Goal: Task Accomplishment & Management: Manage account settings

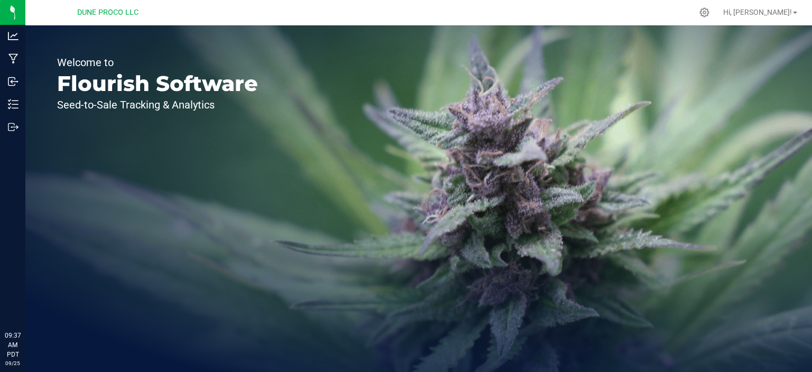
click at [0, 0] on p "Outbound" at bounding box center [0, 0] width 0 height 0
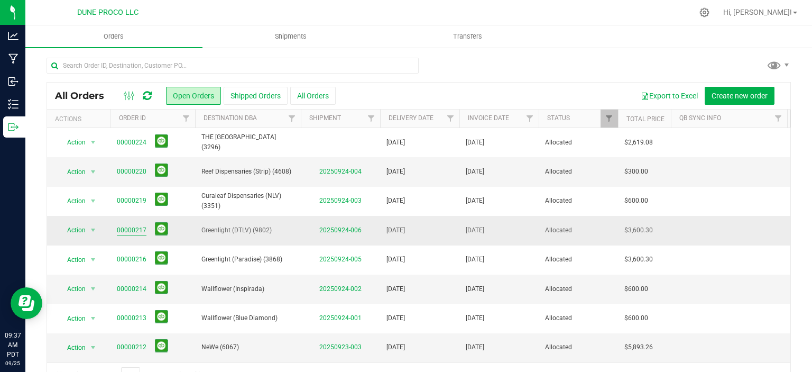
click at [137, 226] on link "00000217" at bounding box center [132, 230] width 30 height 10
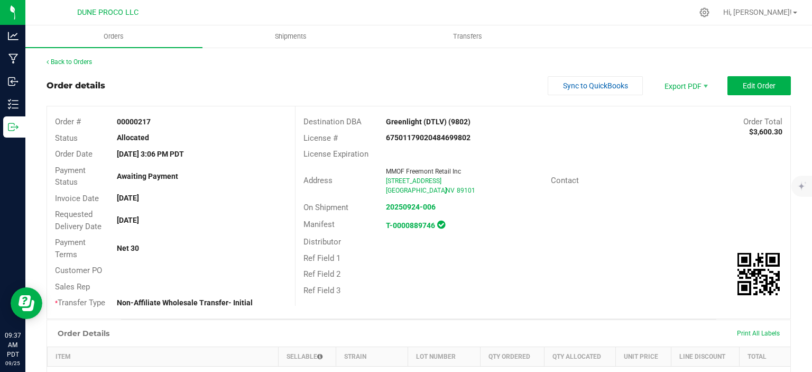
click at [751, 96] on outbound-order-header "Order details Sync to QuickBooks Export PDF Edit Order Order # 00000217 Status …" at bounding box center [419, 197] width 745 height 243
click at [752, 85] on span "Edit Order" at bounding box center [759, 85] width 33 height 8
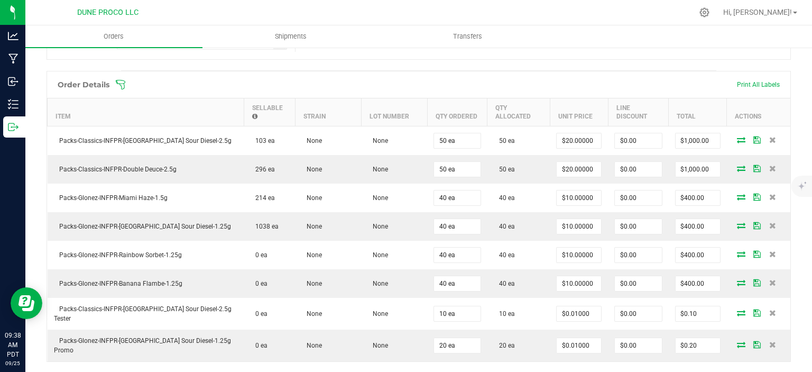
scroll to position [319, 0]
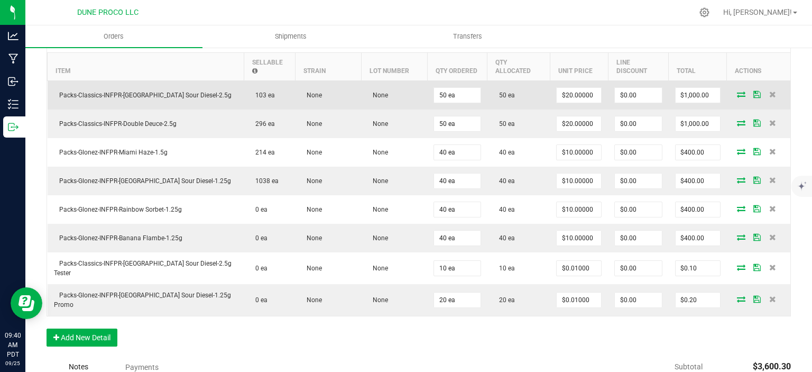
click at [744, 91] on icon at bounding box center [741, 94] width 8 height 6
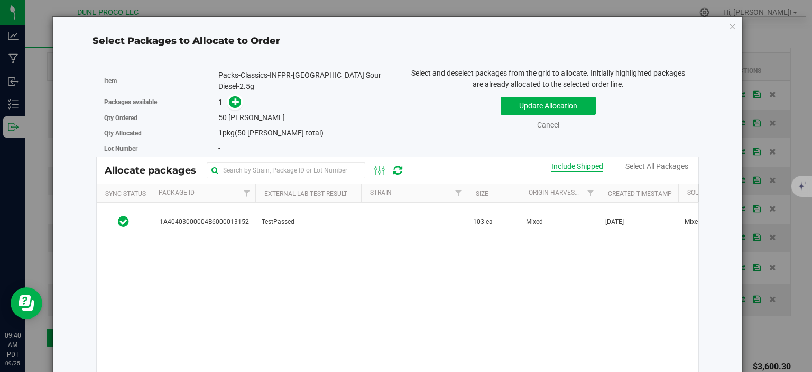
click at [573, 167] on div "Include Shipped" at bounding box center [578, 166] width 52 height 11
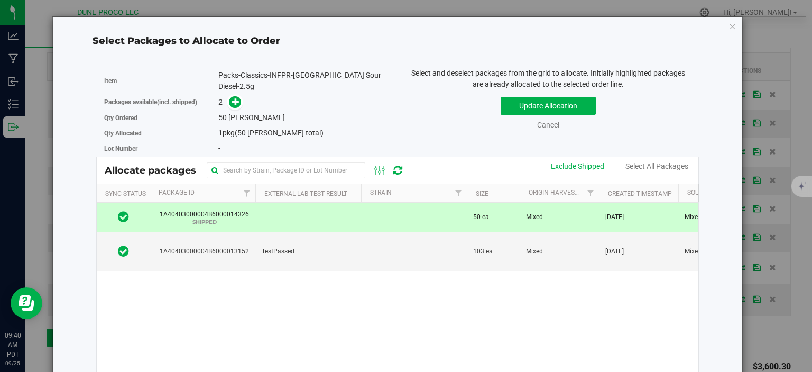
click at [380, 215] on td at bounding box center [414, 217] width 106 height 29
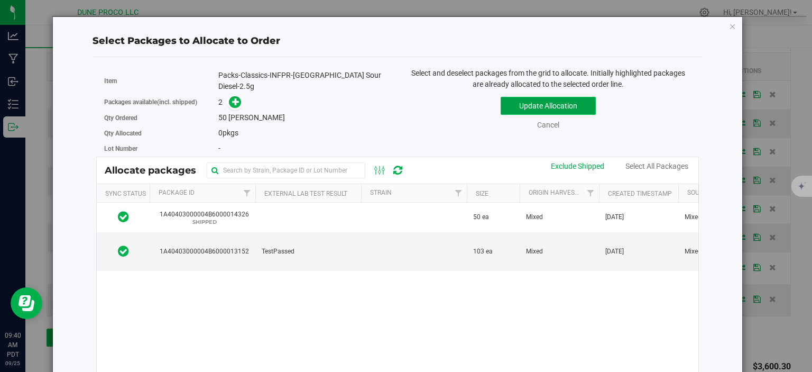
click at [524, 108] on button "Update Allocation" at bounding box center [548, 106] width 95 height 18
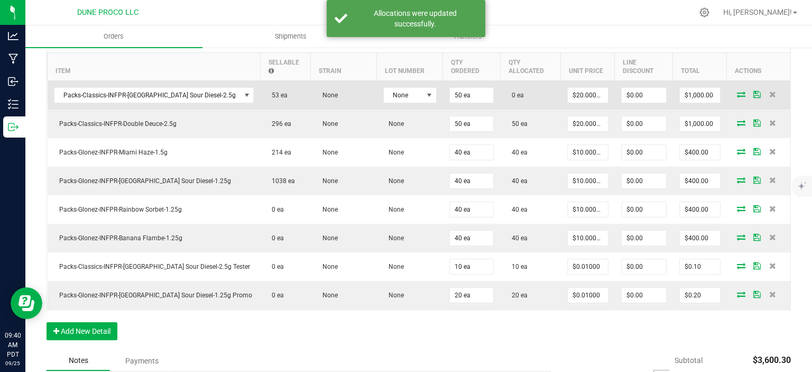
click at [739, 91] on icon at bounding box center [741, 94] width 8 height 6
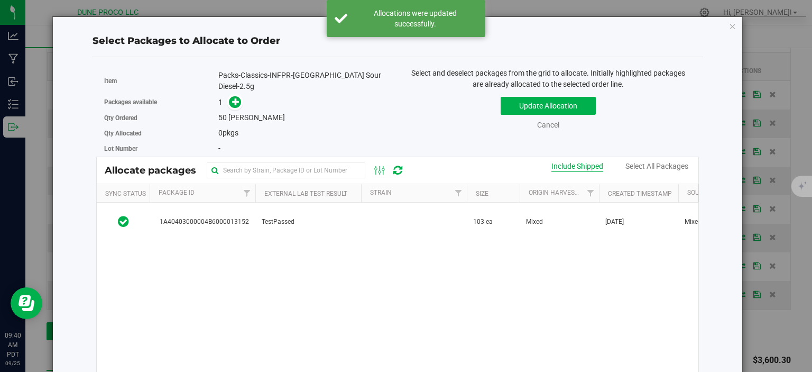
click at [570, 167] on div "Include Shipped" at bounding box center [578, 166] width 52 height 11
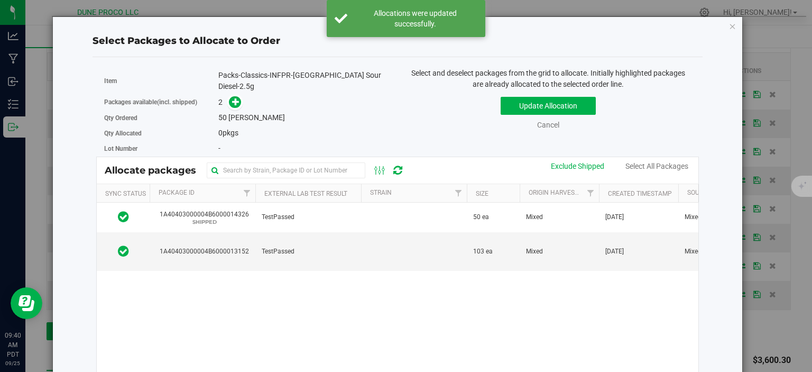
click at [737, 26] on div "Select Packages to Allocate to Order Item Packs-Classics-INFPR-NYC Sour Diesel-…" at bounding box center [397, 249] width 691 height 467
click at [736, 27] on icon "button" at bounding box center [732, 26] width 7 height 13
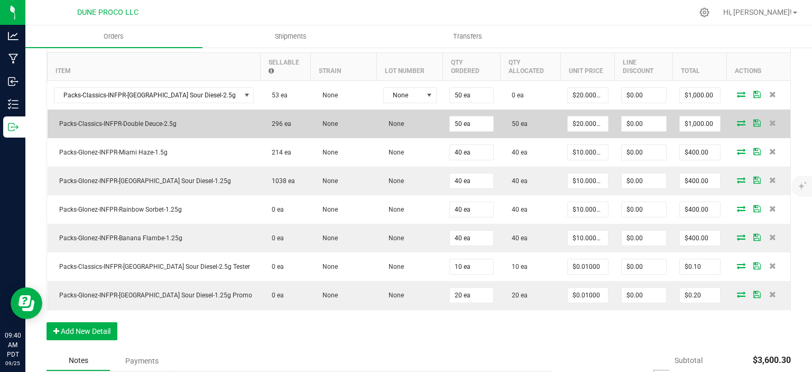
click at [742, 120] on icon at bounding box center [741, 123] width 8 height 6
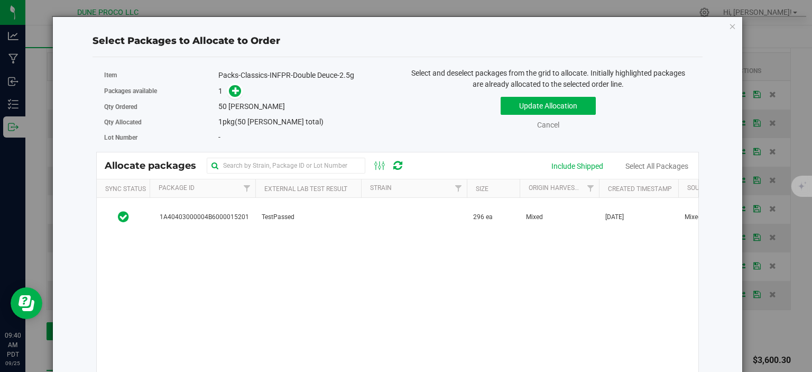
click at [584, 172] on div "Allocate packages" at bounding box center [398, 165] width 602 height 26
click at [584, 175] on div "Allocate packages" at bounding box center [398, 165] width 602 height 26
click at [574, 164] on div "Include Shipped" at bounding box center [578, 166] width 52 height 11
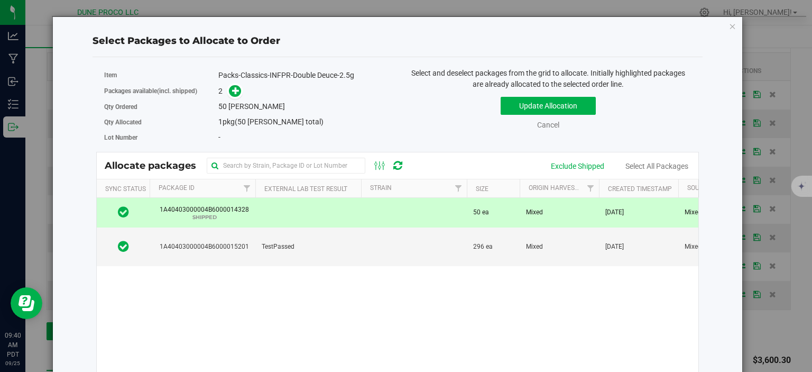
click at [486, 214] on span "50 ea" at bounding box center [481, 212] width 16 height 10
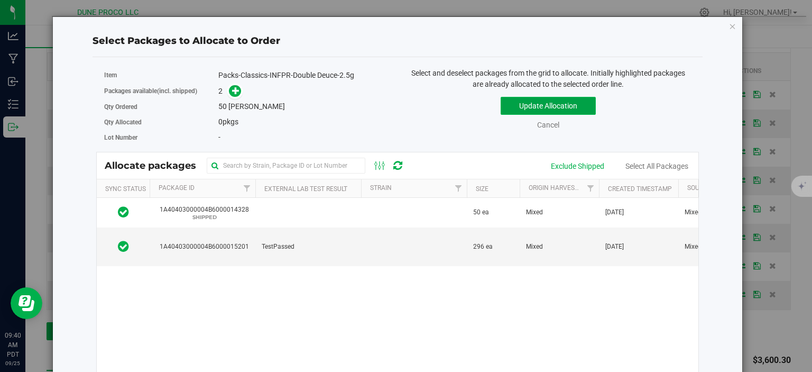
click at [554, 109] on button "Update Allocation" at bounding box center [548, 106] width 95 height 18
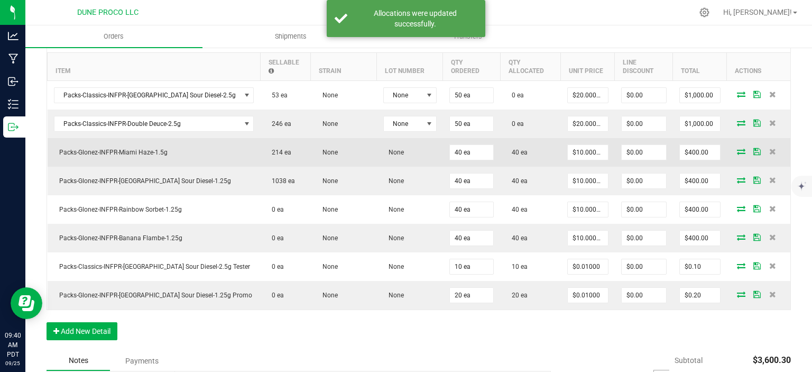
click at [739, 148] on icon at bounding box center [741, 151] width 8 height 6
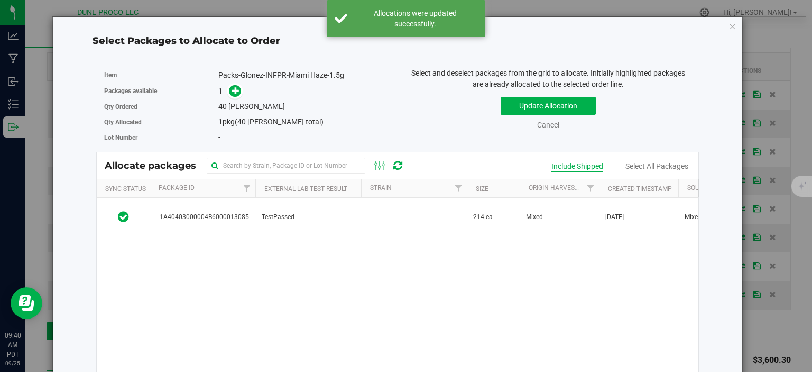
click at [587, 166] on div "Include Shipped" at bounding box center [578, 166] width 52 height 11
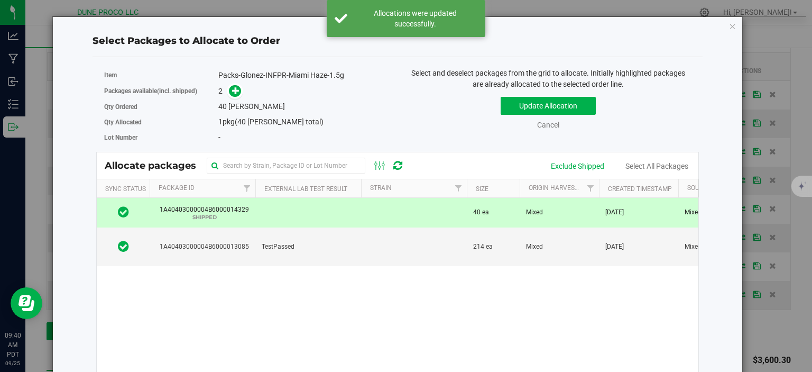
click at [493, 213] on td "40 ea" at bounding box center [493, 212] width 53 height 29
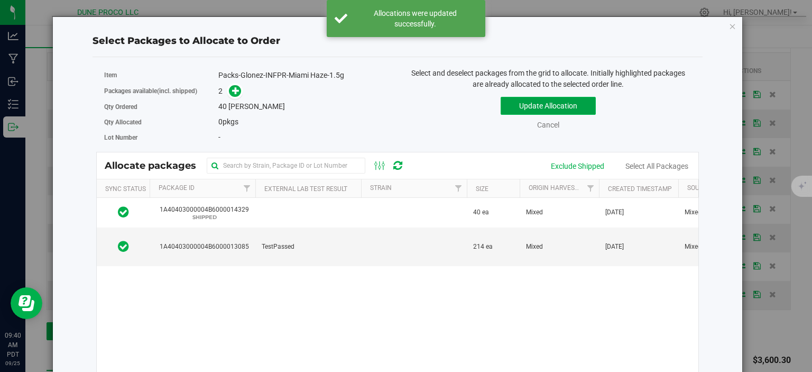
click at [558, 108] on button "Update Allocation" at bounding box center [548, 106] width 95 height 18
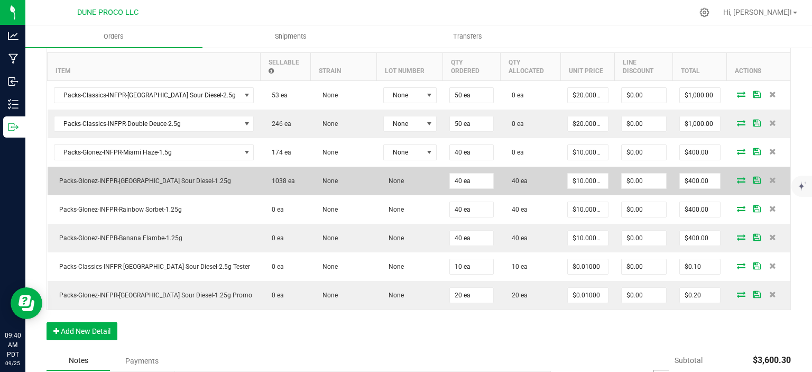
click at [741, 177] on icon at bounding box center [741, 180] width 8 height 6
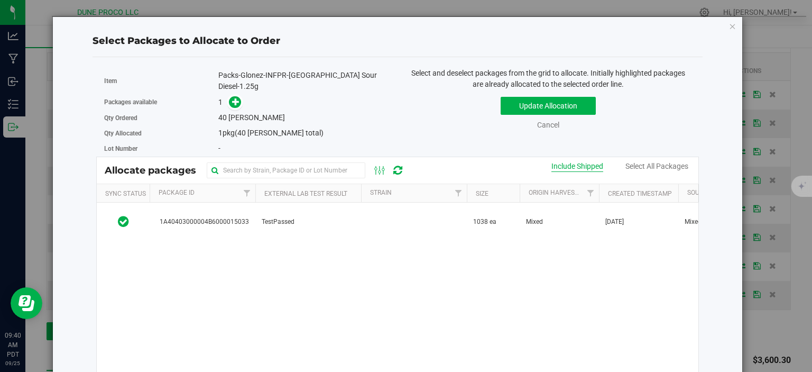
click at [576, 168] on div "Include Shipped" at bounding box center [578, 166] width 52 height 11
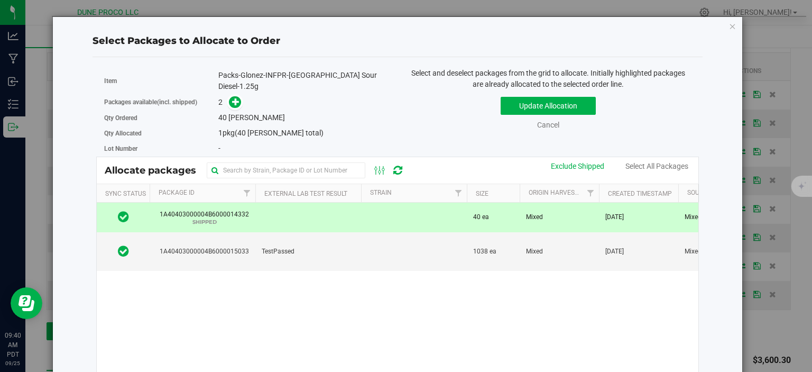
click at [416, 223] on td at bounding box center [414, 217] width 106 height 29
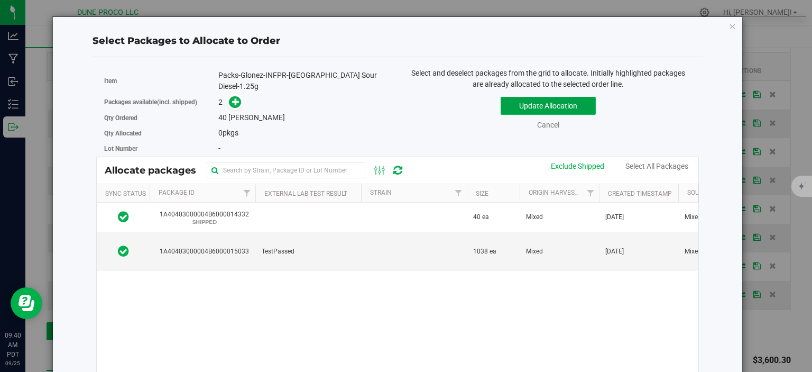
click at [552, 103] on button "Update Allocation" at bounding box center [548, 106] width 95 height 18
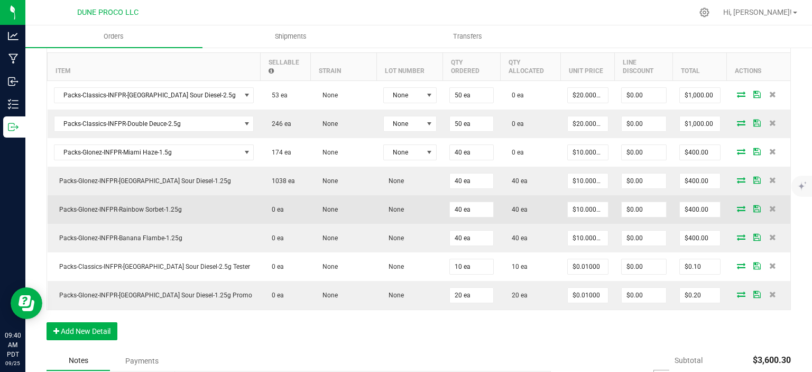
click at [743, 205] on icon at bounding box center [741, 208] width 8 height 6
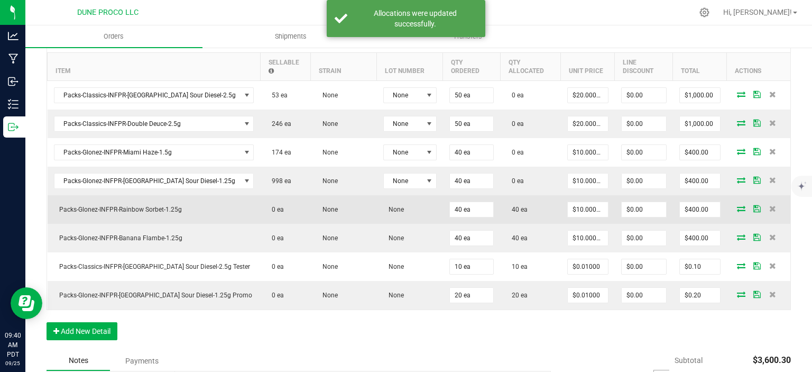
click at [740, 205] on icon at bounding box center [741, 208] width 8 height 6
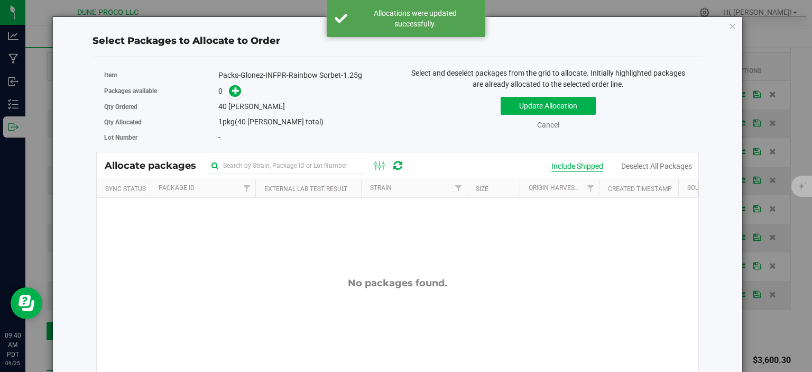
click at [582, 162] on div "Include Shipped" at bounding box center [578, 166] width 52 height 11
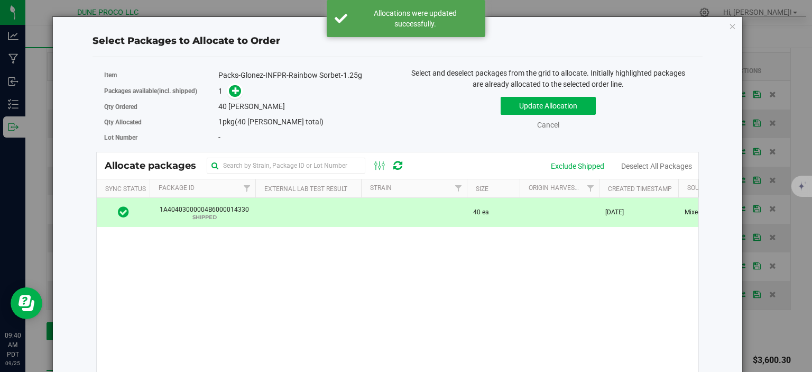
click at [471, 217] on td "40 ea" at bounding box center [493, 212] width 53 height 29
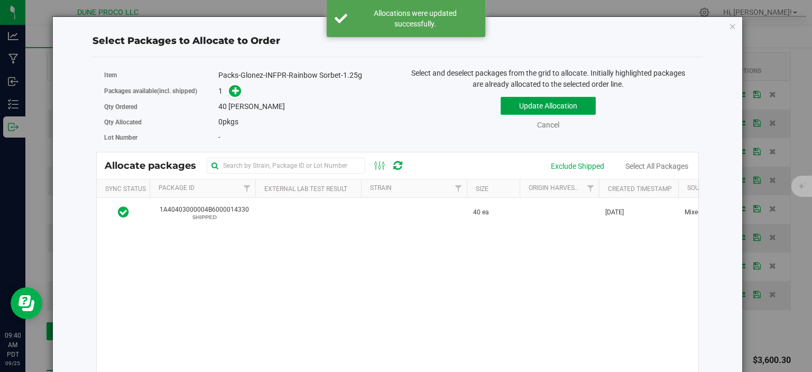
click at [572, 107] on button "Update Allocation" at bounding box center [548, 106] width 95 height 18
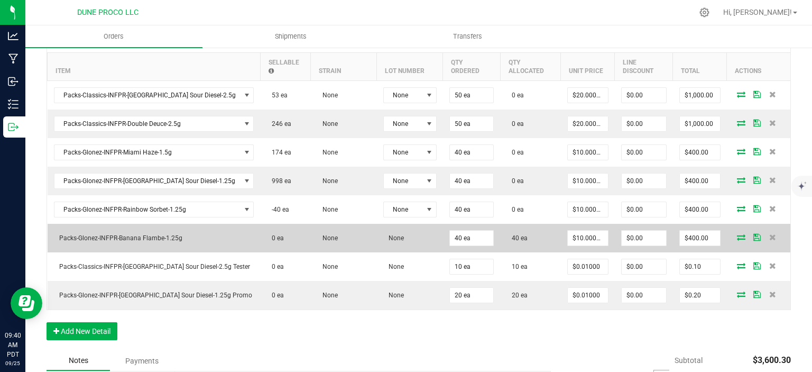
click at [741, 234] on icon at bounding box center [741, 237] width 8 height 6
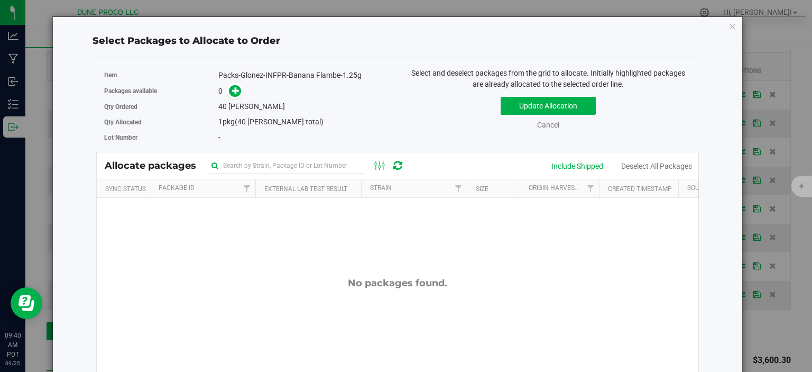
click at [581, 172] on div "Allocate packages" at bounding box center [398, 165] width 602 height 26
click at [576, 169] on div "Include Shipped" at bounding box center [578, 166] width 52 height 11
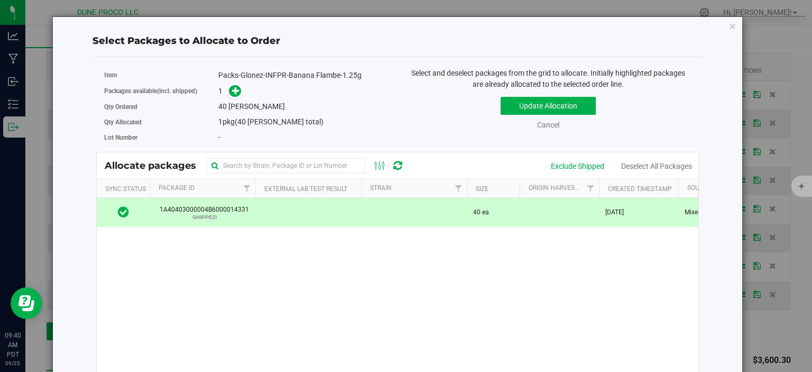
click at [433, 219] on td at bounding box center [414, 212] width 106 height 29
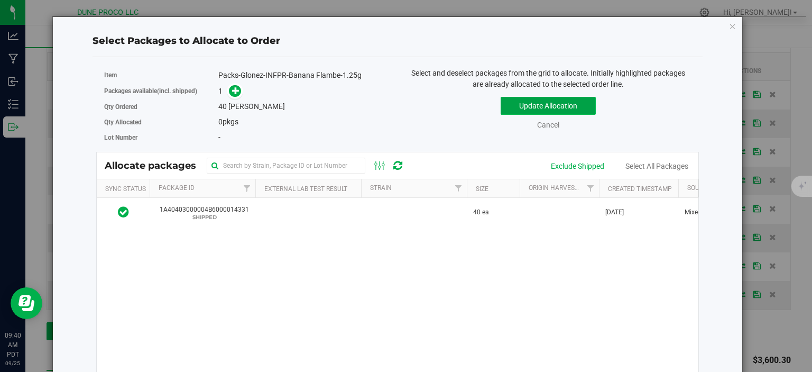
click at [546, 109] on button "Update Allocation" at bounding box center [548, 106] width 95 height 18
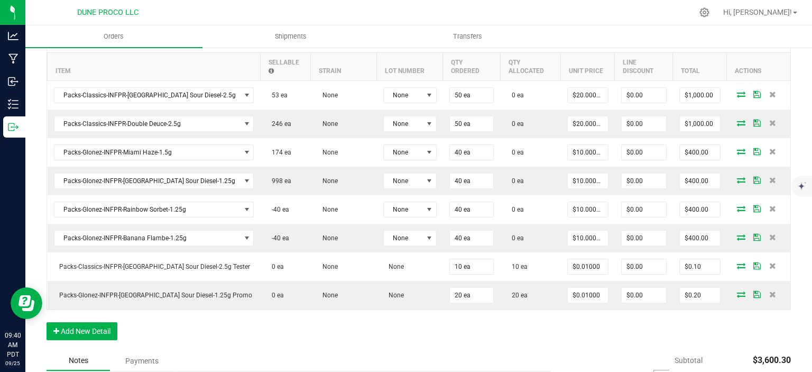
click at [408, 319] on div "Order Details Print All Labels Item Sellable Strain Lot Number Qty Ordered Qty …" at bounding box center [419, 187] width 745 height 325
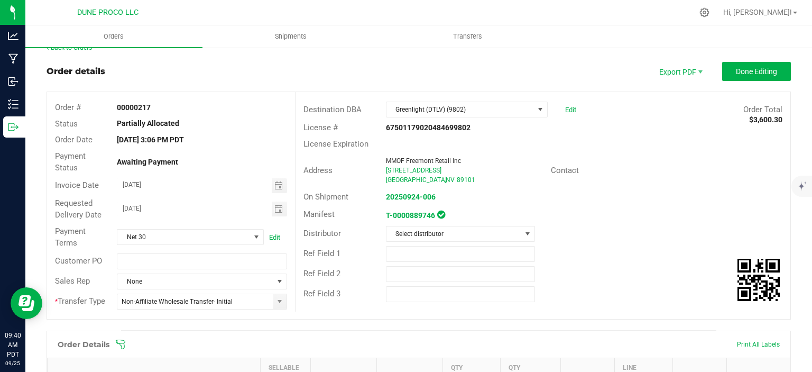
scroll to position [0, 0]
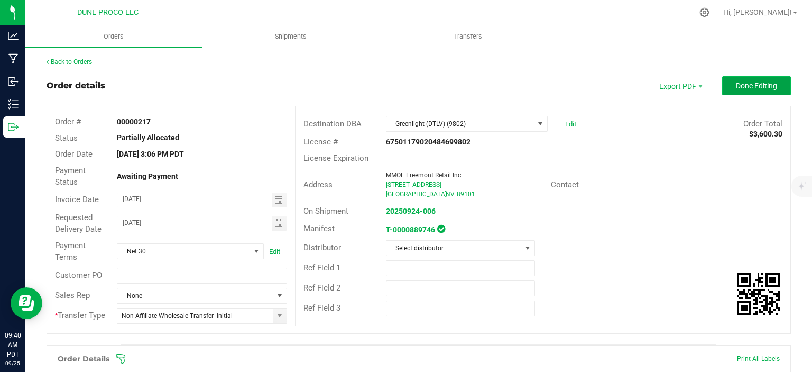
click at [739, 86] on span "Done Editing" at bounding box center [756, 85] width 41 height 8
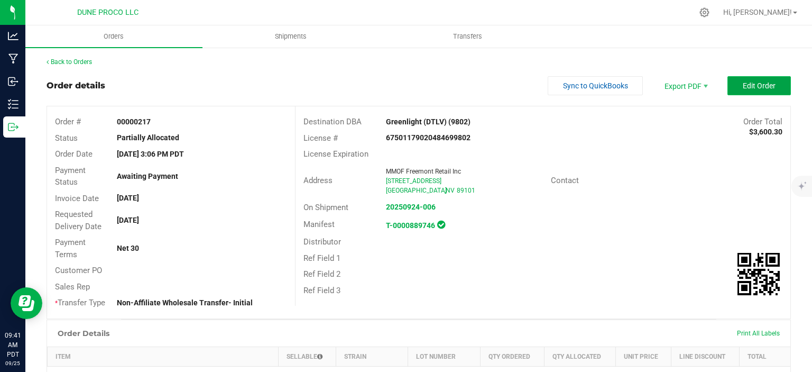
click at [760, 86] on span "Edit Order" at bounding box center [759, 85] width 33 height 8
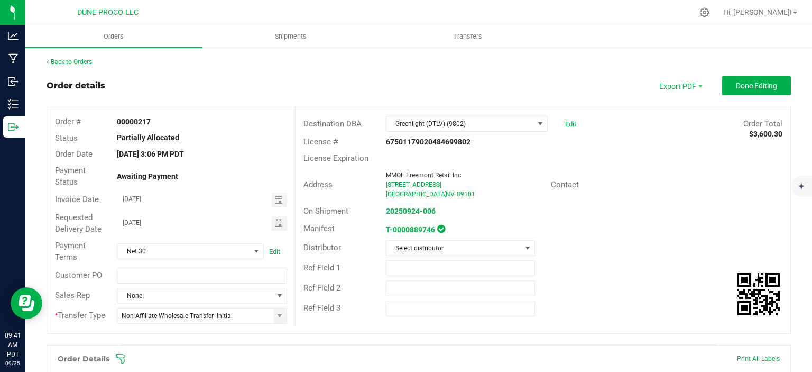
scroll to position [137, 0]
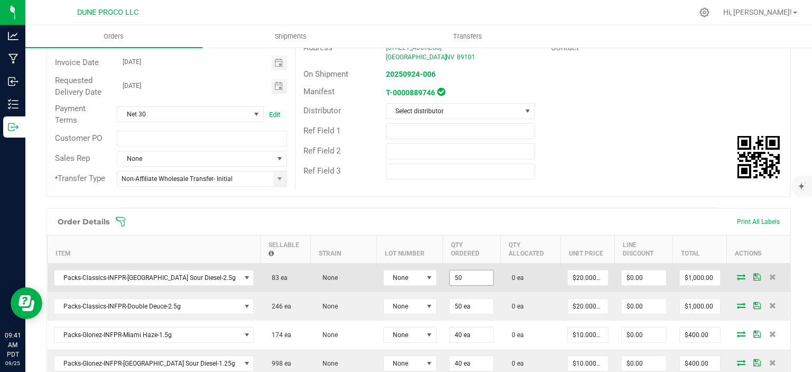
click at [450, 270] on input "50" at bounding box center [471, 277] width 43 height 15
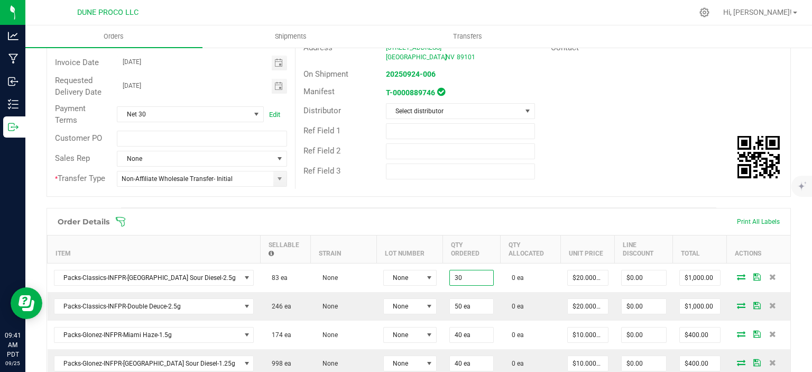
type input "30 ea"
type input "$600.00"
click at [600, 208] on div "Order Details Print All Labels" at bounding box center [419, 221] width 744 height 26
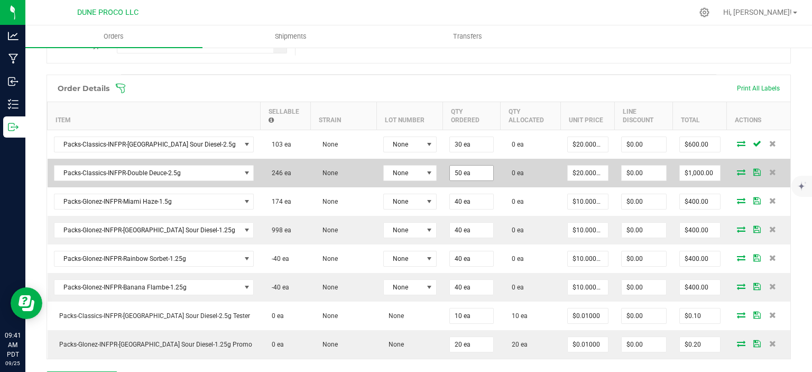
scroll to position [274, 0]
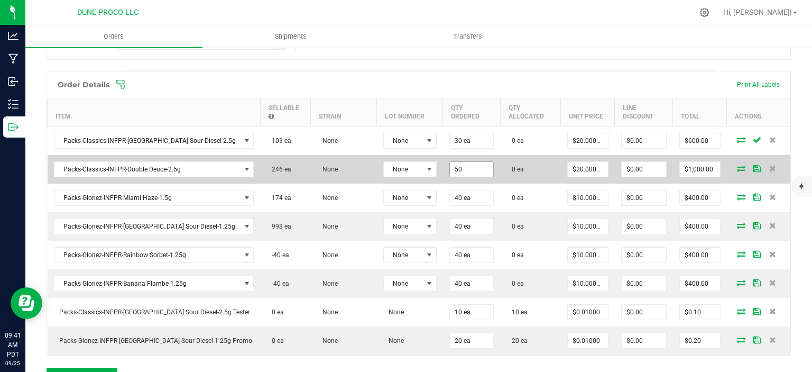
click at [450, 164] on input "50" at bounding box center [471, 169] width 43 height 15
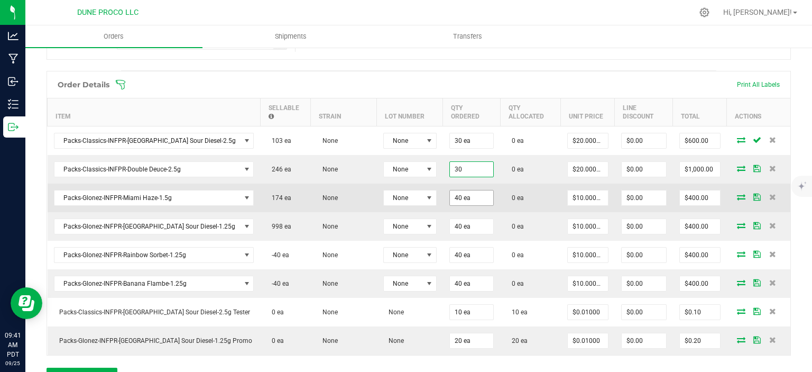
type input "30 ea"
type input "$600.00"
click at [450, 190] on input "40" at bounding box center [471, 197] width 43 height 15
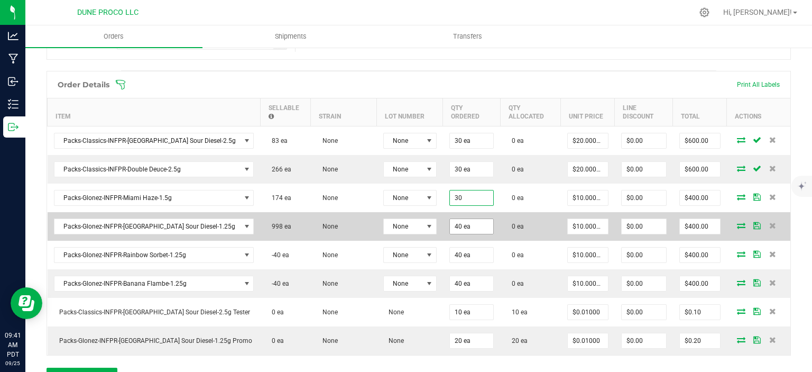
type input "30 ea"
type input "$300.00"
click at [450, 219] on input "40" at bounding box center [471, 226] width 43 height 15
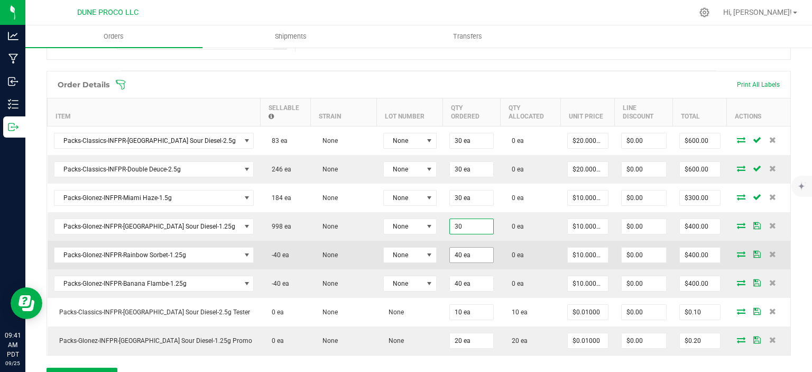
type input "30 ea"
type input "$300.00"
click at [450, 248] on input "40" at bounding box center [471, 255] width 43 height 15
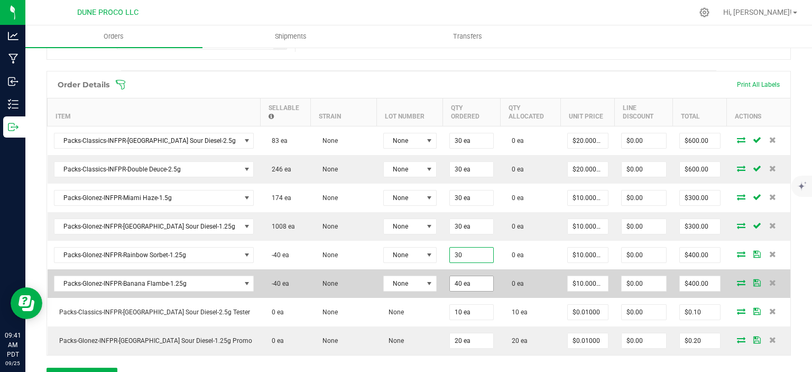
type input "30 ea"
type input "$300.00"
click at [450, 276] on input "40" at bounding box center [471, 283] width 43 height 15
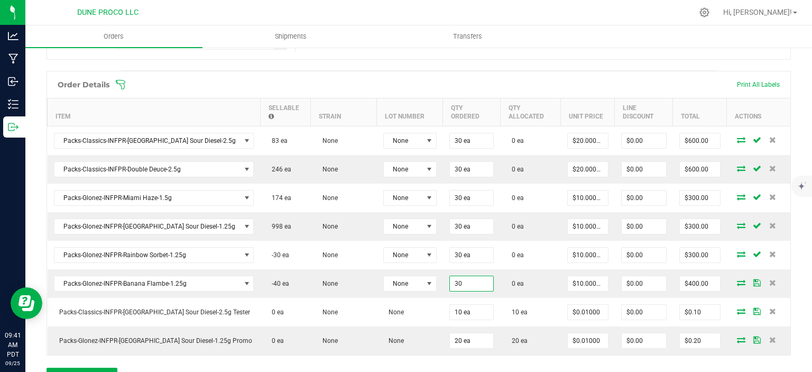
type input "30 ea"
type input "$300.00"
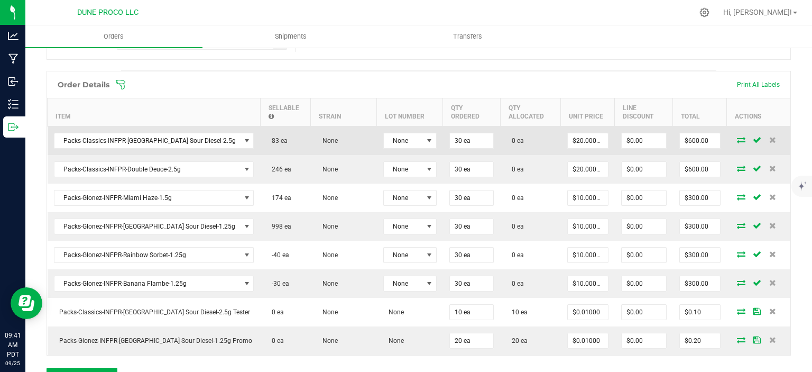
click at [740, 136] on icon at bounding box center [741, 139] width 8 height 6
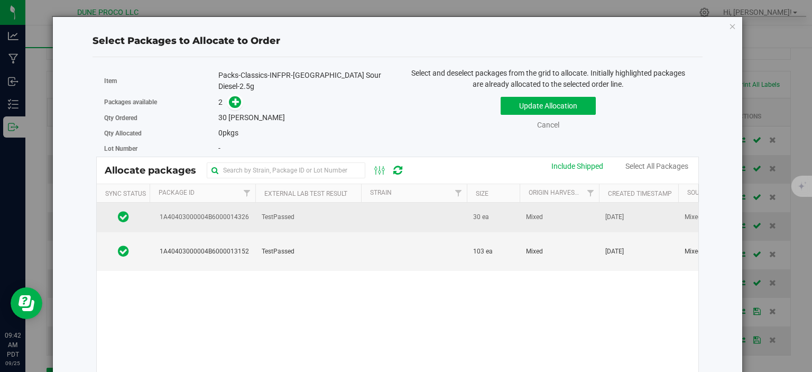
click at [340, 217] on td "TestPassed" at bounding box center [308, 217] width 106 height 29
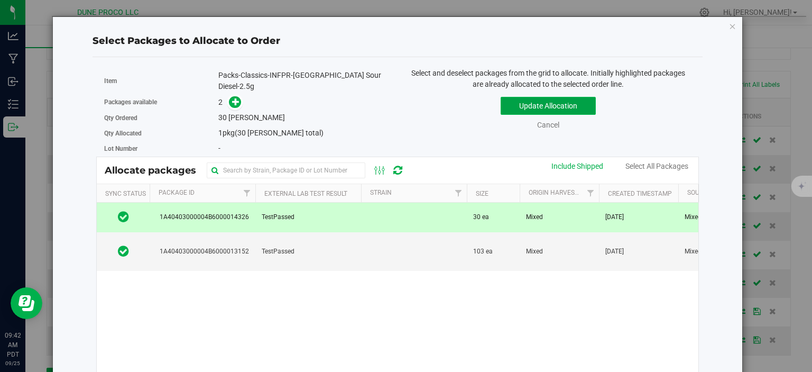
click at [531, 108] on button "Update Allocation" at bounding box center [548, 106] width 95 height 18
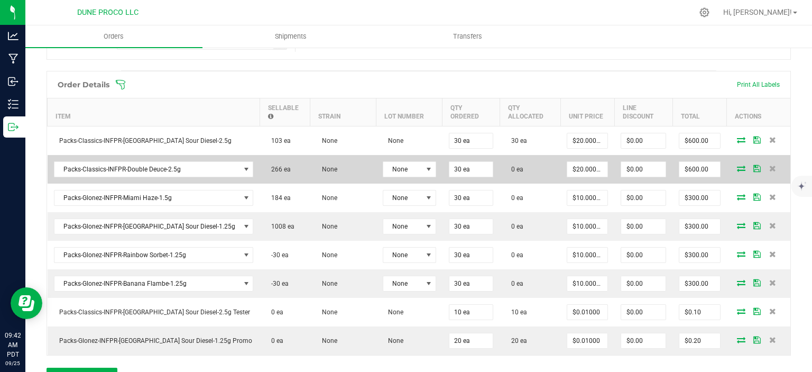
click at [741, 165] on icon at bounding box center [741, 168] width 8 height 6
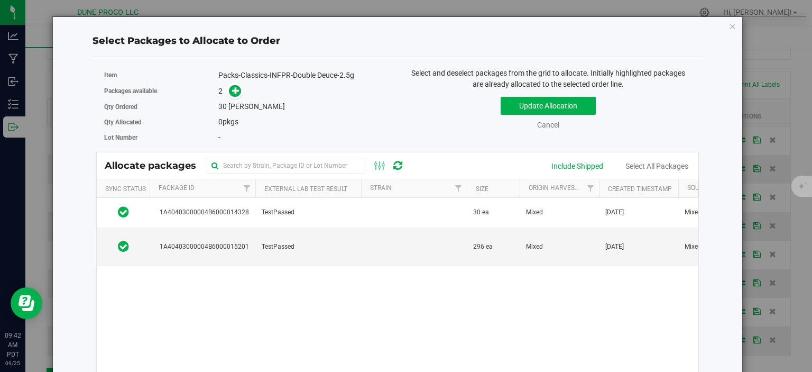
click at [573, 160] on div "Allocate packages" at bounding box center [398, 165] width 602 height 26
click at [572, 164] on div "Include Shipped" at bounding box center [578, 166] width 52 height 11
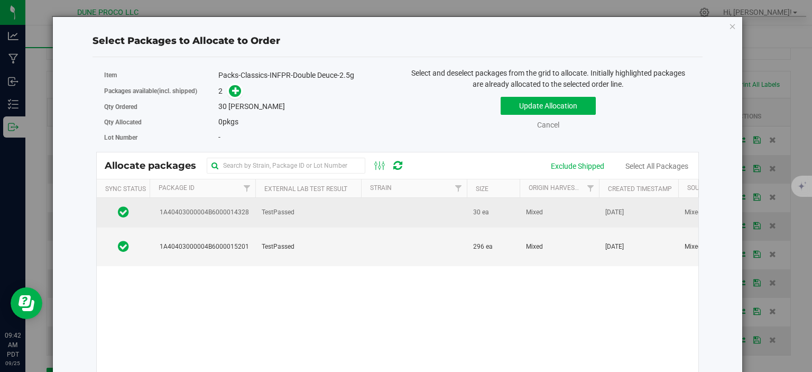
click at [407, 213] on td at bounding box center [414, 212] width 106 height 29
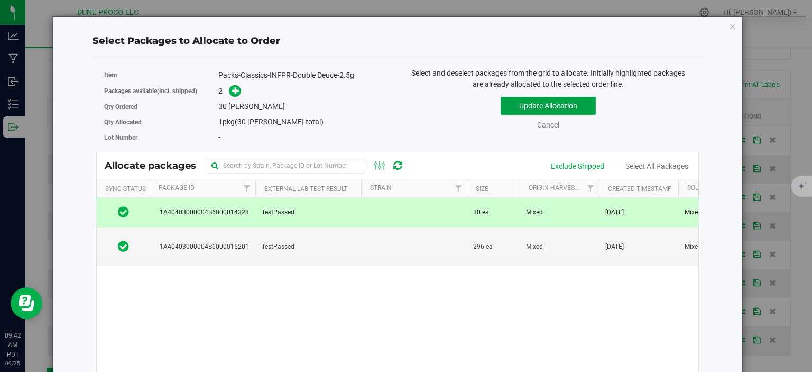
click at [520, 114] on button "Update Allocation" at bounding box center [548, 106] width 95 height 18
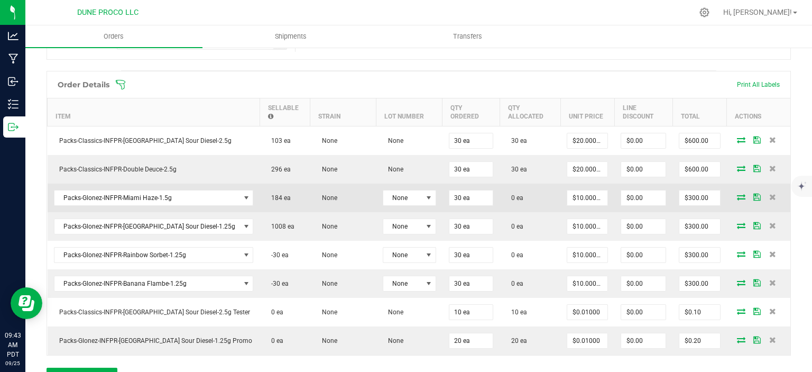
click at [740, 194] on icon at bounding box center [741, 197] width 8 height 6
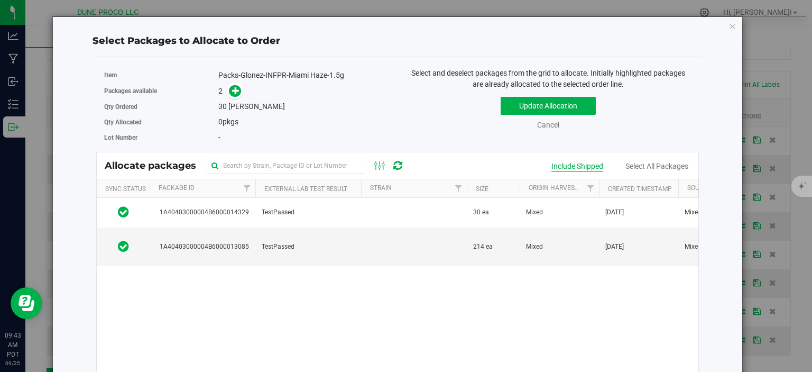
click at [585, 163] on div "Include Shipped" at bounding box center [578, 166] width 52 height 11
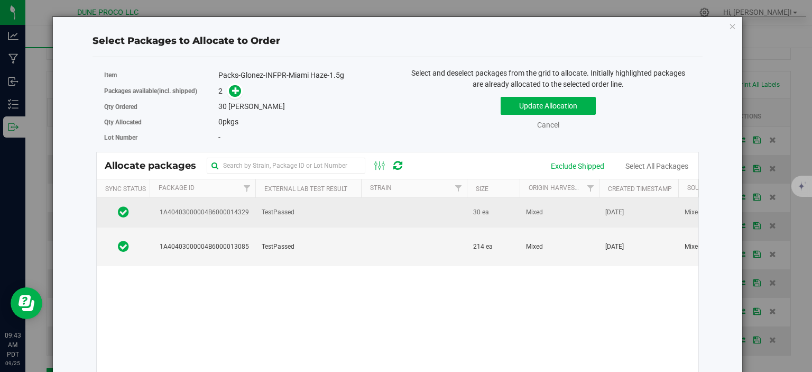
click at [384, 217] on td at bounding box center [414, 212] width 106 height 29
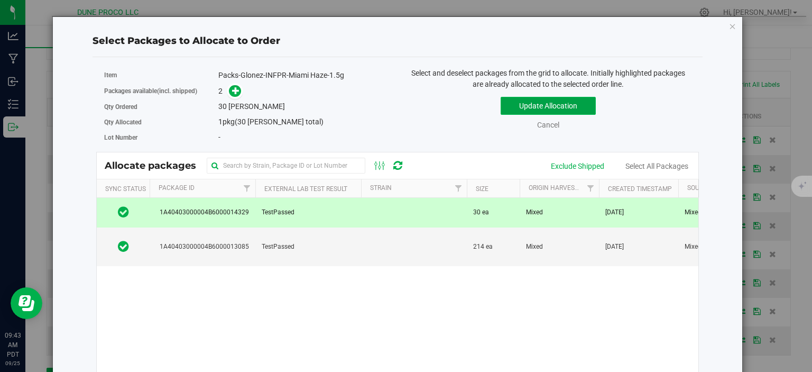
click at [542, 111] on button "Update Allocation" at bounding box center [548, 106] width 95 height 18
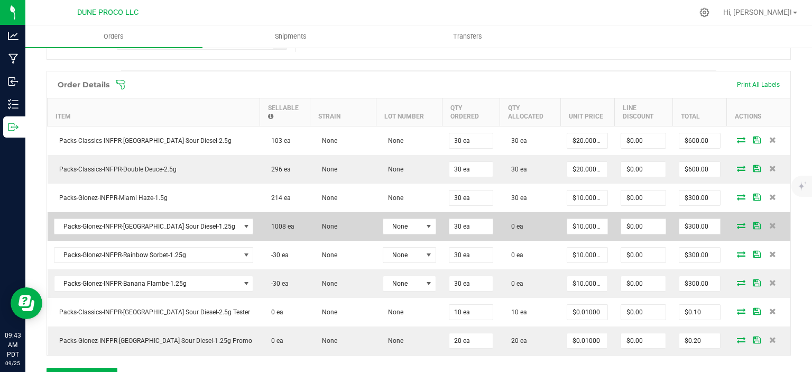
click at [744, 222] on icon at bounding box center [741, 225] width 8 height 6
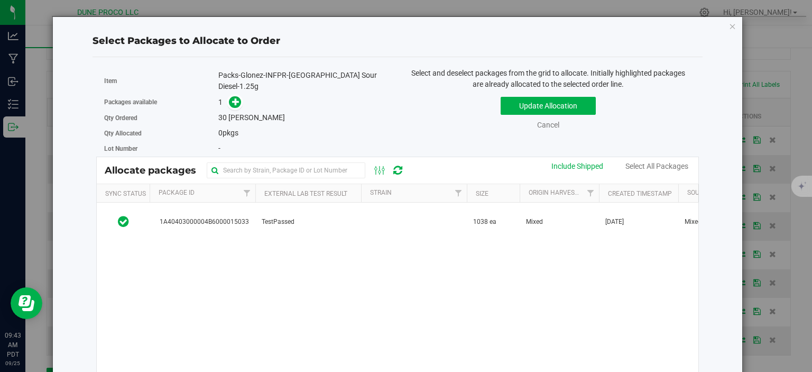
click at [582, 172] on div "Allocate packages" at bounding box center [398, 170] width 602 height 26
click at [580, 166] on div "Include Shipped" at bounding box center [578, 166] width 52 height 11
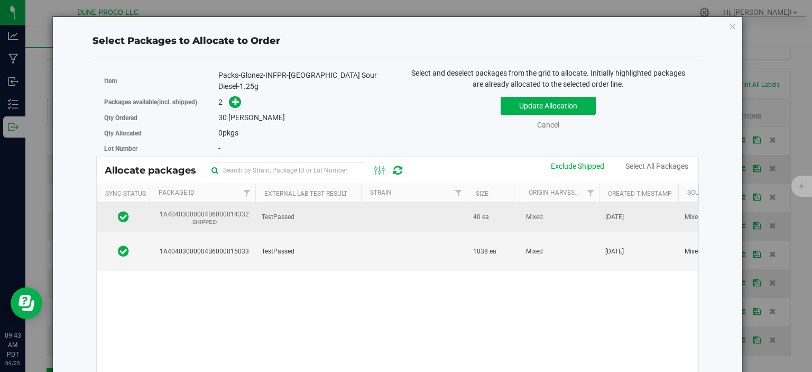
click at [395, 209] on td at bounding box center [414, 217] width 106 height 29
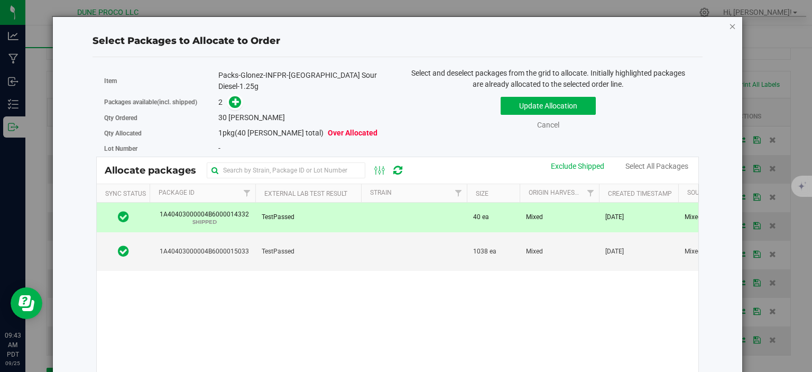
click at [730, 26] on icon "button" at bounding box center [732, 26] width 7 height 13
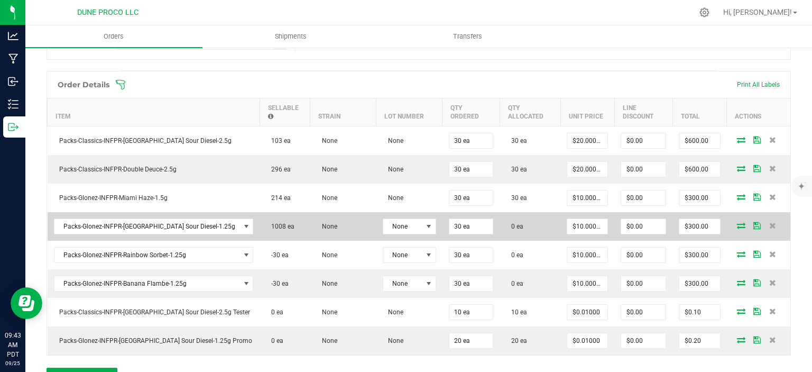
click at [741, 222] on icon at bounding box center [741, 225] width 8 height 6
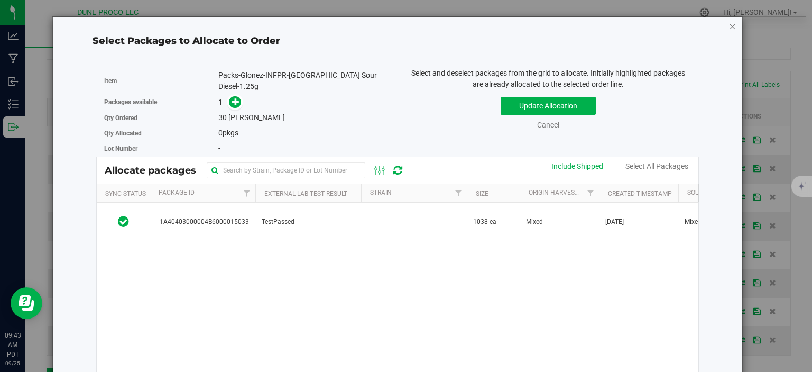
click at [733, 29] on icon "button" at bounding box center [732, 26] width 7 height 13
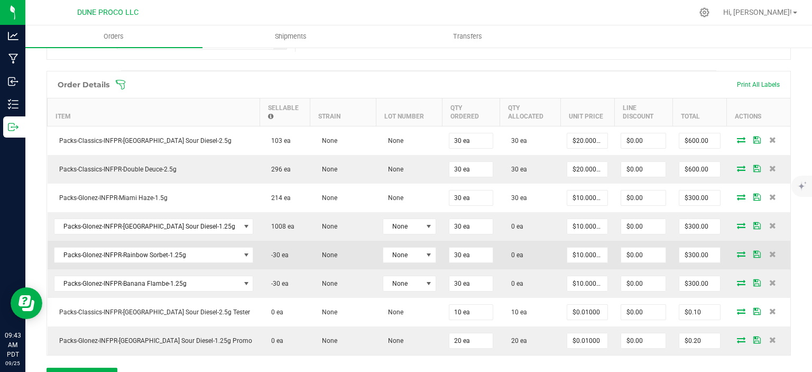
click at [735, 246] on td at bounding box center [758, 255] width 63 height 29
click at [739, 251] on icon at bounding box center [741, 254] width 8 height 6
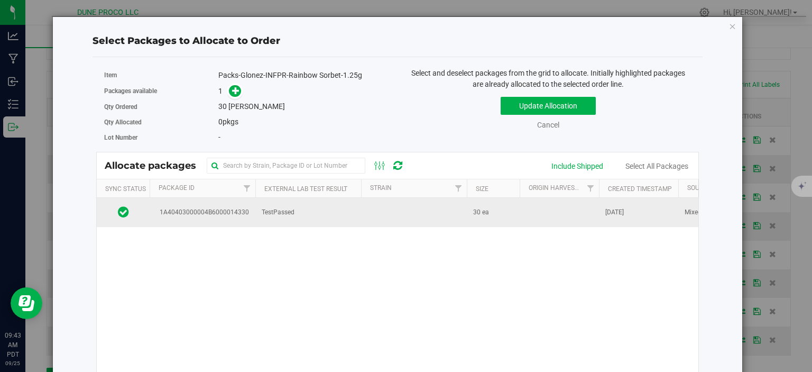
click at [382, 219] on td at bounding box center [414, 212] width 106 height 29
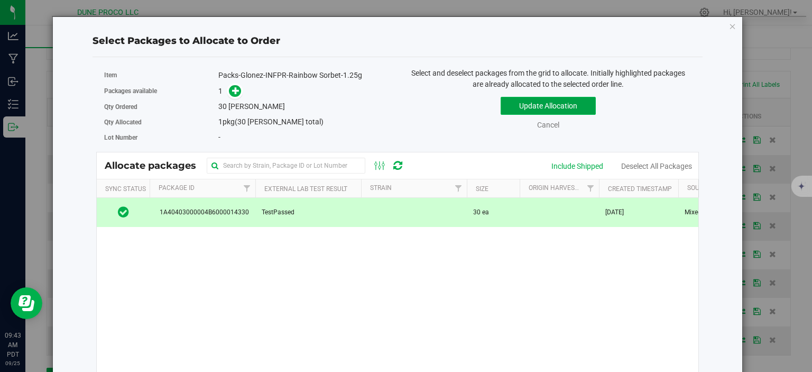
click at [524, 101] on button "Update Allocation" at bounding box center [548, 106] width 95 height 18
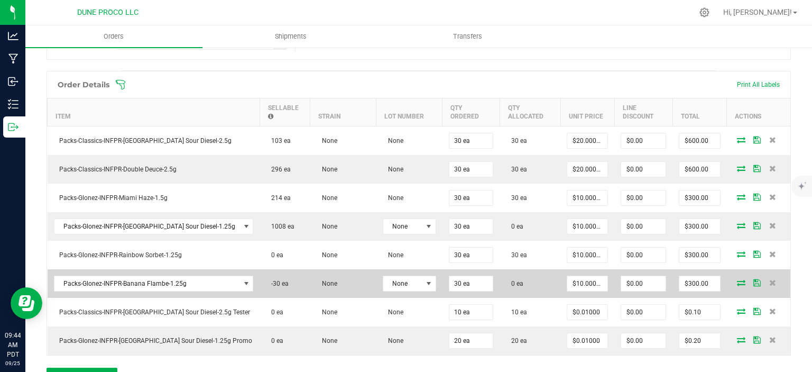
click at [741, 279] on icon at bounding box center [741, 282] width 8 height 6
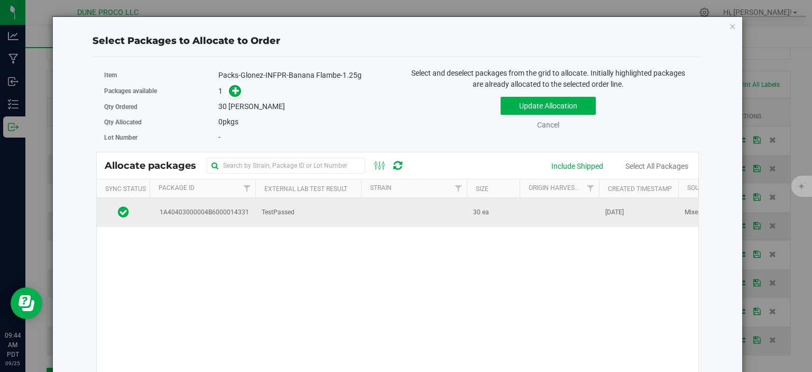
click at [410, 216] on td at bounding box center [414, 212] width 106 height 29
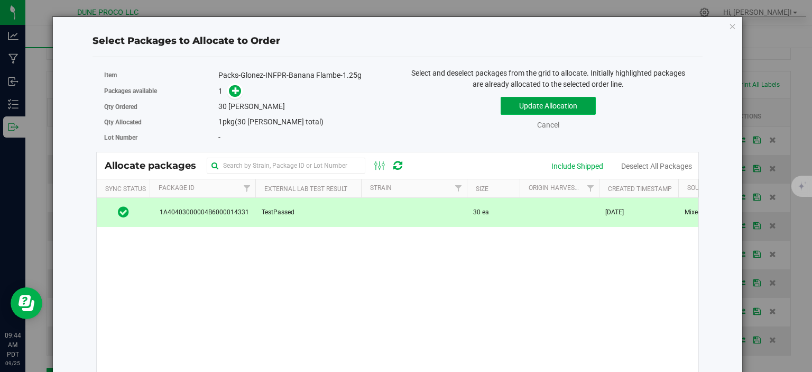
click at [532, 108] on button "Update Allocation" at bounding box center [548, 106] width 95 height 18
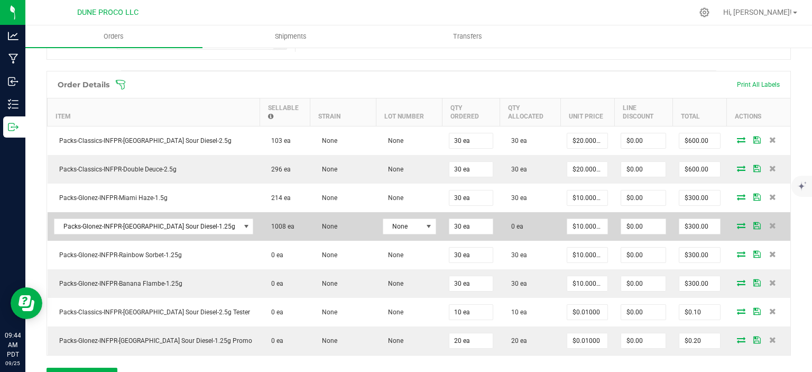
click at [744, 222] on icon at bounding box center [741, 225] width 8 height 6
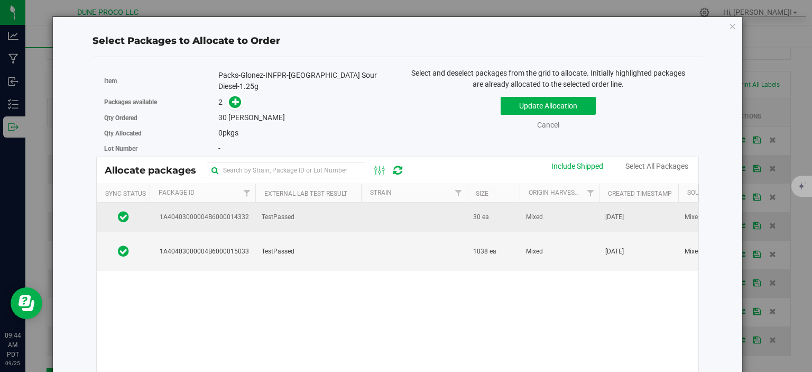
click at [409, 216] on td at bounding box center [414, 217] width 106 height 29
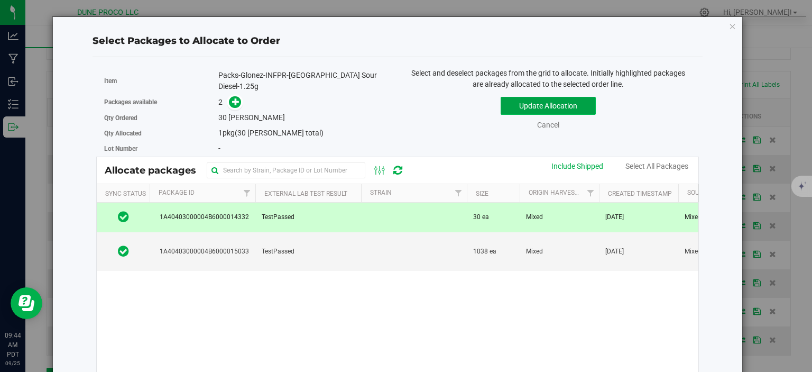
click at [532, 105] on button "Update Allocation" at bounding box center [548, 106] width 95 height 18
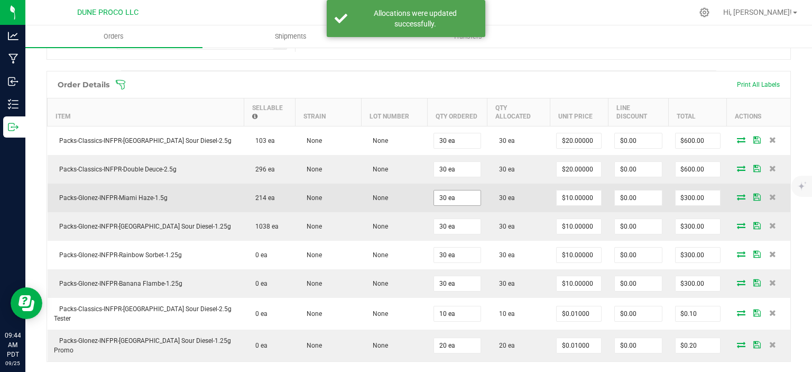
scroll to position [0, 0]
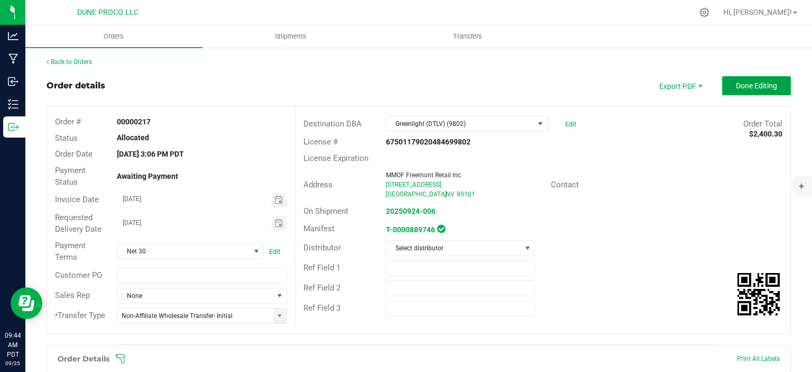
click at [749, 83] on span "Done Editing" at bounding box center [756, 85] width 41 height 8
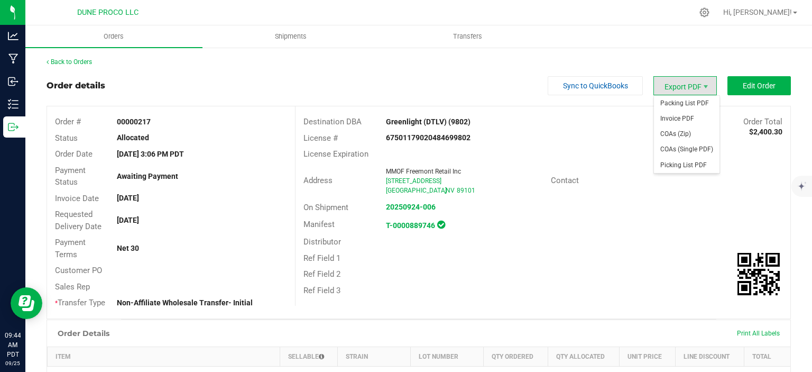
click at [675, 85] on span "Export PDF" at bounding box center [685, 85] width 63 height 19
click at [674, 119] on span "Invoice PDF" at bounding box center [687, 118] width 66 height 15
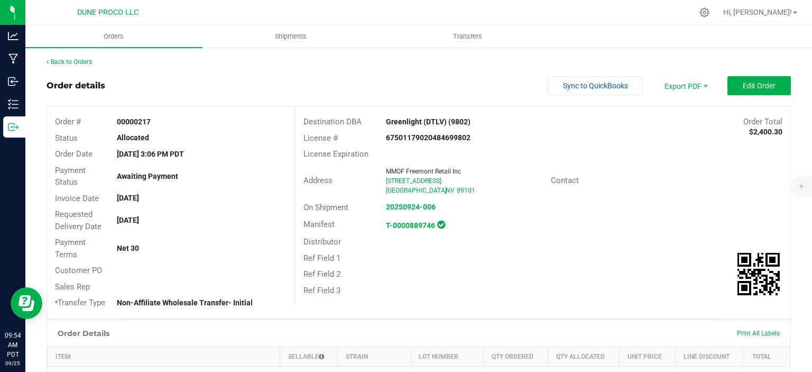
click at [693, 202] on div "On Shipment 20250924-006" at bounding box center [543, 207] width 495 height 16
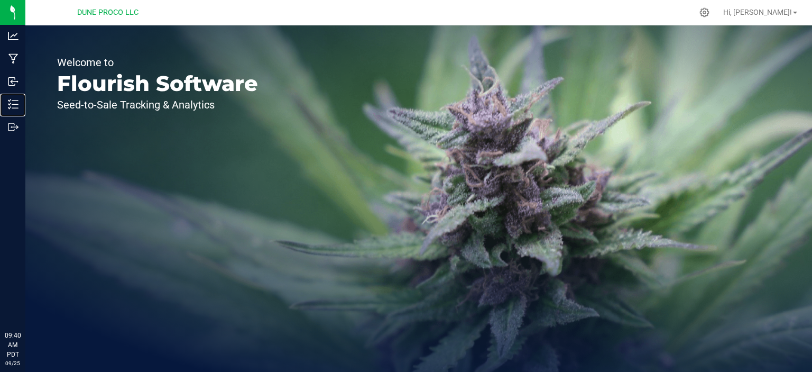
click at [13, 99] on icon at bounding box center [13, 104] width 11 height 11
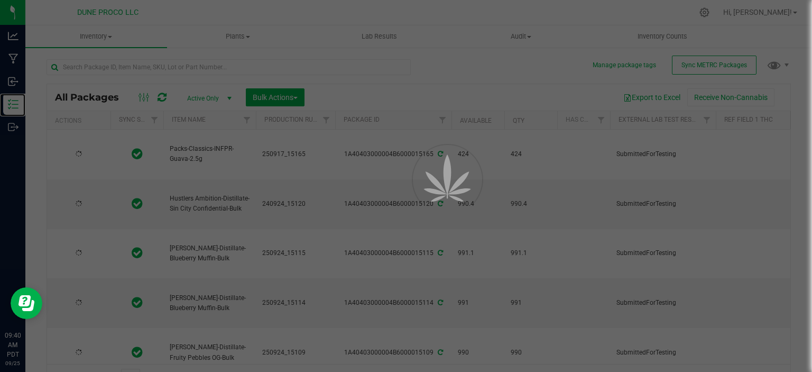
type input "[DATE]"
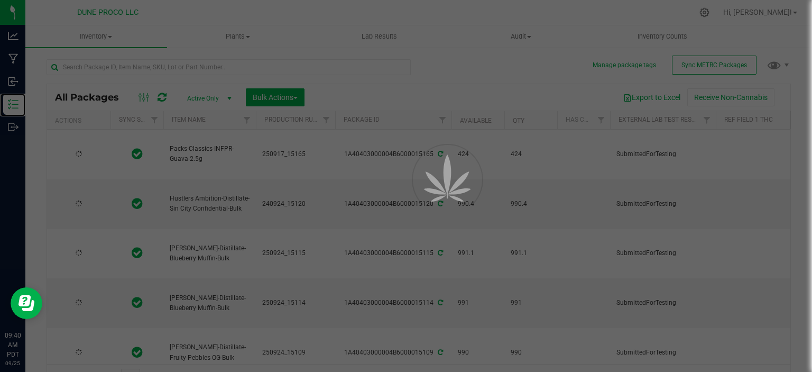
type input "[DATE]"
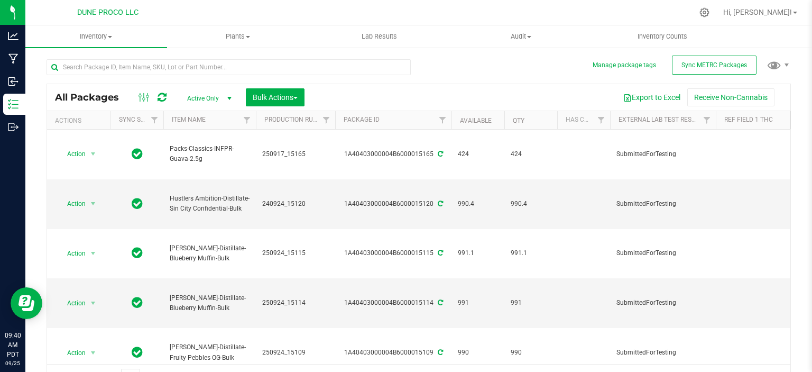
click at [160, 98] on icon at bounding box center [162, 97] width 9 height 11
type input "[DATE]"
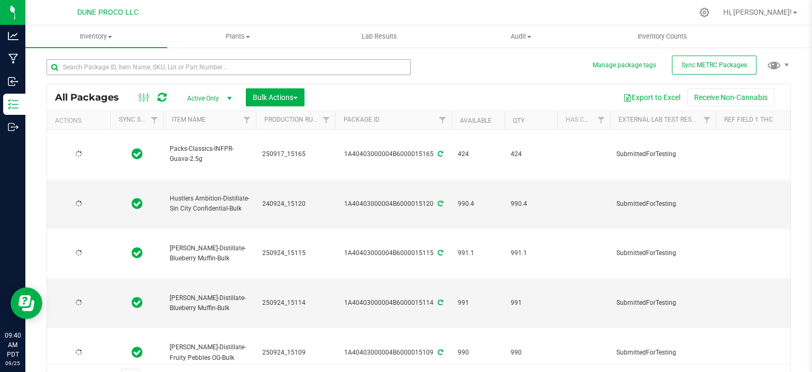
type input "[DATE]"
click at [132, 67] on input "text" at bounding box center [229, 67] width 364 height 16
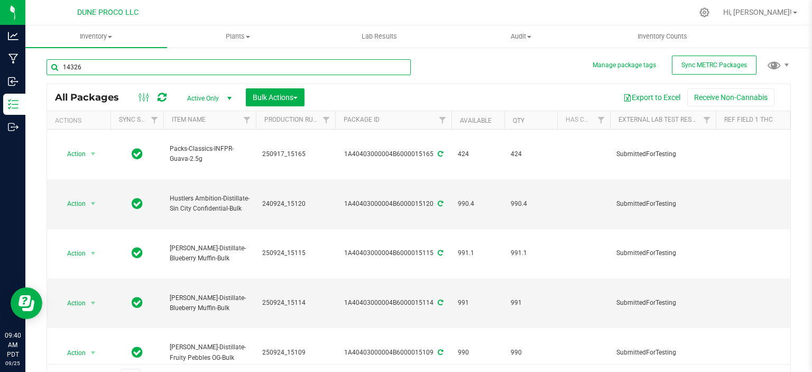
type input "14326"
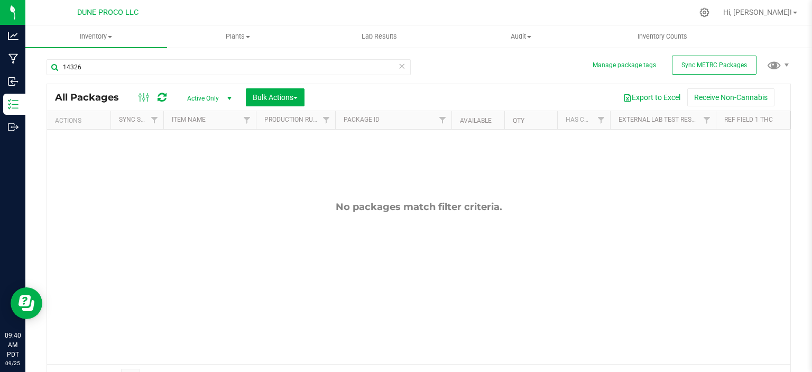
click at [204, 99] on span "Active Only" at bounding box center [207, 98] width 58 height 15
click at [198, 164] on li "All" at bounding box center [206, 163] width 57 height 16
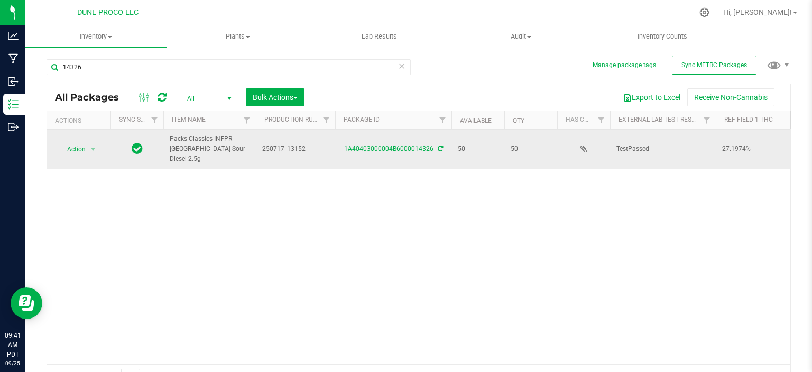
click at [438, 145] on icon at bounding box center [440, 148] width 5 height 6
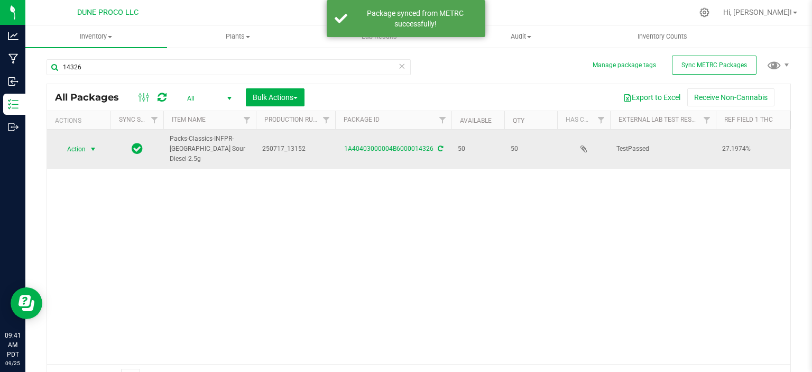
click at [83, 144] on span "Action" at bounding box center [72, 149] width 29 height 15
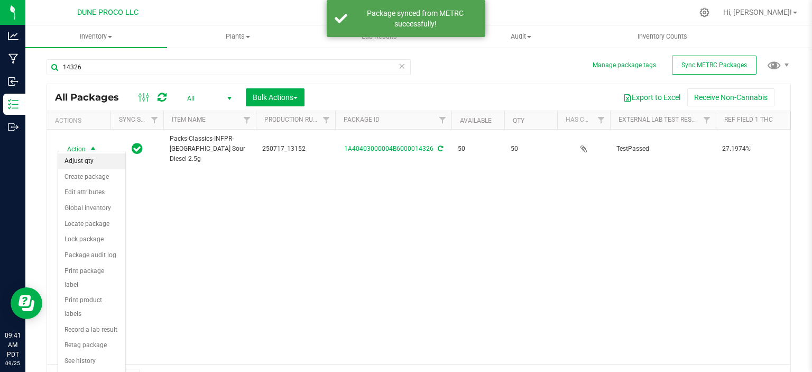
click at [84, 163] on li "Adjust qty" at bounding box center [91, 161] width 67 height 16
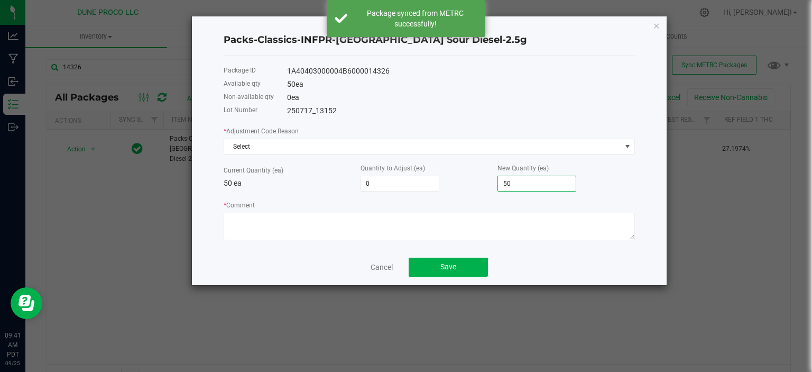
click at [513, 182] on input "50" at bounding box center [537, 183] width 78 height 15
type input "-47"
type input "3"
type input "-20"
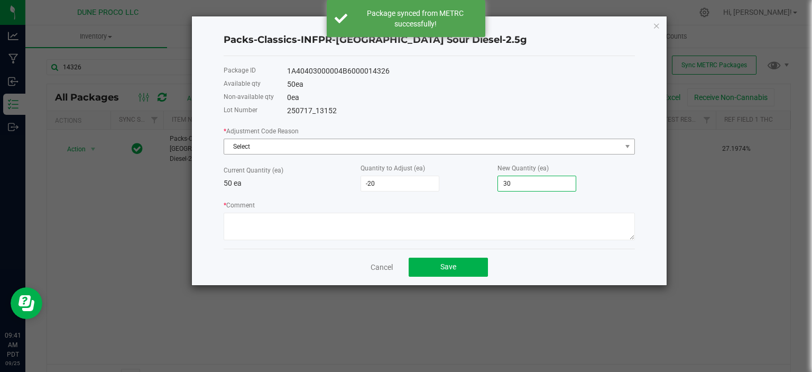
type input "30"
click at [456, 145] on span "Select" at bounding box center [422, 146] width 397 height 15
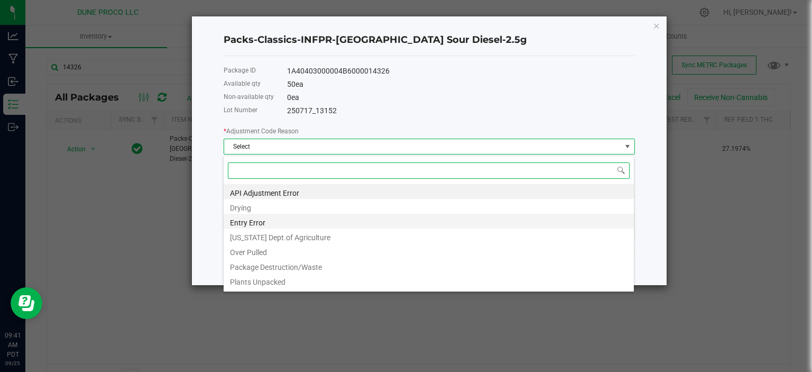
scroll to position [102, 0]
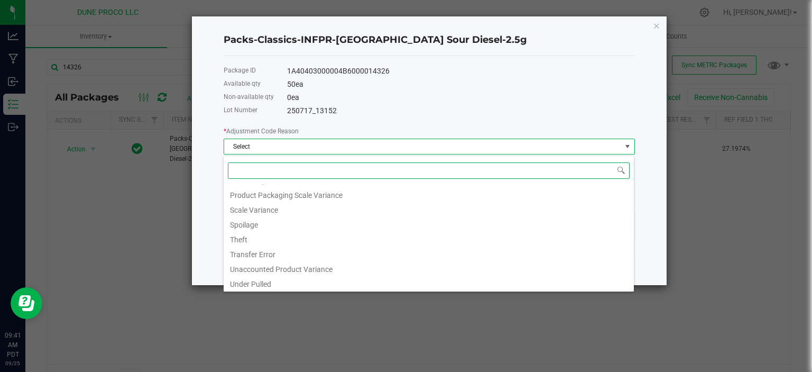
click at [270, 290] on div "API Adjustment Error Drying Entry Error [US_STATE] Dept.of Agriculture Over Pul…" at bounding box center [428, 223] width 411 height 136
click at [270, 280] on li "Under Pulled" at bounding box center [429, 282] width 410 height 15
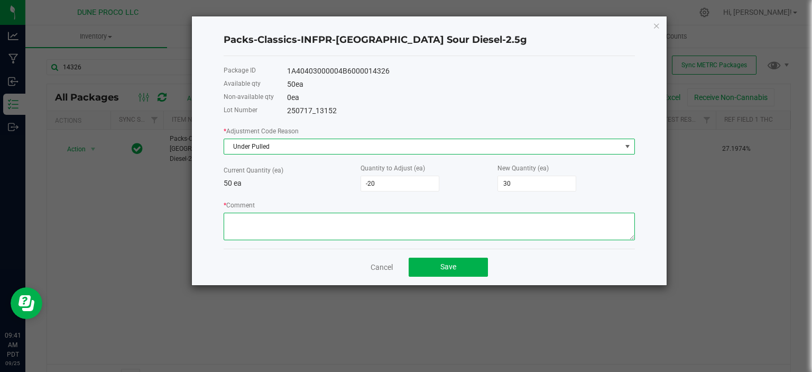
click at [278, 231] on textarea "* Comment" at bounding box center [429, 227] width 411 height 28
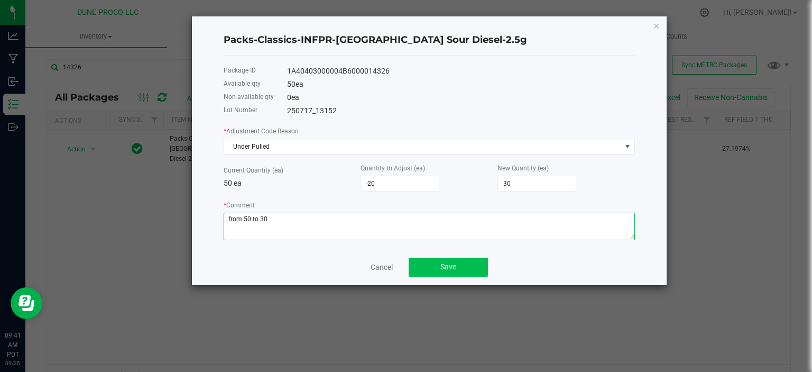
type textarea "from 50 to 30"
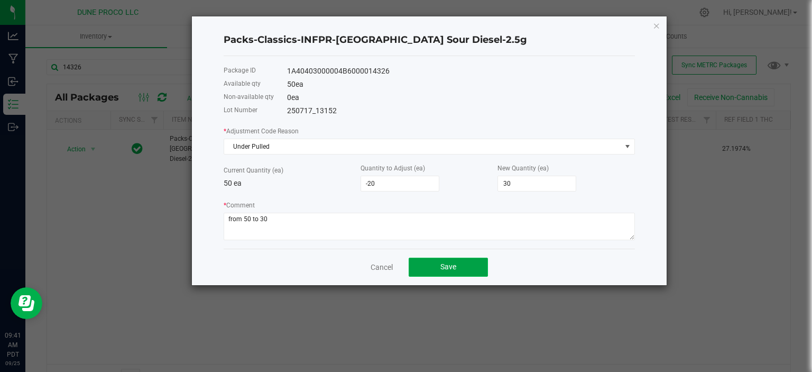
click at [459, 272] on button "Save" at bounding box center [448, 267] width 79 height 19
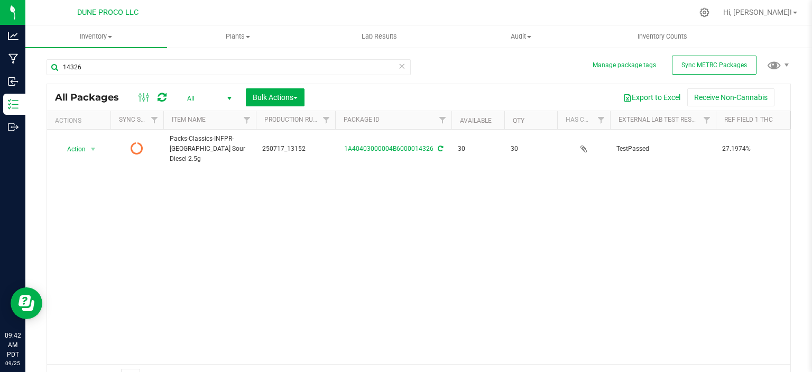
click at [165, 96] on icon at bounding box center [162, 97] width 9 height 11
click at [107, 71] on input "14326" at bounding box center [229, 67] width 364 height 16
type input "14328"
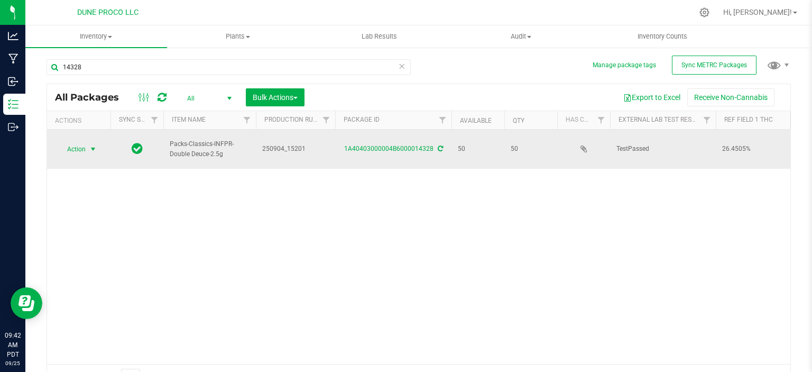
click at [86, 148] on span "Action" at bounding box center [72, 149] width 29 height 15
click at [438, 145] on icon at bounding box center [440, 148] width 5 height 6
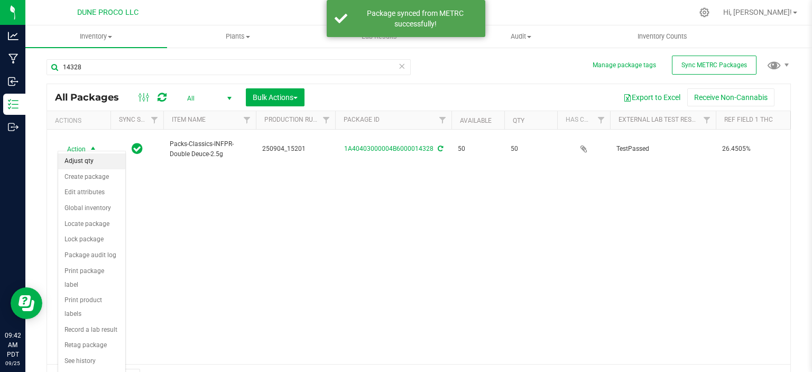
click at [94, 158] on li "Adjust qty" at bounding box center [91, 161] width 67 height 16
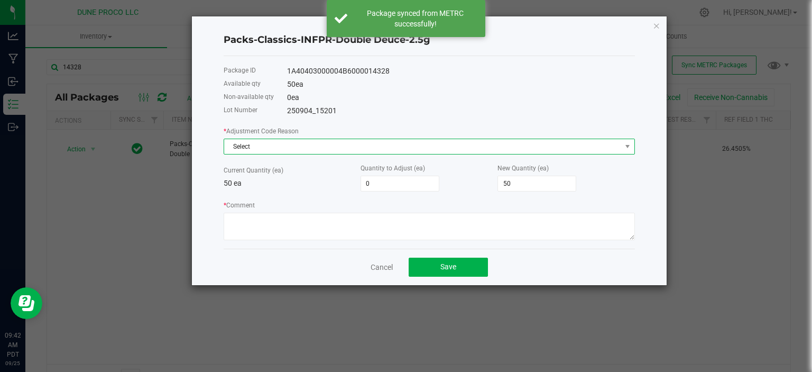
click at [327, 140] on span "Select" at bounding box center [422, 146] width 397 height 15
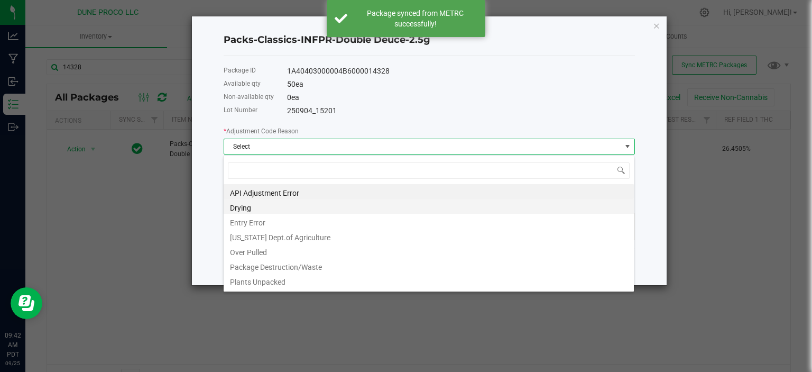
scroll to position [102, 0]
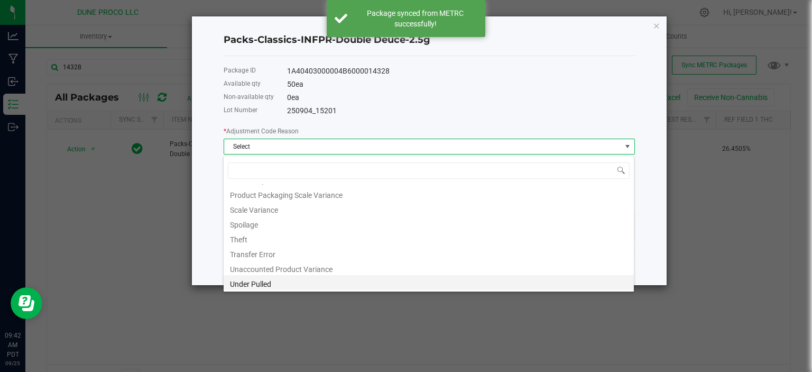
click at [261, 280] on li "Under Pulled" at bounding box center [429, 282] width 410 height 15
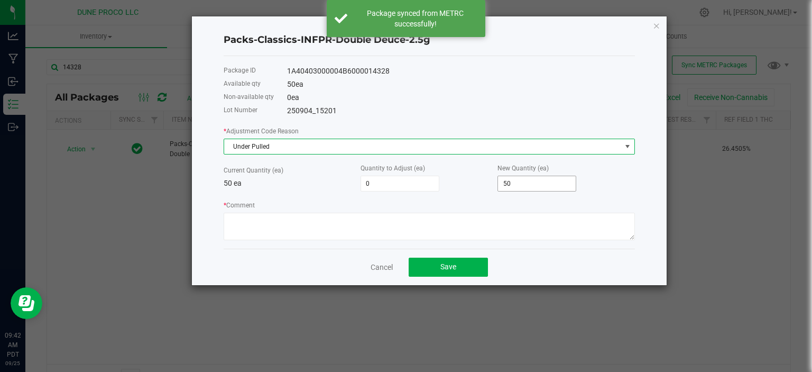
click at [528, 181] on input "50" at bounding box center [537, 183] width 78 height 15
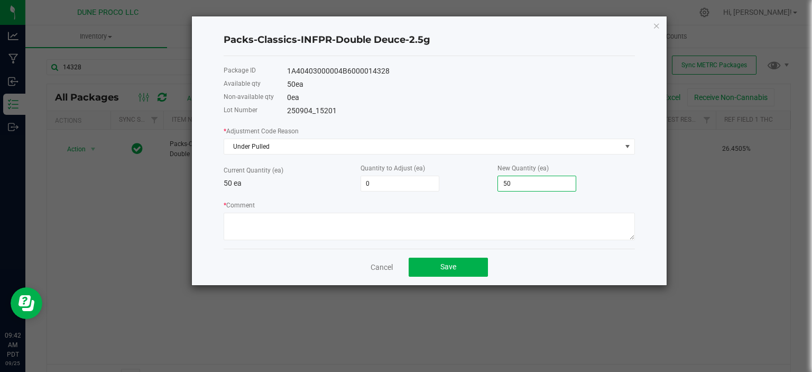
type input "-47"
type input "3"
type input "-20"
type input "30"
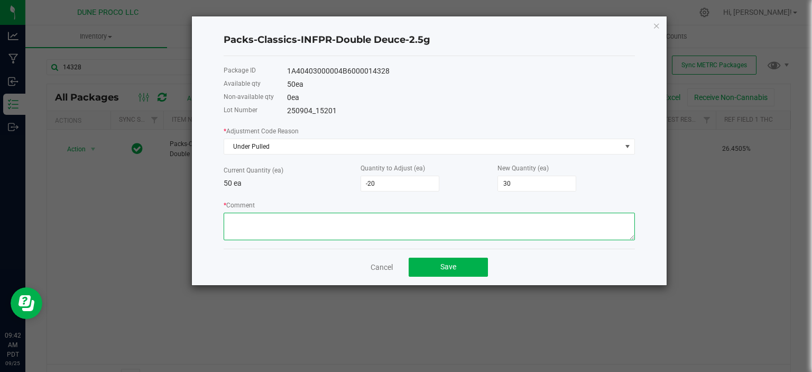
click at [411, 235] on textarea "* Comment" at bounding box center [429, 227] width 411 height 28
paste textarea "from 50 to 30"
type textarea "from 50 to 30"
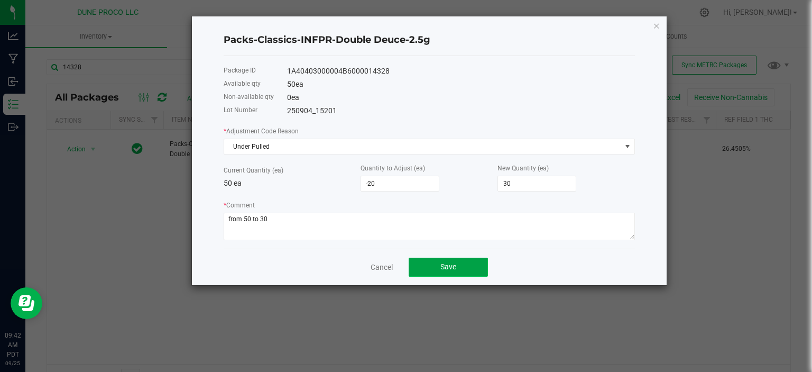
click at [448, 271] on span "Save" at bounding box center [449, 266] width 16 height 8
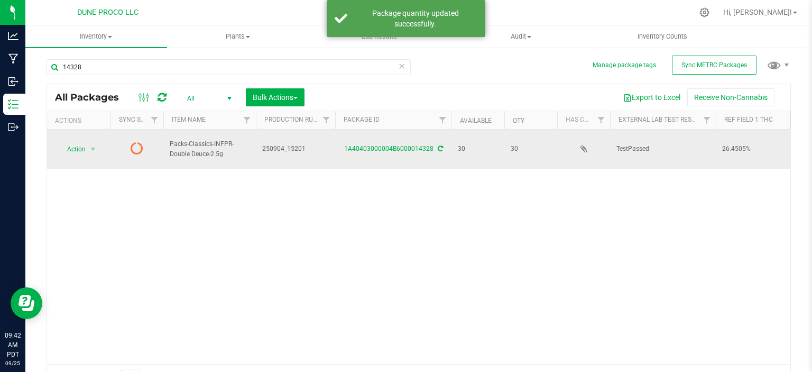
click at [440, 145] on icon at bounding box center [440, 148] width 5 height 6
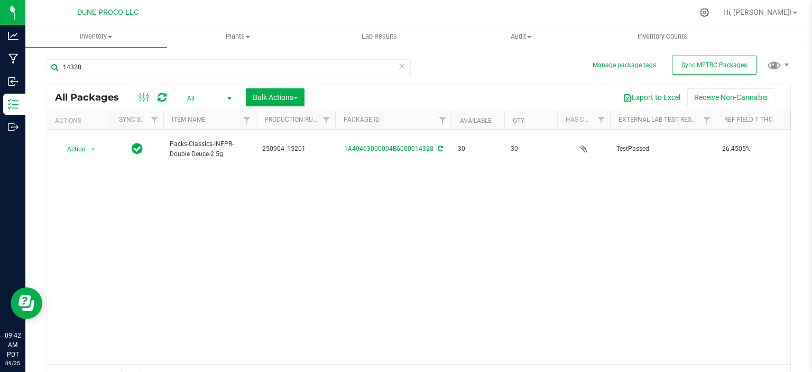
type input "[DATE]"
click at [96, 64] on input "14328" at bounding box center [229, 67] width 364 height 16
type input "14329"
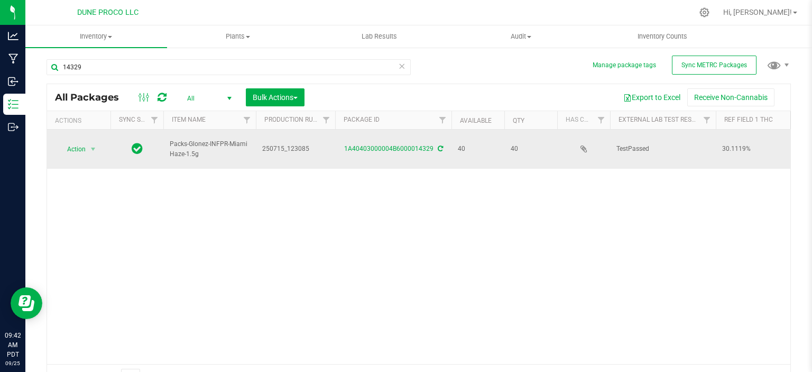
click at [439, 145] on icon at bounding box center [440, 148] width 5 height 6
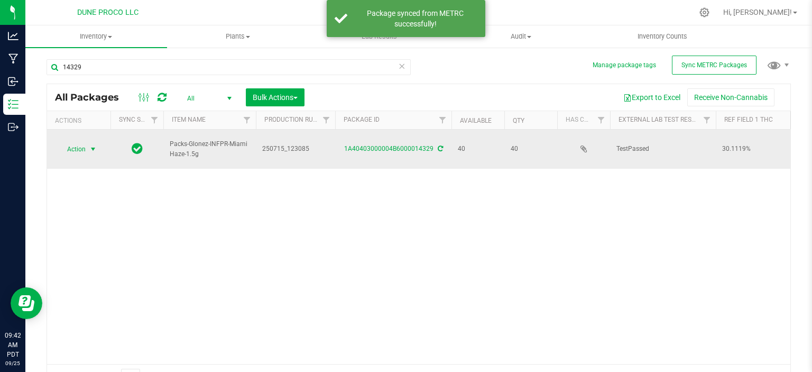
click at [89, 146] on span "select" at bounding box center [93, 149] width 8 height 8
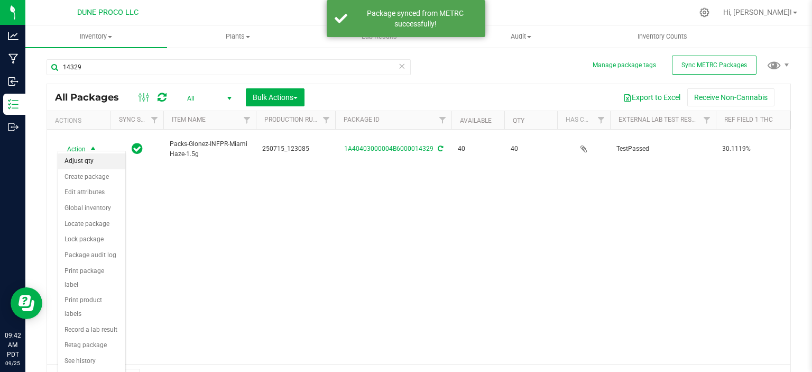
click at [83, 164] on li "Adjust qty" at bounding box center [91, 161] width 67 height 16
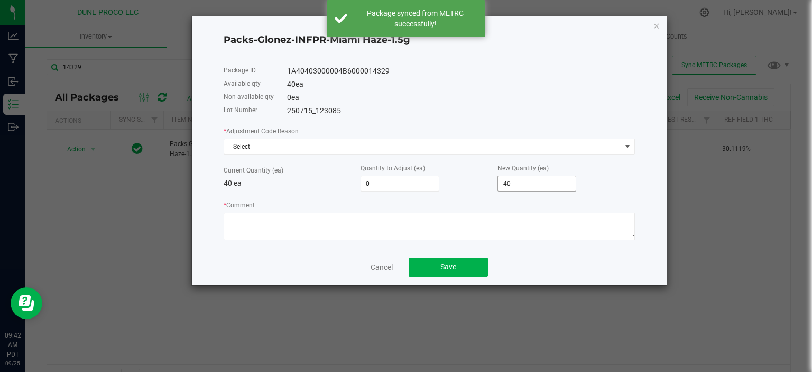
click at [532, 188] on input "40" at bounding box center [537, 183] width 78 height 15
type input "-37"
type input "3"
type input "-10"
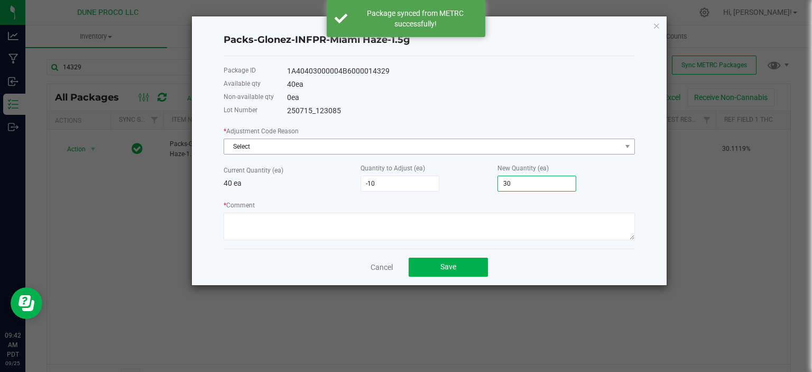
type input "30"
click at [494, 145] on span "Select" at bounding box center [422, 146] width 397 height 15
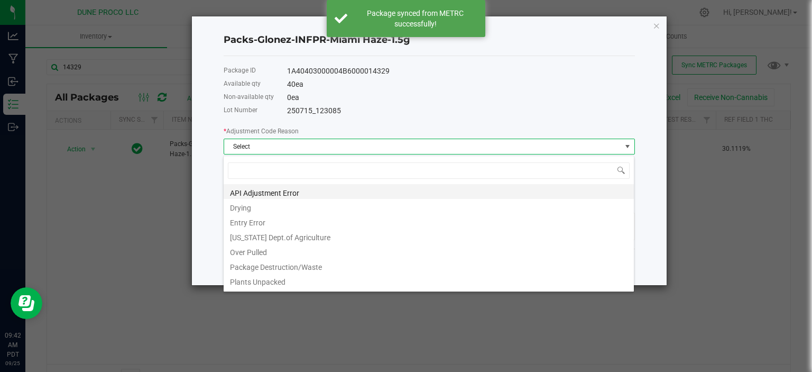
scroll to position [102, 0]
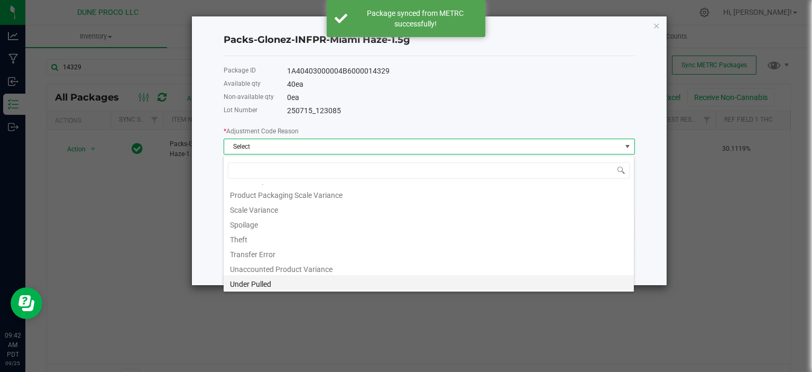
click at [306, 280] on li "Under Pulled" at bounding box center [429, 282] width 410 height 15
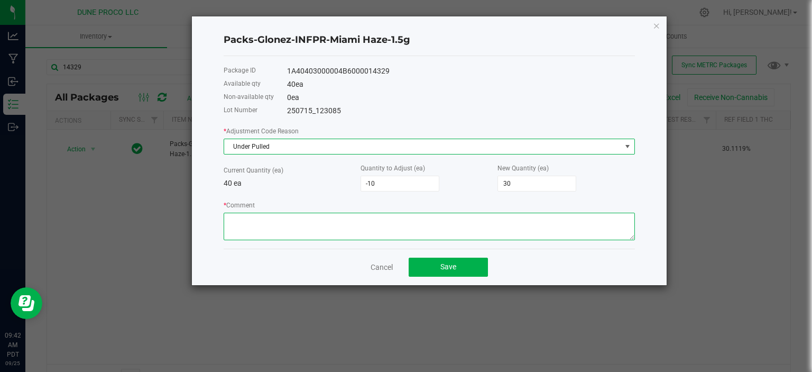
click at [298, 237] on textarea "* Comment" at bounding box center [429, 227] width 411 height 28
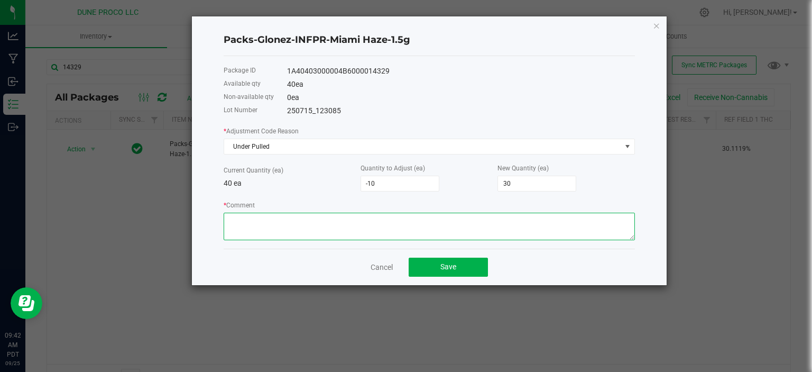
paste textarea "from 50 to 30"
type textarea "from 40 to 30"
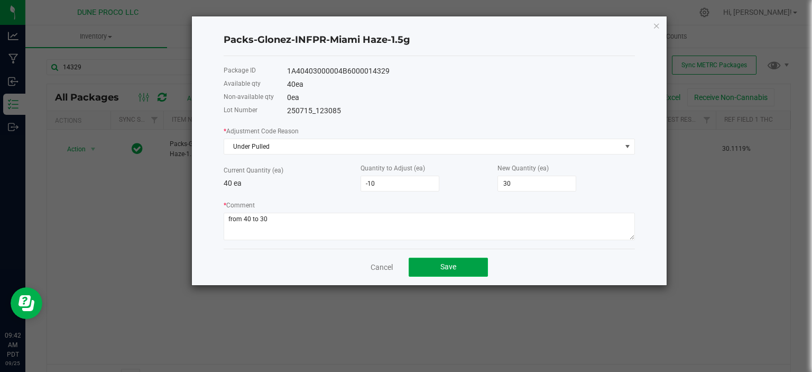
click at [461, 261] on button "Save" at bounding box center [448, 267] width 79 height 19
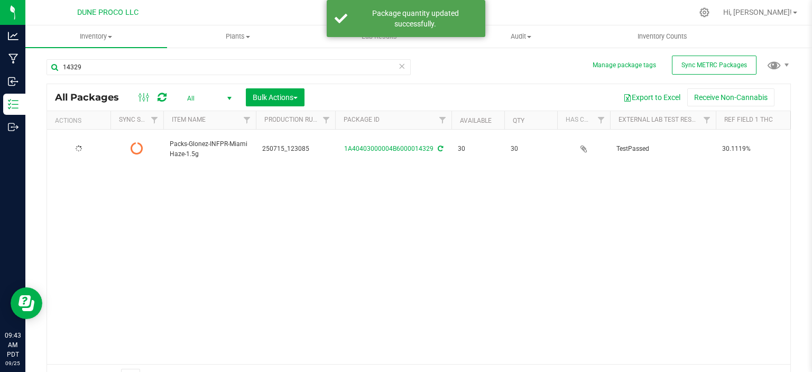
type input "[DATE]"
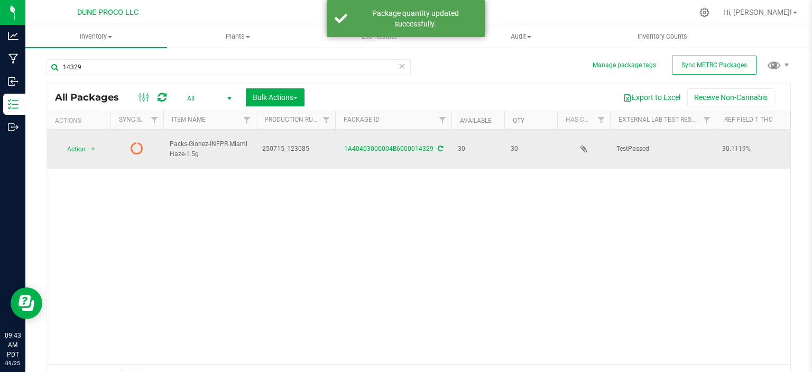
click at [438, 145] on icon at bounding box center [440, 148] width 5 height 6
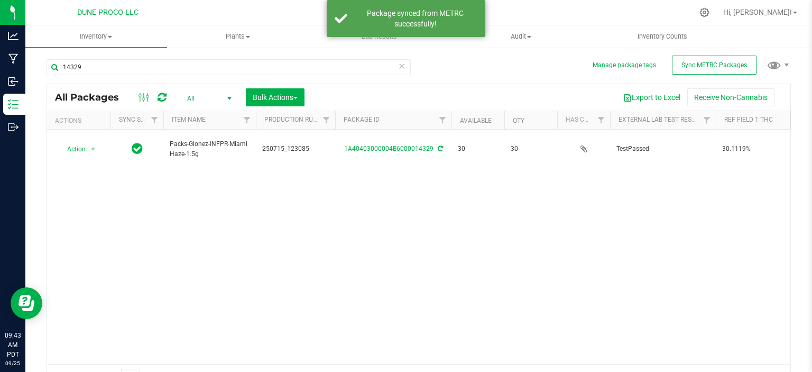
type input "[DATE]"
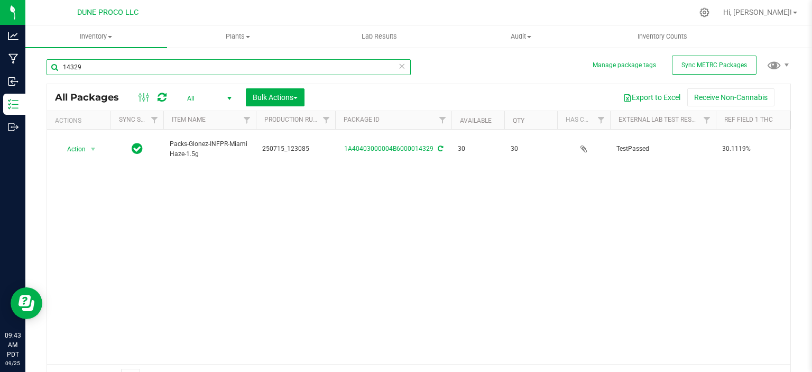
click at [104, 65] on input "14329" at bounding box center [229, 67] width 364 height 16
type input "14330"
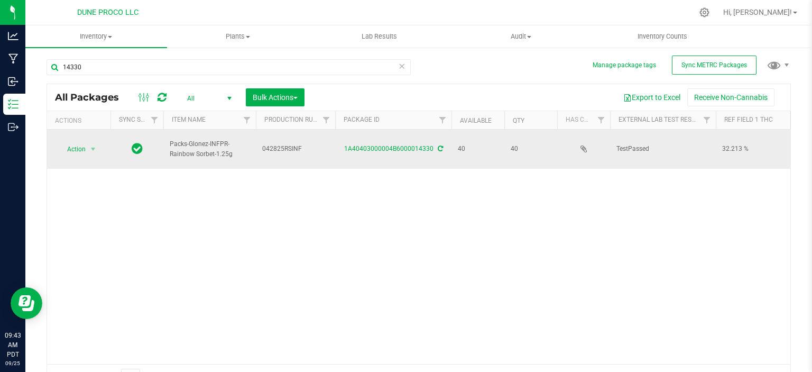
click at [439, 145] on icon at bounding box center [440, 148] width 5 height 6
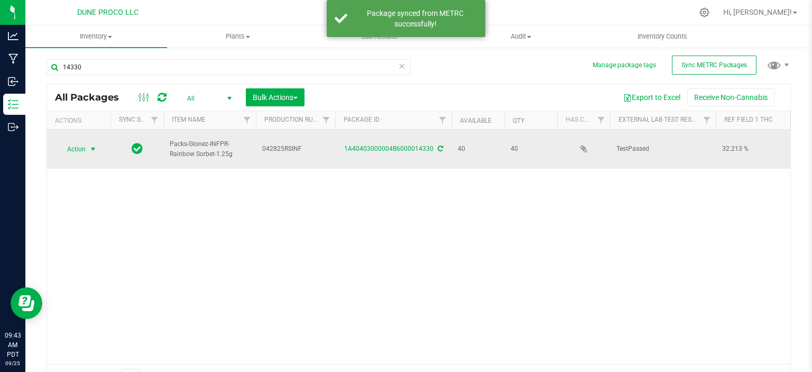
click at [80, 145] on span "Action" at bounding box center [72, 149] width 29 height 15
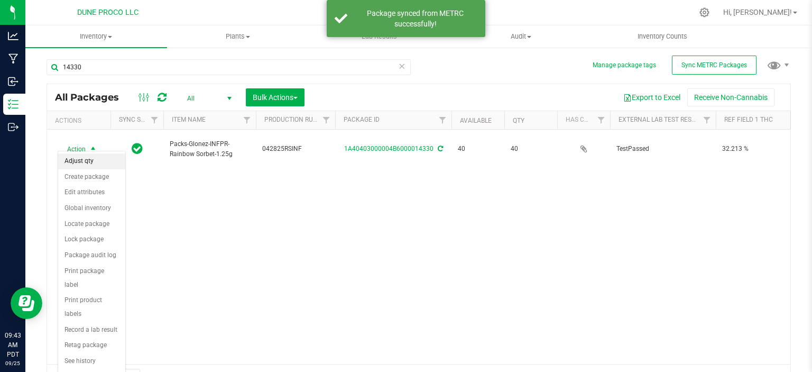
click at [72, 163] on li "Adjust qty" at bounding box center [91, 161] width 67 height 16
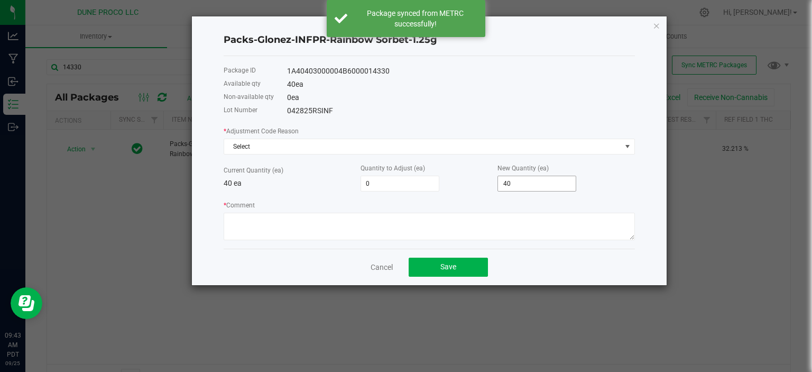
click at [531, 191] on input "40" at bounding box center [537, 183] width 78 height 15
type input "-37"
type input "3"
type input "-10"
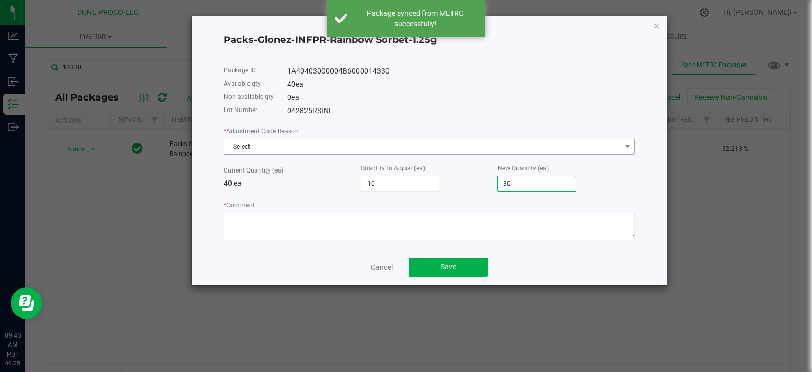
type input "30"
click at [428, 153] on span "Select" at bounding box center [422, 146] width 397 height 15
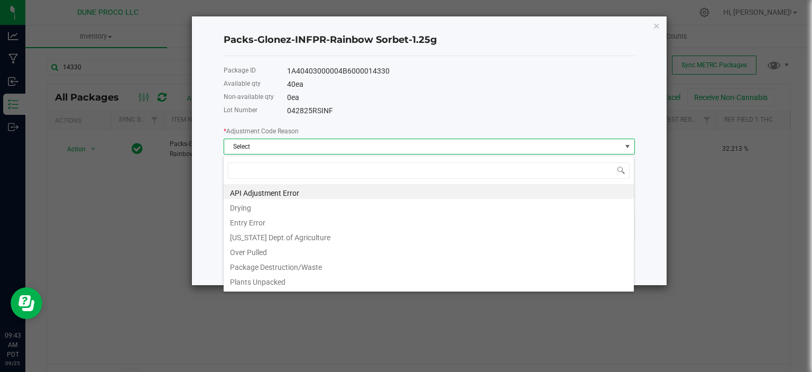
scroll to position [102, 0]
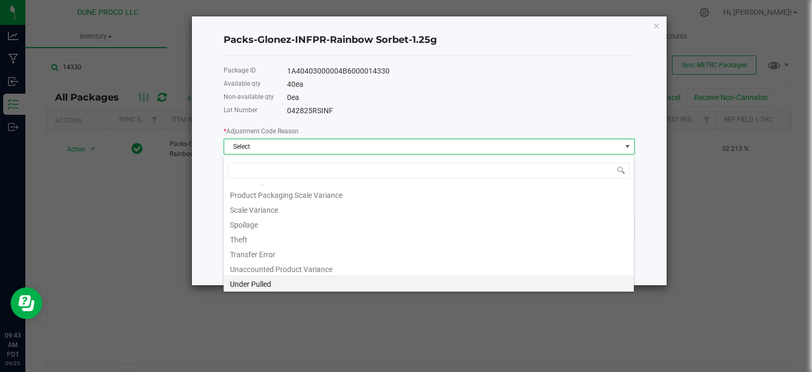
click at [281, 280] on li "Under Pulled" at bounding box center [429, 282] width 410 height 15
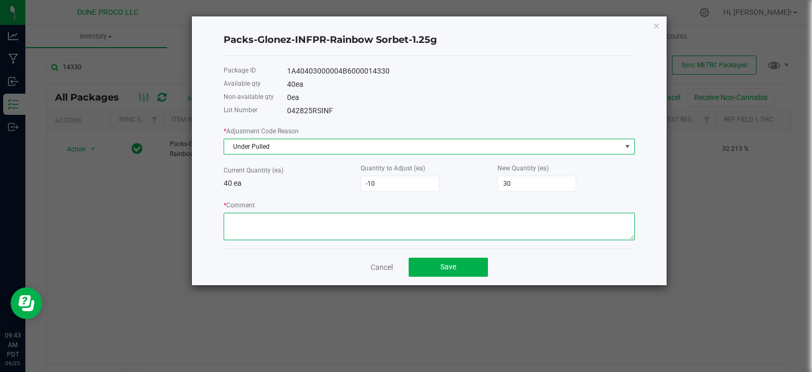
click at [270, 227] on textarea "* Comment" at bounding box center [429, 227] width 411 height 28
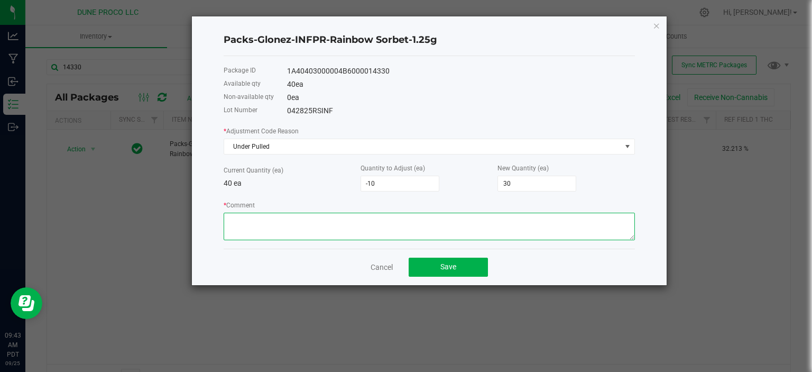
paste textarea "from 40 to 30"
type textarea "from 40 to 30"
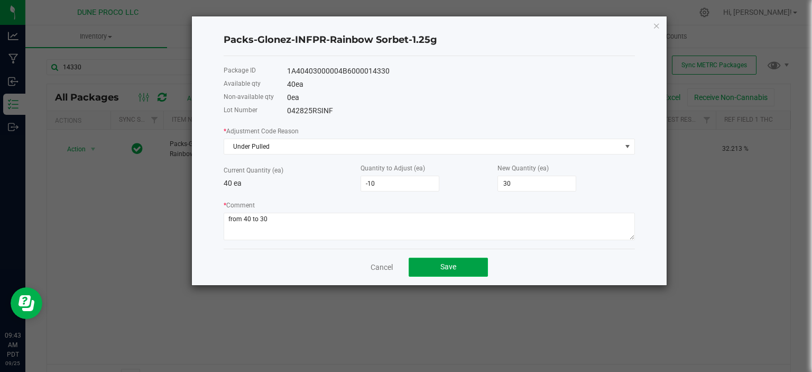
click at [444, 270] on span "Save" at bounding box center [449, 266] width 16 height 8
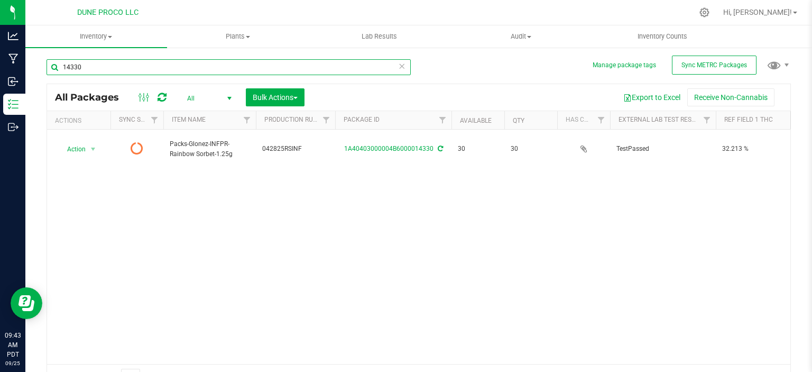
click at [122, 66] on input "14330" at bounding box center [229, 67] width 364 height 16
type input "14331"
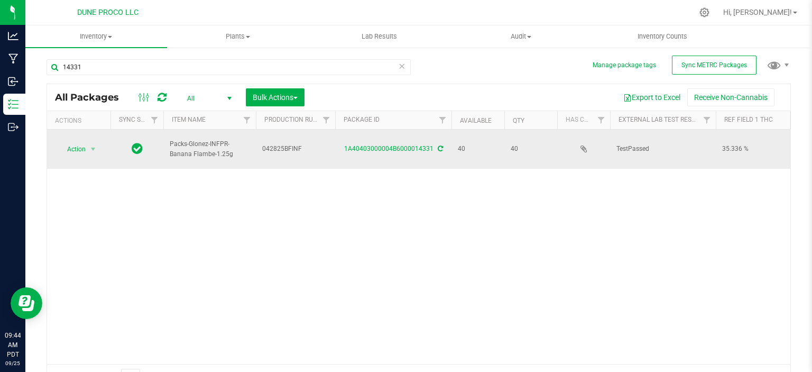
click at [438, 145] on icon at bounding box center [440, 148] width 5 height 6
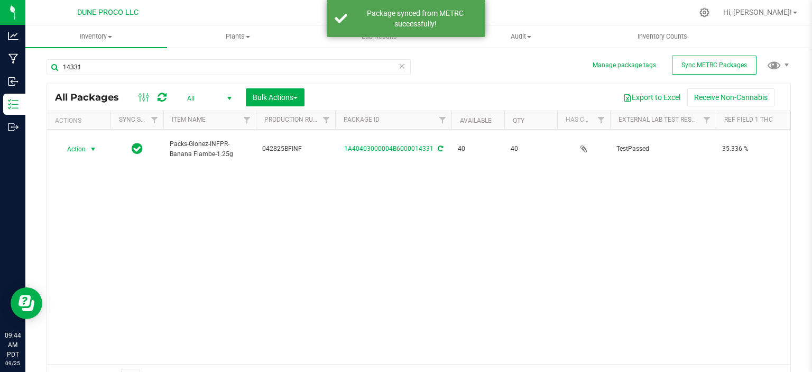
click at [88, 142] on span "select" at bounding box center [93, 149] width 13 height 15
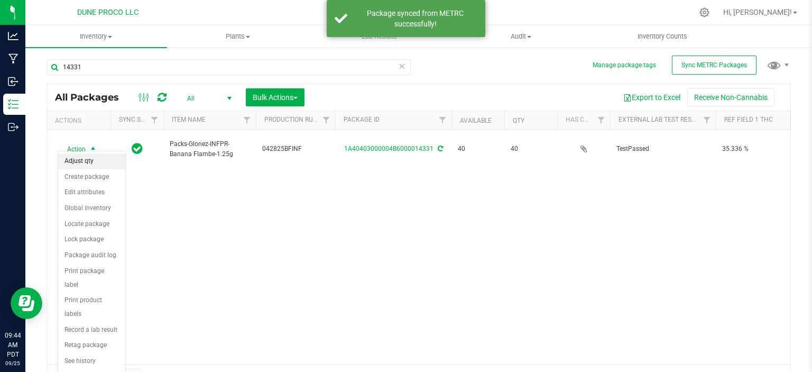
click at [84, 159] on li "Adjust qty" at bounding box center [91, 161] width 67 height 16
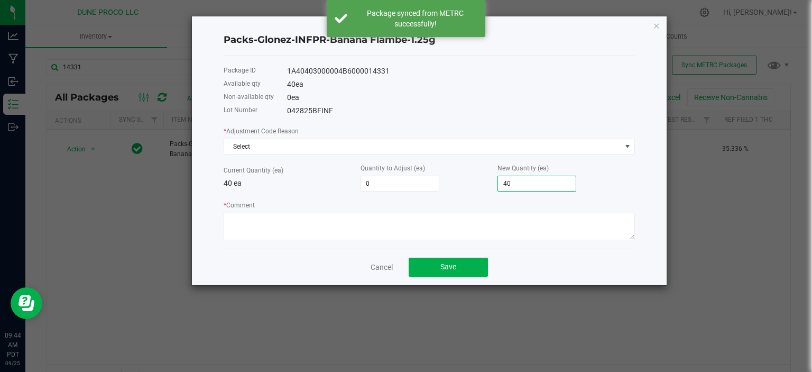
click at [511, 188] on input "40" at bounding box center [537, 183] width 78 height 15
type input "-37"
type input "3"
type input "-10"
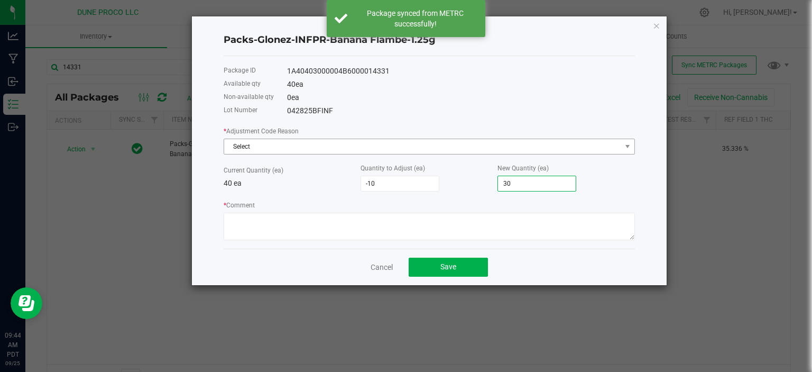
type input "30"
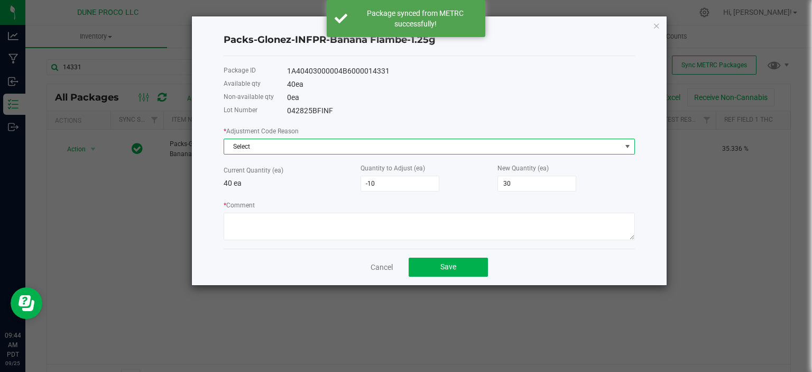
click at [472, 145] on span "Select" at bounding box center [422, 146] width 397 height 15
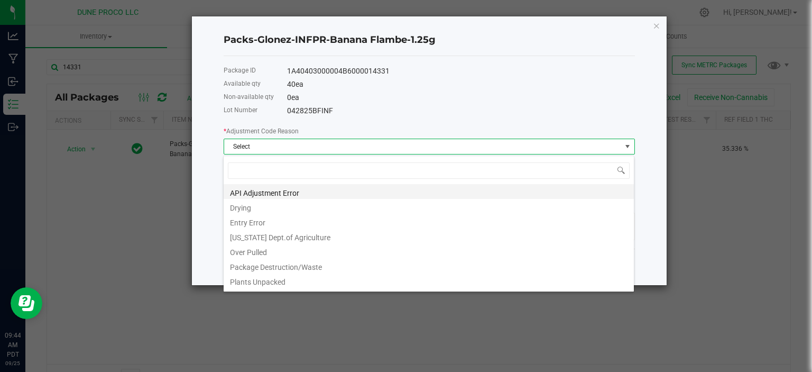
scroll to position [102, 0]
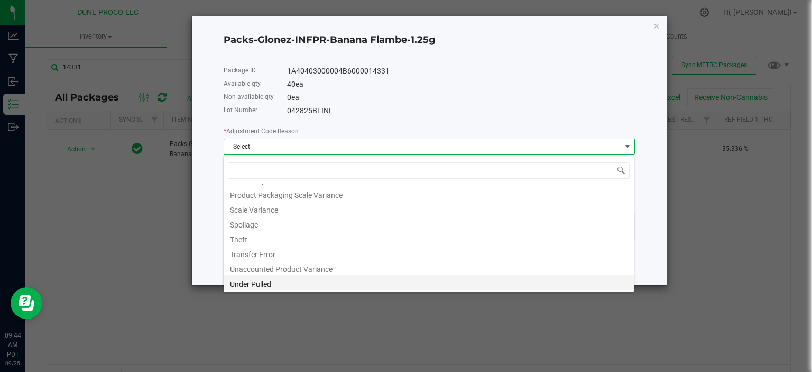
click at [320, 285] on li "Under Pulled" at bounding box center [429, 282] width 410 height 15
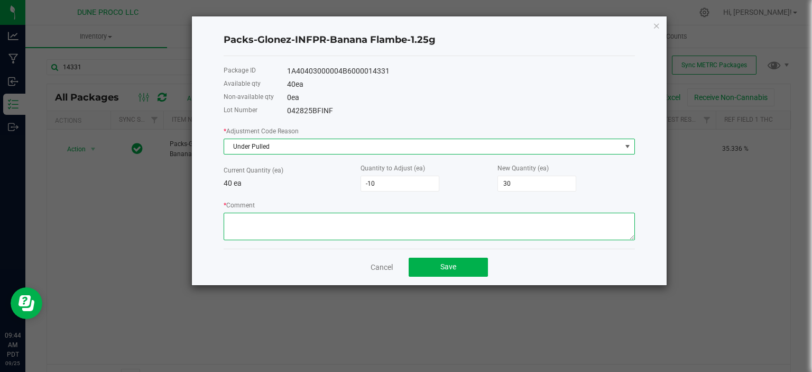
click at [310, 237] on textarea "* Comment" at bounding box center [429, 227] width 411 height 28
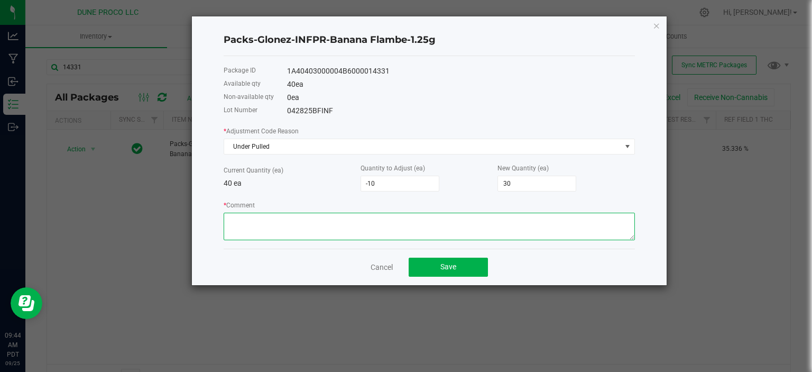
paste textarea "from 40 to 30"
type textarea "from 40 to 30"
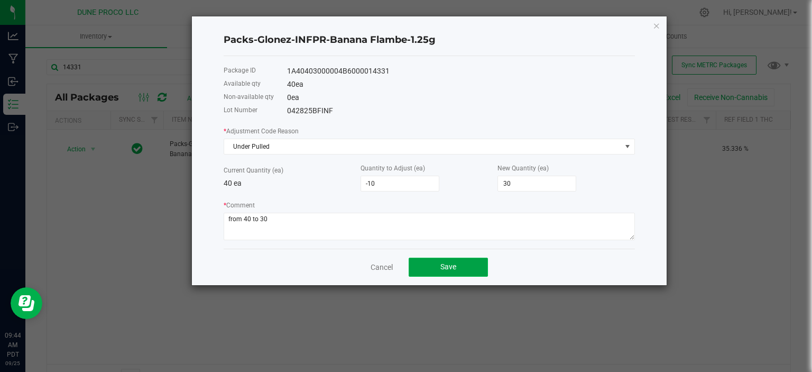
click at [429, 261] on button "Save" at bounding box center [448, 267] width 79 height 19
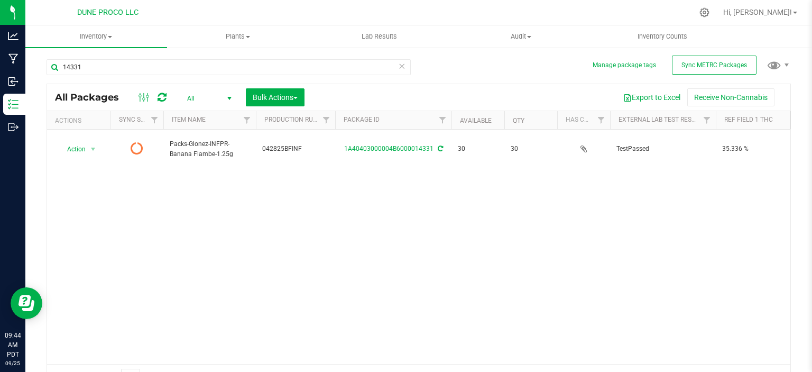
click at [121, 81] on div "14331" at bounding box center [229, 71] width 364 height 24
click at [124, 66] on input "14331" at bounding box center [229, 67] width 364 height 16
type input "14332"
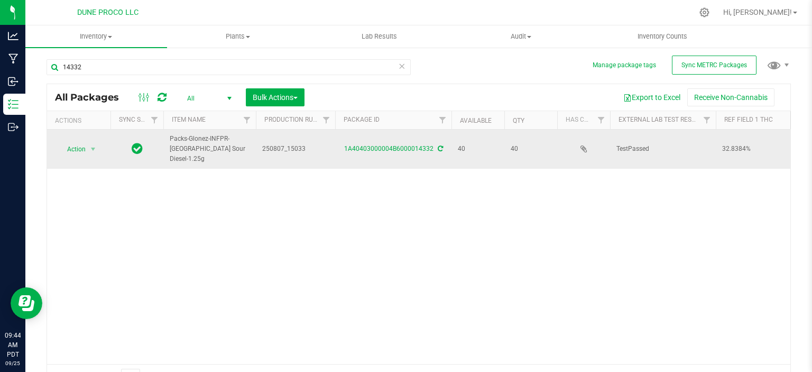
click at [439, 145] on icon at bounding box center [440, 148] width 5 height 6
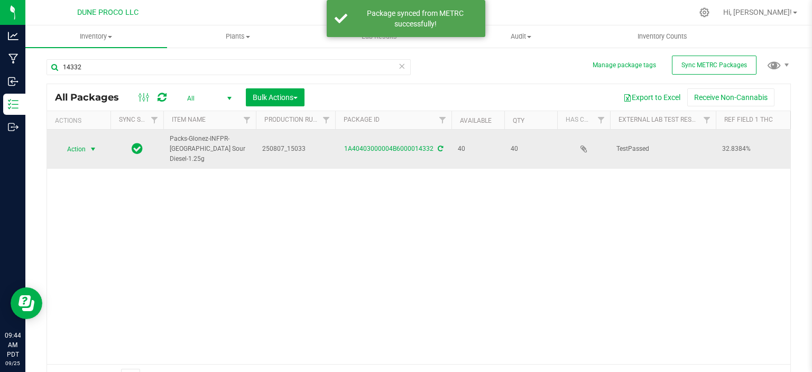
click at [77, 145] on span "Action" at bounding box center [72, 149] width 29 height 15
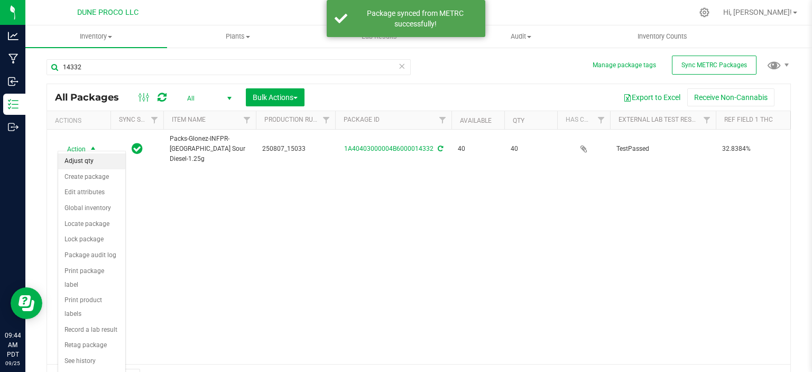
click at [75, 163] on li "Adjust qty" at bounding box center [91, 161] width 67 height 16
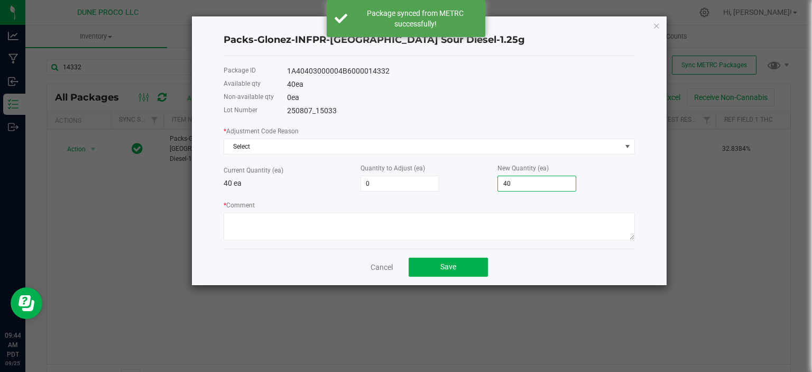
click at [545, 188] on input "40" at bounding box center [537, 183] width 78 height 15
type input "-37"
type input "3"
type input "-10"
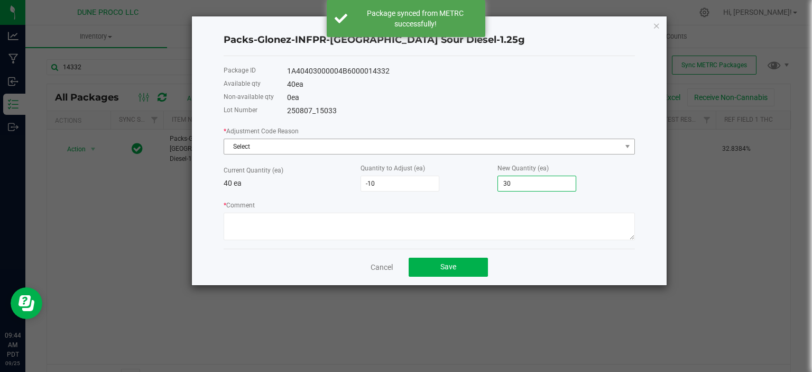
type input "30"
click at [523, 153] on span "Select" at bounding box center [422, 146] width 397 height 15
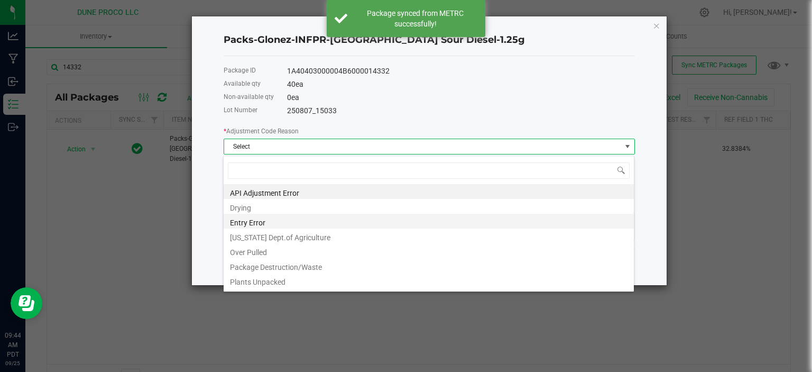
scroll to position [102, 0]
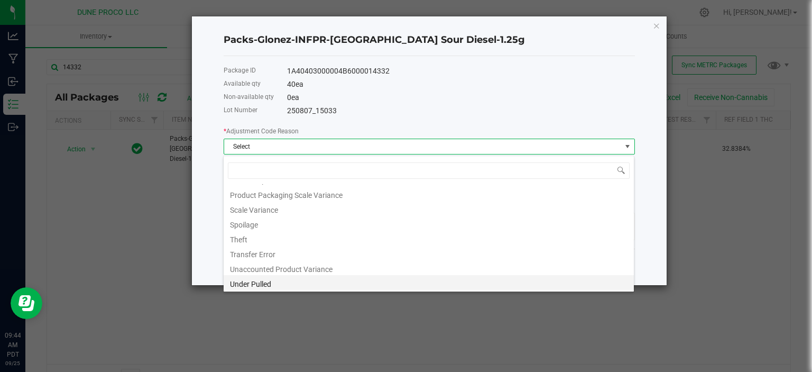
click at [303, 286] on li "Under Pulled" at bounding box center [429, 282] width 410 height 15
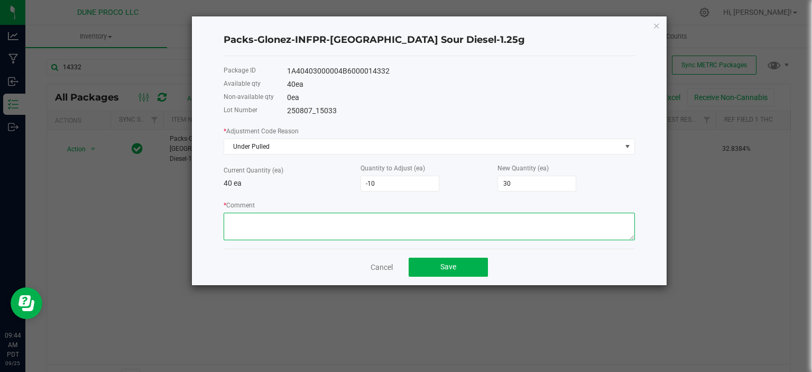
paste textarea "from 40 to 30"
type textarea "from 40 to 30"
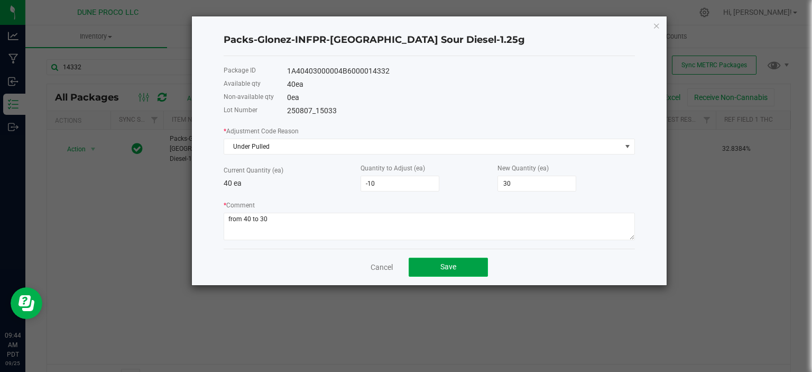
click at [436, 269] on button "Save" at bounding box center [448, 267] width 79 height 19
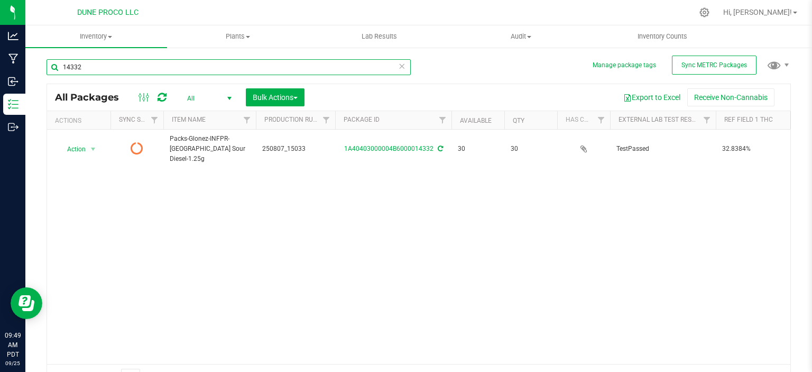
click at [114, 64] on input "14332" at bounding box center [229, 67] width 364 height 16
type input "13152"
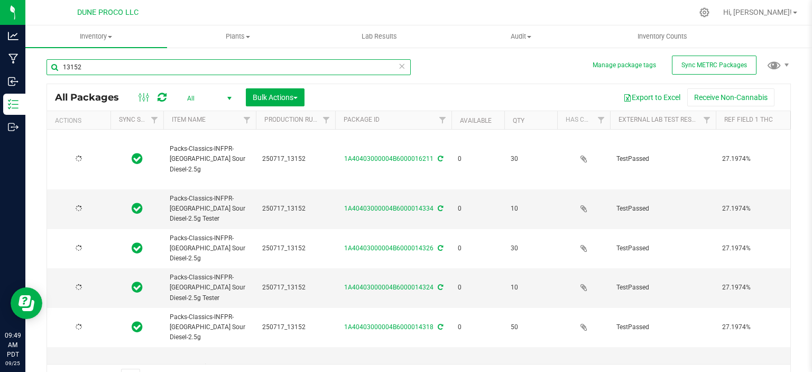
type input "[DATE]"
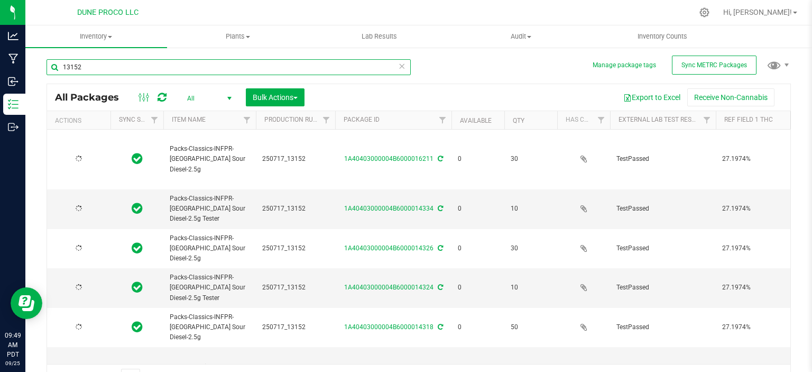
type input "[DATE]"
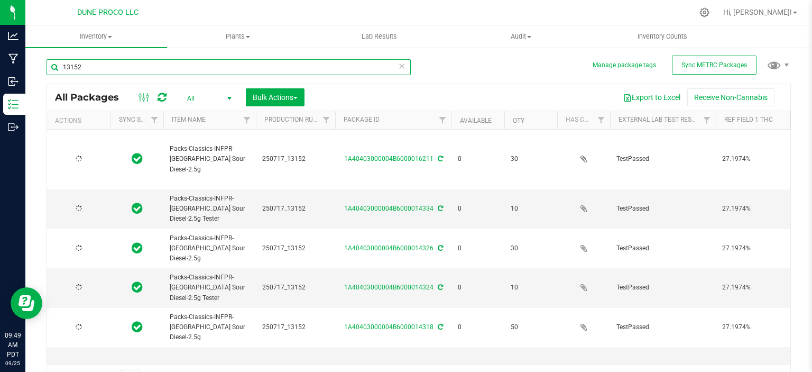
type input "[DATE]"
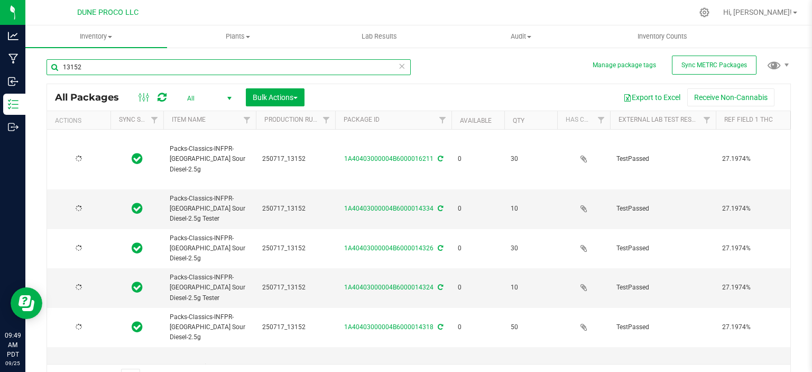
type input "[DATE]"
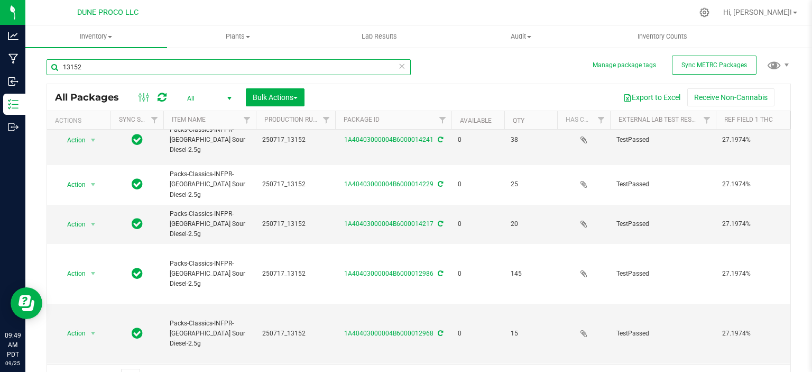
scroll to position [17, 0]
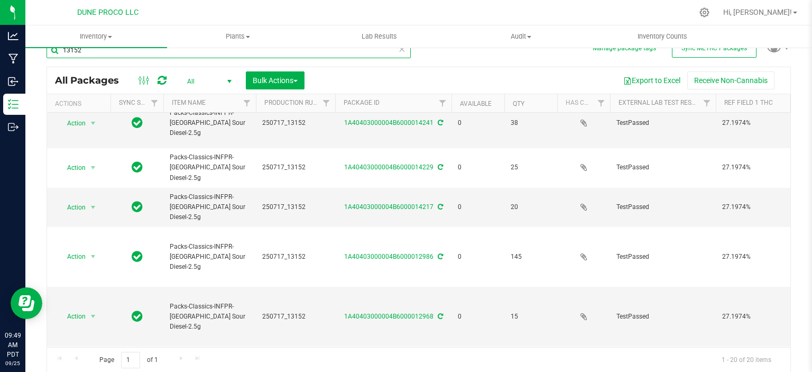
type input "13152"
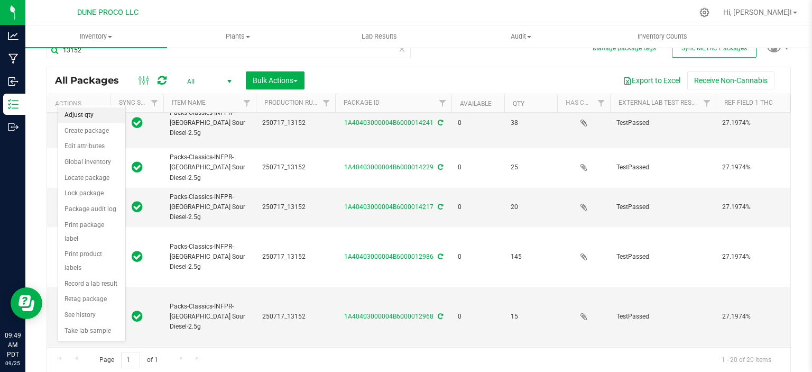
click at [90, 115] on li "Adjust qty" at bounding box center [91, 115] width 67 height 16
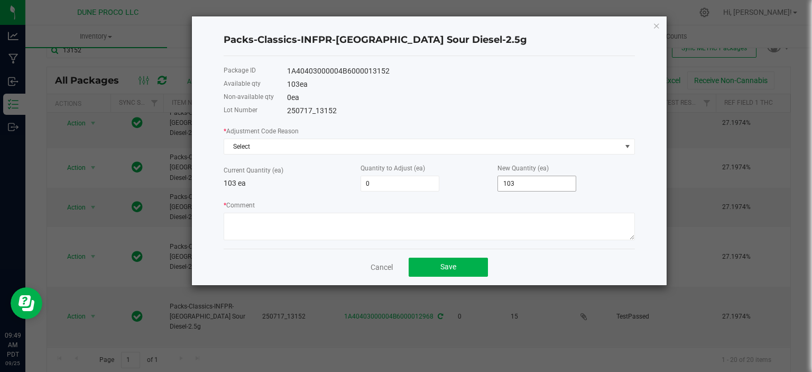
click at [515, 186] on input "103" at bounding box center [537, 183] width 78 height 15
type input "-101"
type input "2"
type input "-83"
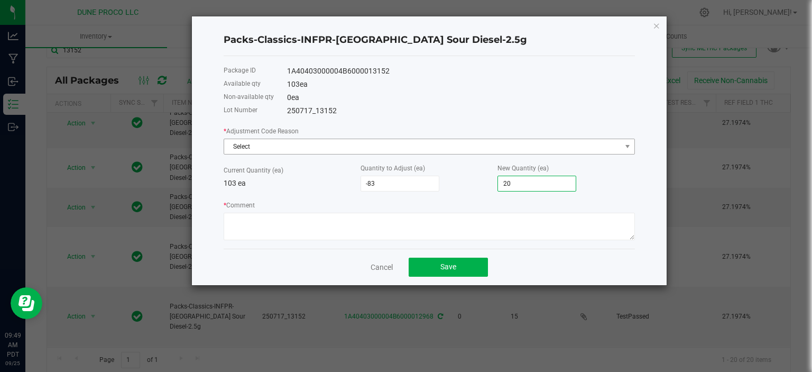
type input "20"
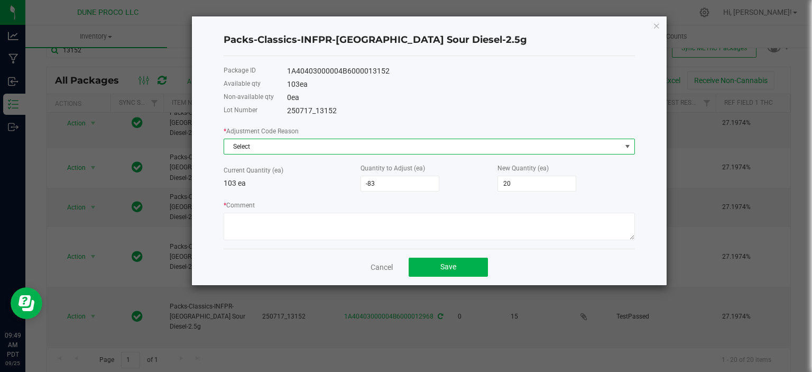
click at [408, 153] on span "Select" at bounding box center [422, 146] width 397 height 15
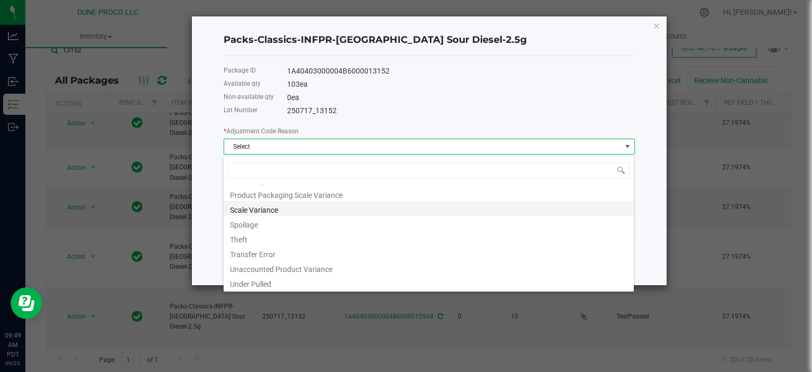
scroll to position [0, 0]
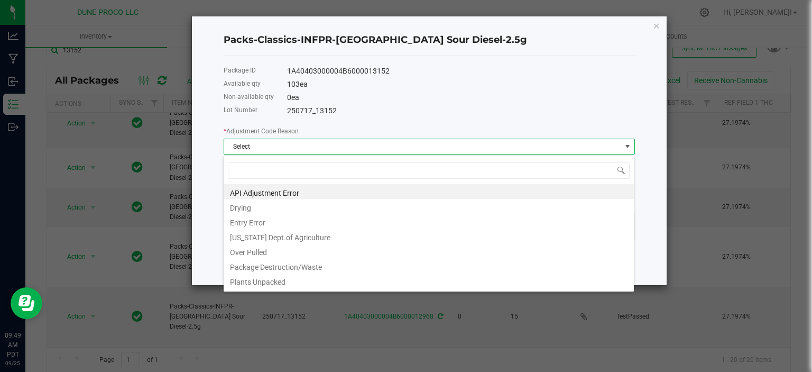
click at [203, 224] on div "Packs-Classics-INFPR-[GEOGRAPHIC_DATA] Sour Diesel-2.5g Package ID 1A4040300000…" at bounding box center [429, 150] width 475 height 269
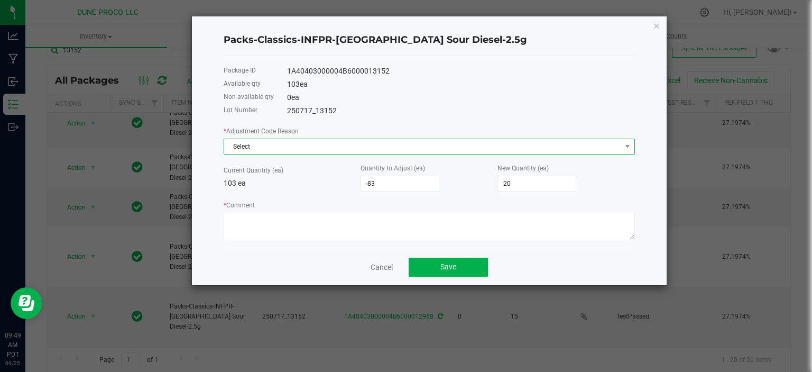
click at [271, 146] on span "Select" at bounding box center [422, 146] width 397 height 15
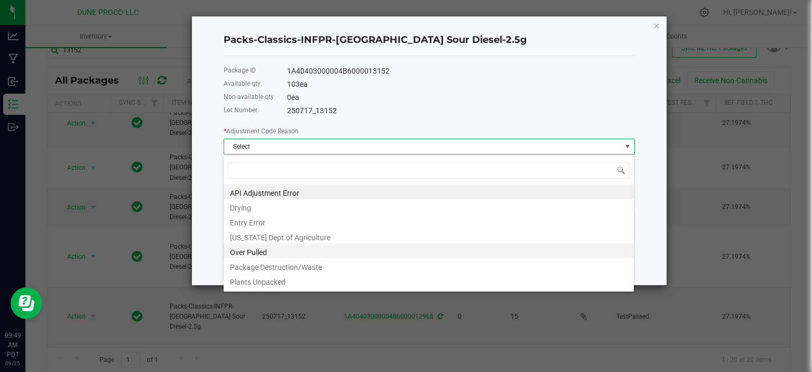
click at [248, 249] on li "Over Pulled" at bounding box center [429, 250] width 410 height 15
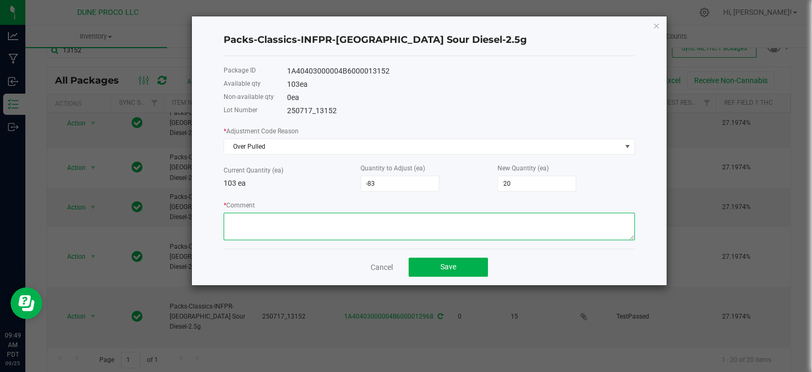
click at [254, 230] on textarea "* Comment" at bounding box center [429, 227] width 411 height 28
click at [254, 221] on textarea "* Comment" at bounding box center [429, 227] width 411 height 28
click at [377, 219] on textarea "* Comment" at bounding box center [429, 227] width 411 height 28
click at [369, 225] on textarea "* Comment" at bounding box center [429, 227] width 411 height 28
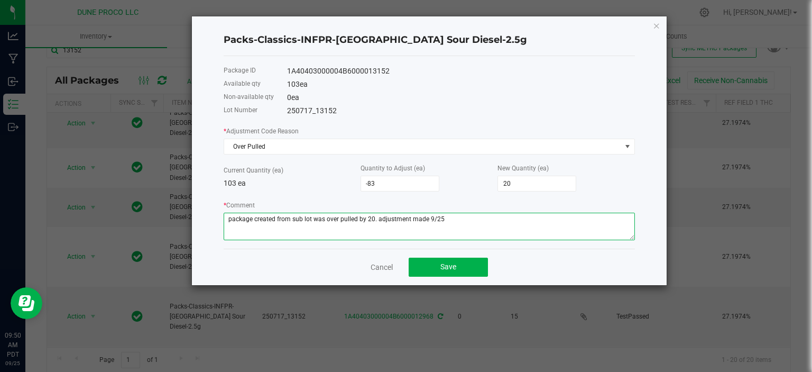
click at [369, 225] on textarea "* Comment" at bounding box center [429, 227] width 411 height 28
type textarea "package created from sub lot was over pulled by 20. adjustment made 9/25"
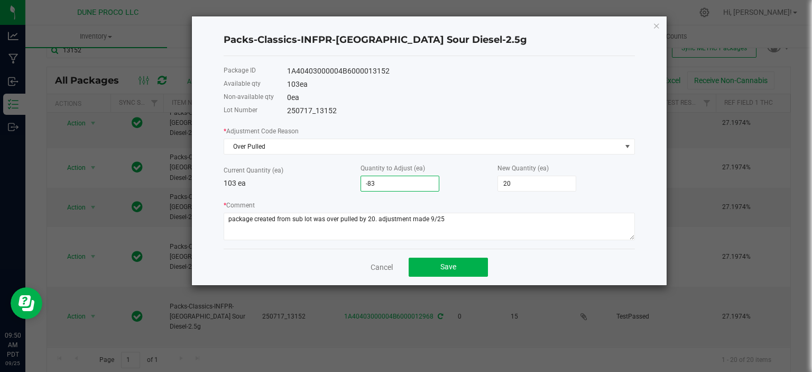
click at [410, 187] on input "-83" at bounding box center [400, 183] width 78 height 15
type input "-"
type input "103"
type input "2"
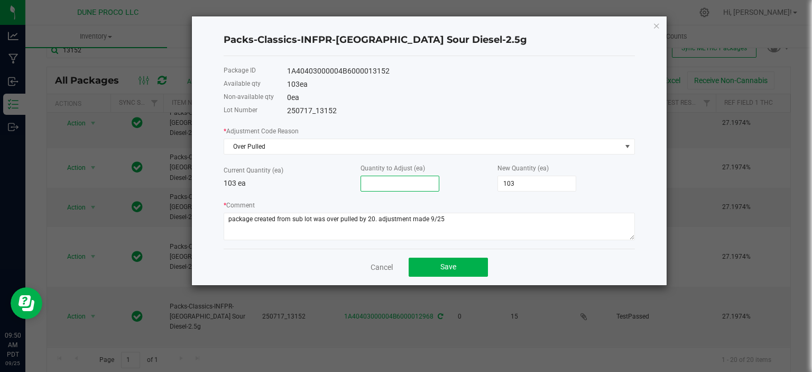
type input "105"
type input "20"
type input "123"
type input "20"
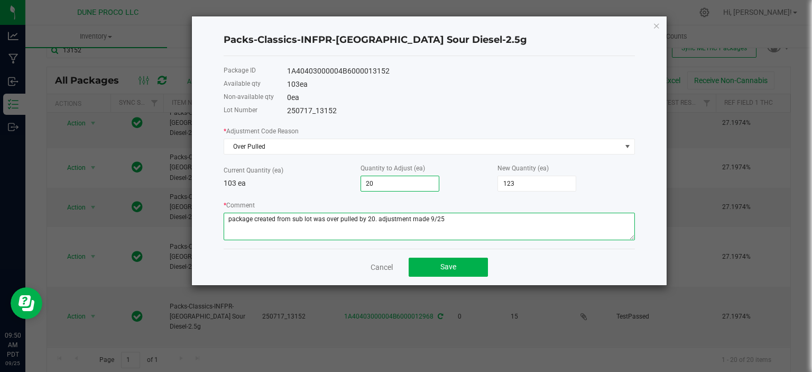
click at [386, 218] on textarea "* Comment" at bounding box center [429, 227] width 411 height 28
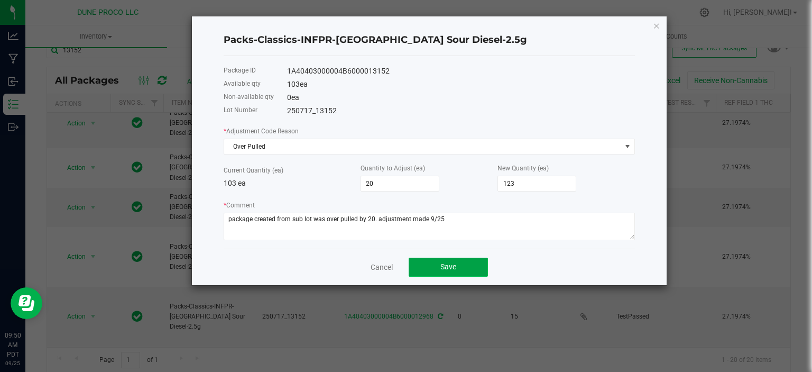
click at [469, 267] on button "Save" at bounding box center [448, 267] width 79 height 19
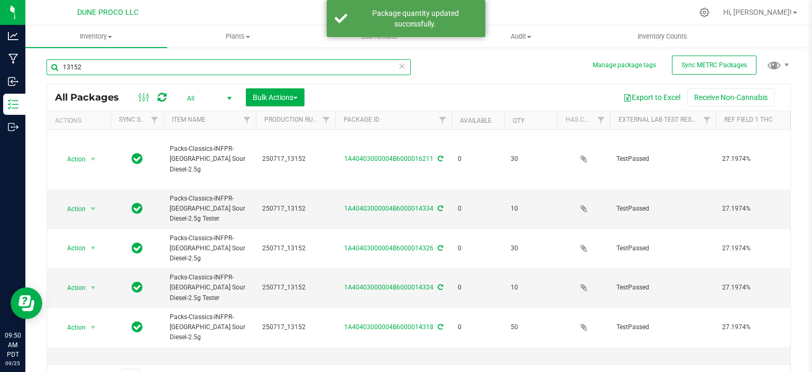
click at [97, 67] on input "13152" at bounding box center [229, 67] width 364 height 16
type input "15201"
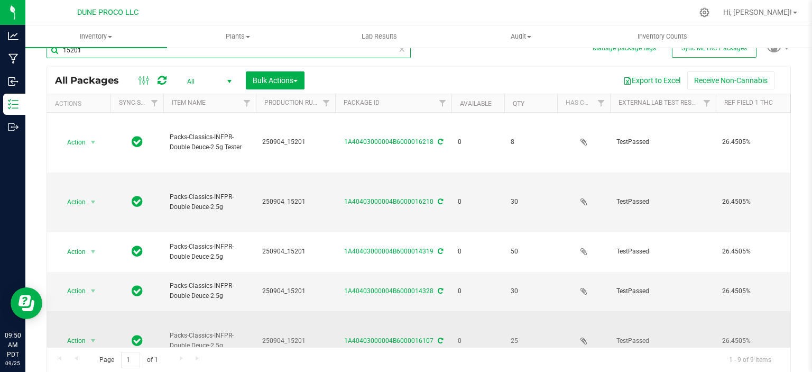
scroll to position [68, 0]
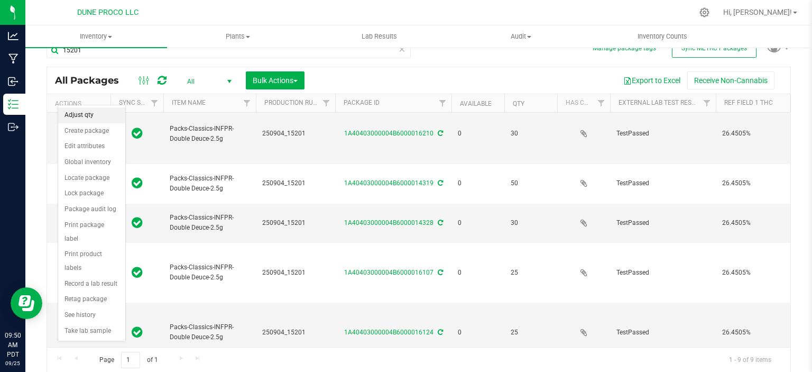
click at [82, 117] on li "Adjust qty" at bounding box center [91, 115] width 67 height 16
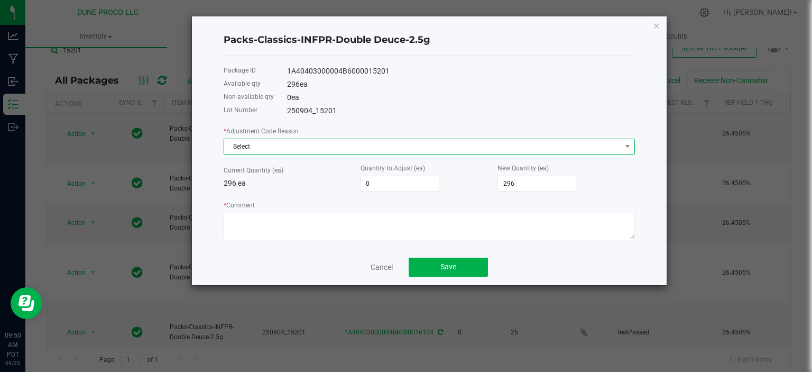
click at [360, 148] on span "Select" at bounding box center [422, 146] width 397 height 15
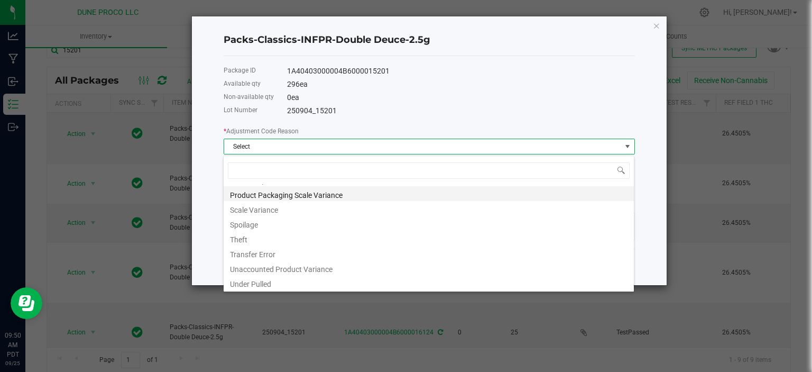
scroll to position [10, 0]
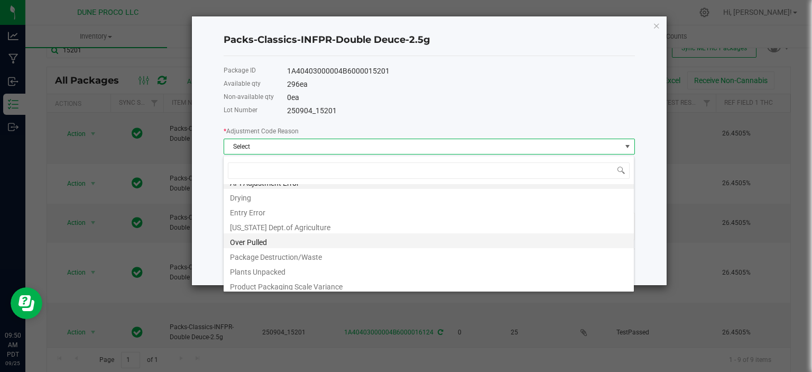
click at [254, 246] on li "Over Pulled" at bounding box center [429, 240] width 410 height 15
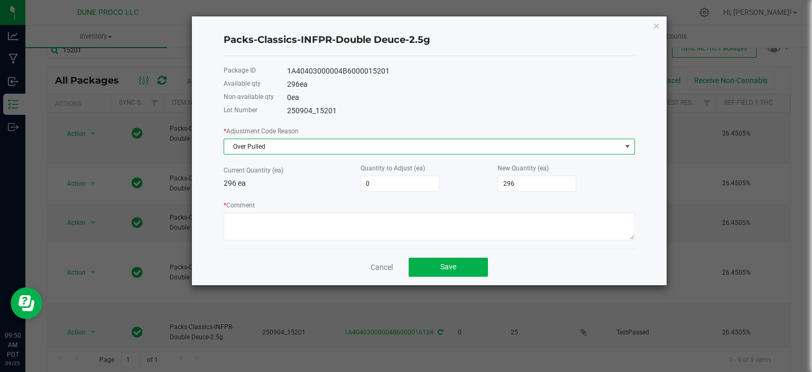
click at [383, 194] on div "* Adjustment Code Reason Over Pulled Current Quantity (ea) 296 ea Quantity to A…" at bounding box center [429, 182] width 411 height 115
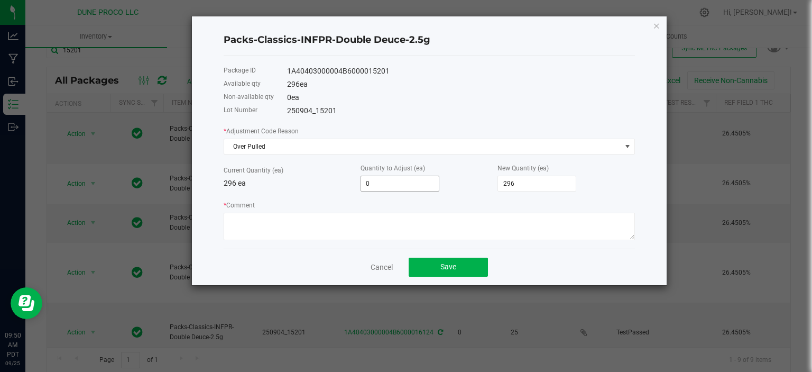
click at [380, 189] on input "0" at bounding box center [400, 183] width 78 height 15
type input "2"
type input "298"
type input "20"
type input "316"
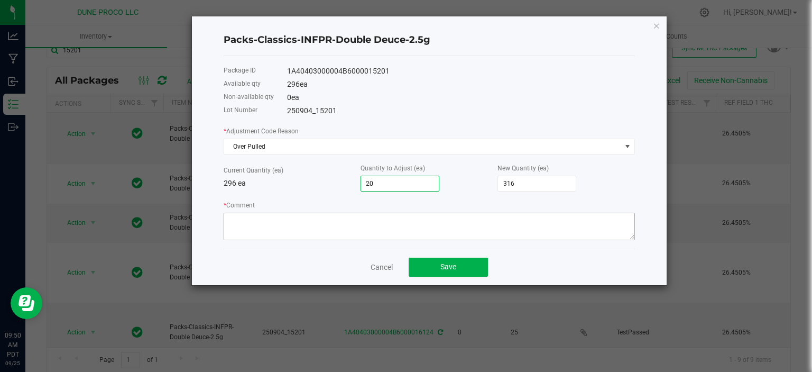
type input "20"
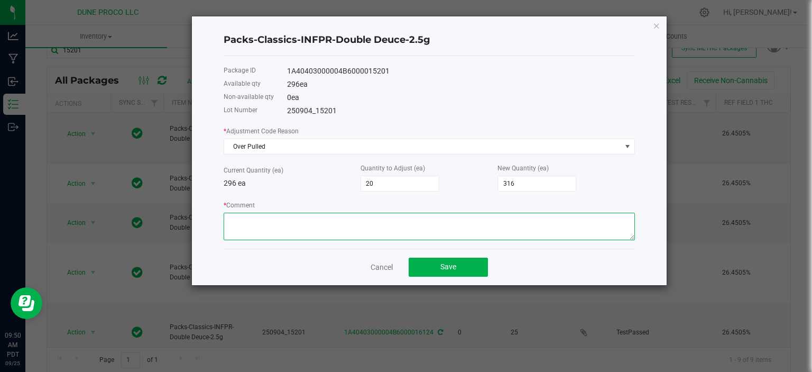
click at [345, 239] on textarea "* Comment" at bounding box center [429, 227] width 411 height 28
paste textarea "package created from sub lot was over pulled by 20. adjustment made 9/25"
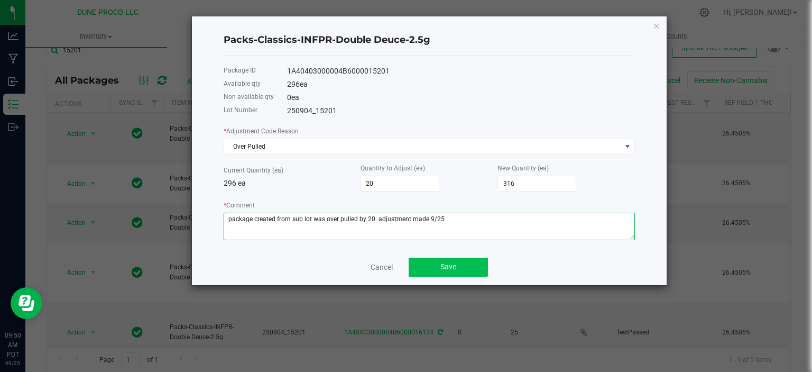
type textarea "package created from sub lot was over pulled by 20. adjustment made 9/25"
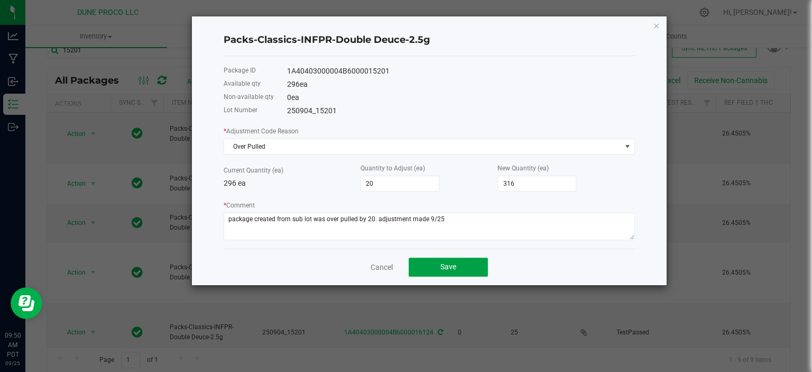
click at [440, 270] on button "Save" at bounding box center [448, 267] width 79 height 19
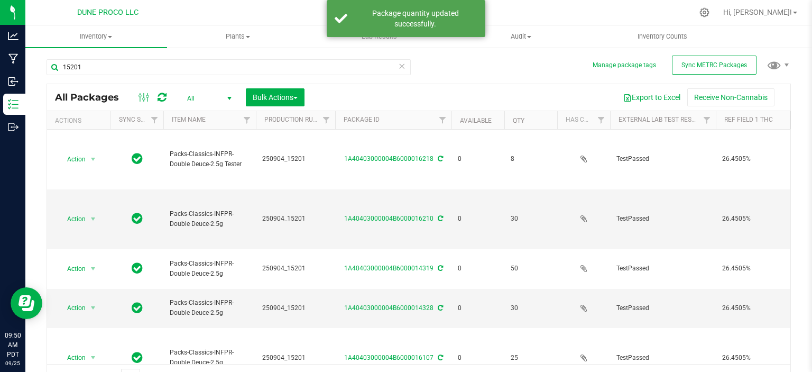
scroll to position [0, 0]
click at [92, 65] on input "15201" at bounding box center [229, 67] width 364 height 16
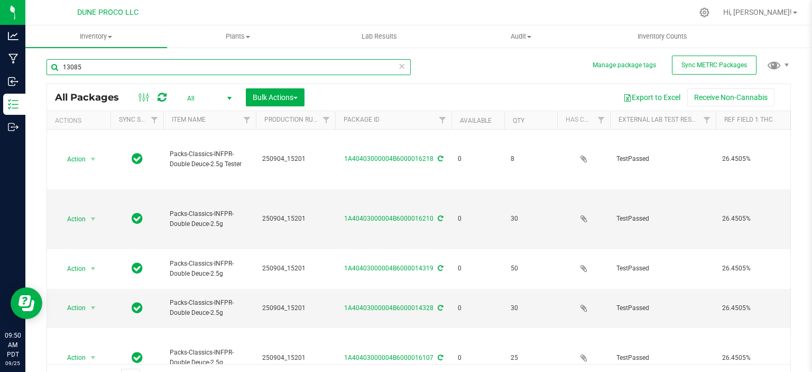
type input "13085"
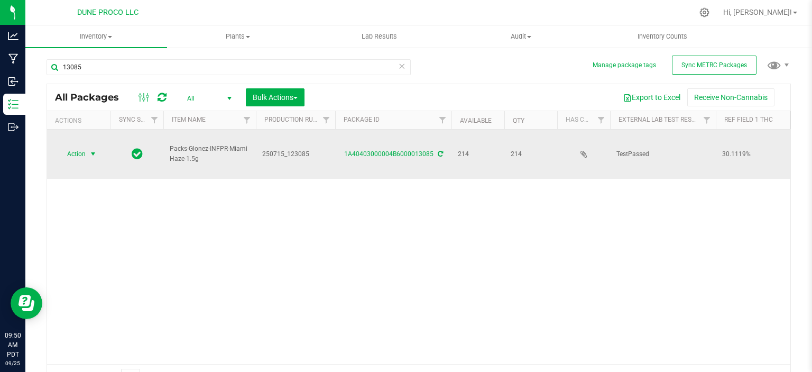
click at [90, 150] on span "select" at bounding box center [93, 154] width 8 height 8
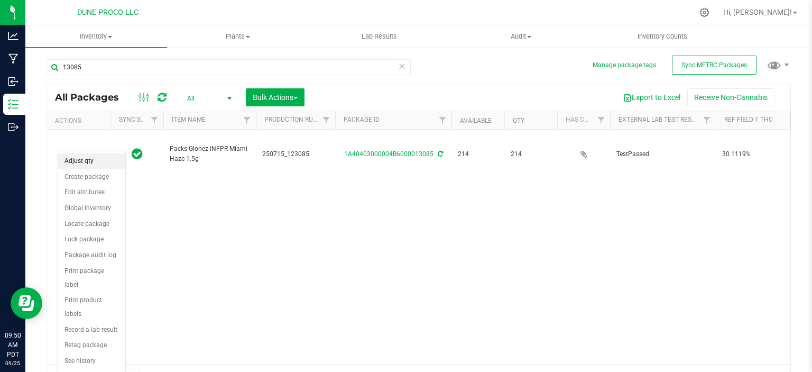
click at [81, 160] on li "Adjust qty" at bounding box center [91, 161] width 67 height 16
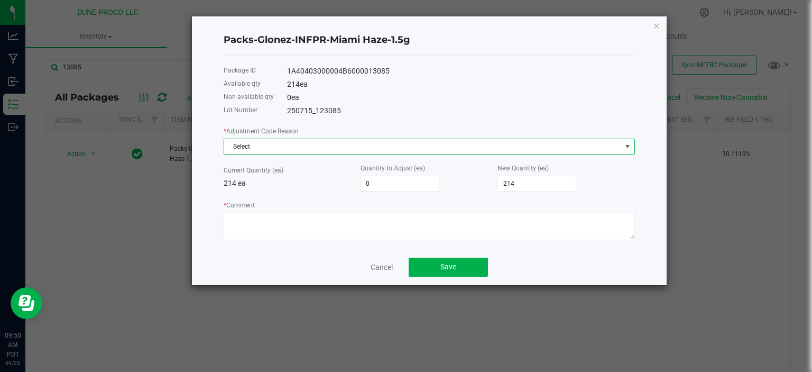
click at [274, 144] on span "Select" at bounding box center [422, 146] width 397 height 15
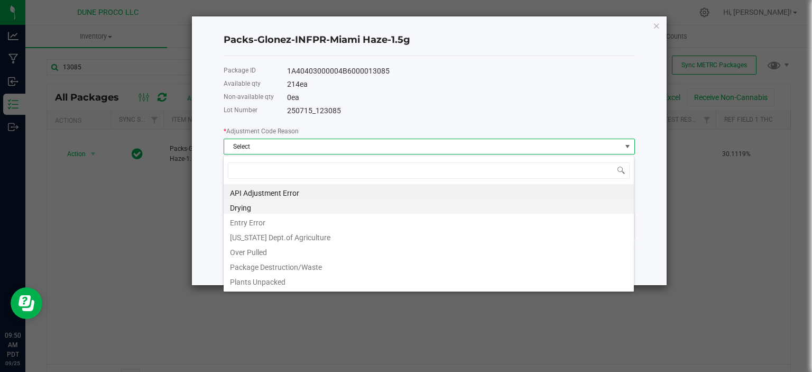
scroll to position [15, 411]
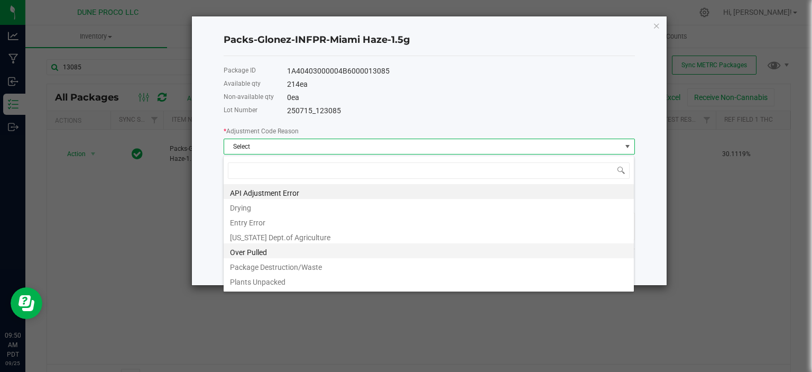
click at [248, 249] on li "Over Pulled" at bounding box center [429, 250] width 410 height 15
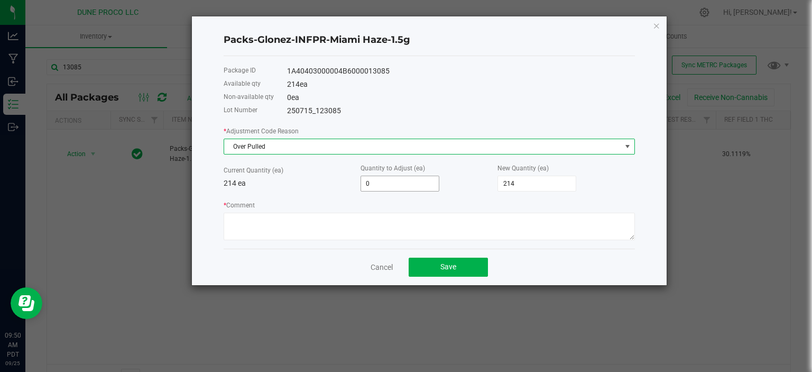
click at [404, 188] on input "0" at bounding box center [400, 183] width 78 height 15
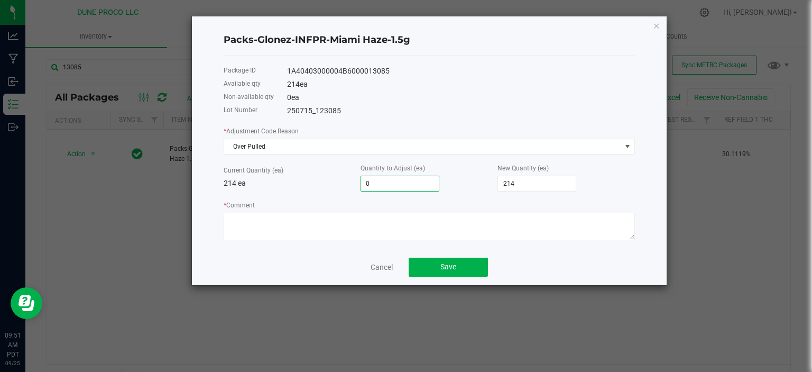
type input "1"
type input "215"
type input "10"
type input "224"
type input "10"
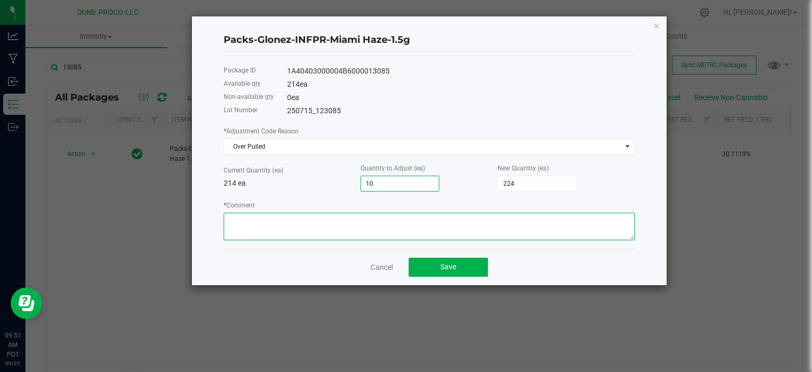
click at [388, 236] on textarea "* Comment" at bounding box center [429, 227] width 411 height 28
paste textarea "package created from sub lot was over pulled by 20. adjustment made 9/25"
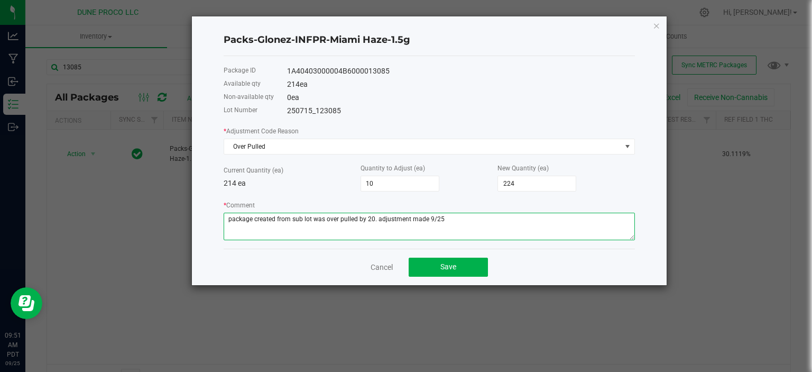
click at [369, 219] on textarea "* Comment" at bounding box center [429, 227] width 411 height 28
type textarea "package created from sub lot was over pulled by 10. adjustment made 9/25"
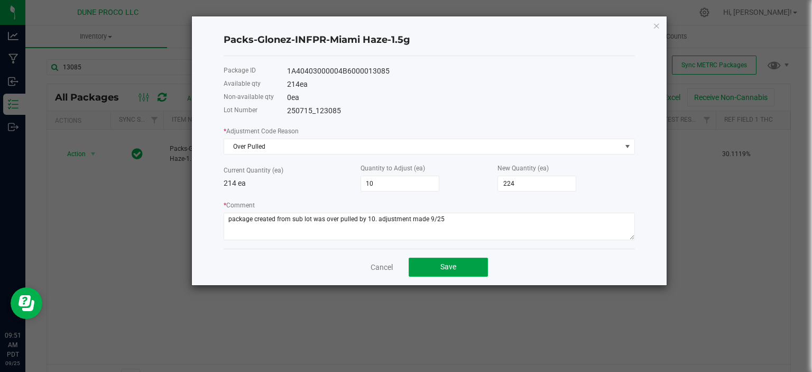
click at [440, 268] on button "Save" at bounding box center [448, 267] width 79 height 19
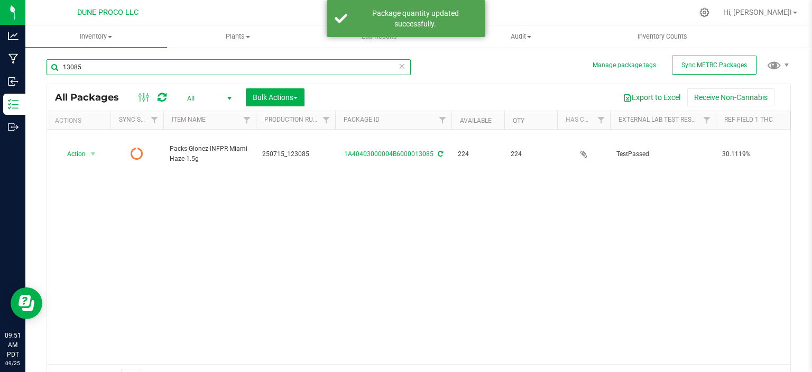
click at [95, 71] on input "13085" at bounding box center [229, 67] width 364 height 16
type input "1"
type input "29772"
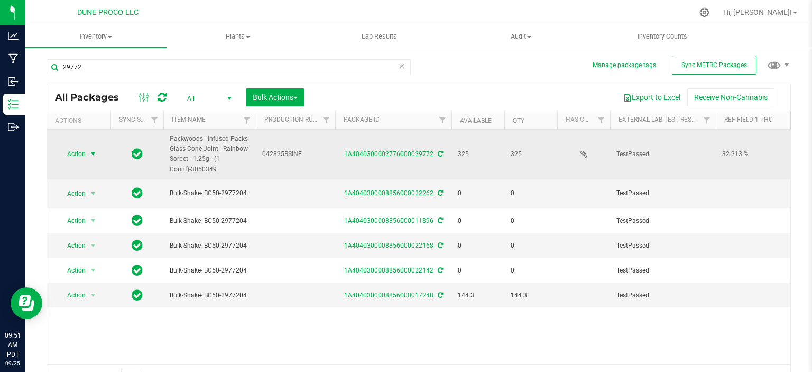
click at [78, 151] on span "Action" at bounding box center [72, 153] width 29 height 15
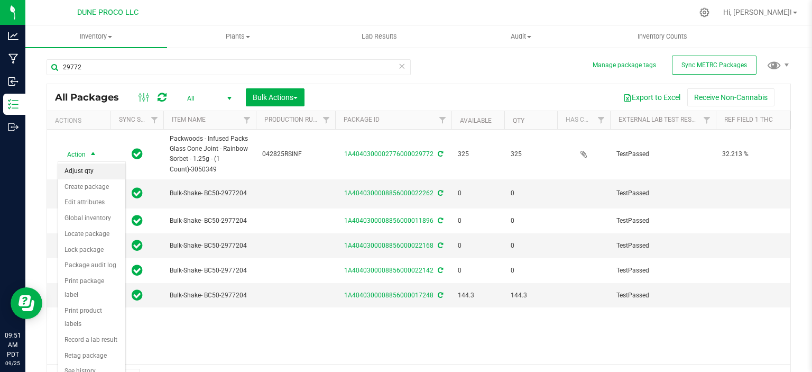
click at [84, 175] on li "Adjust qty" at bounding box center [91, 171] width 67 height 16
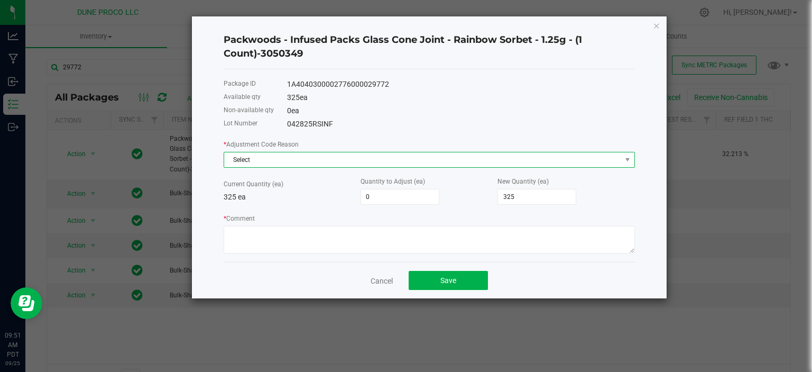
click at [282, 163] on span "Select" at bounding box center [422, 159] width 397 height 15
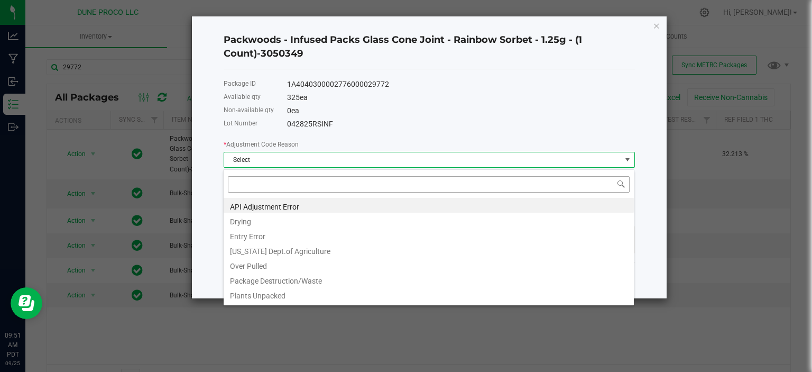
scroll to position [15, 411]
click at [256, 259] on li "Over Pulled" at bounding box center [429, 264] width 410 height 15
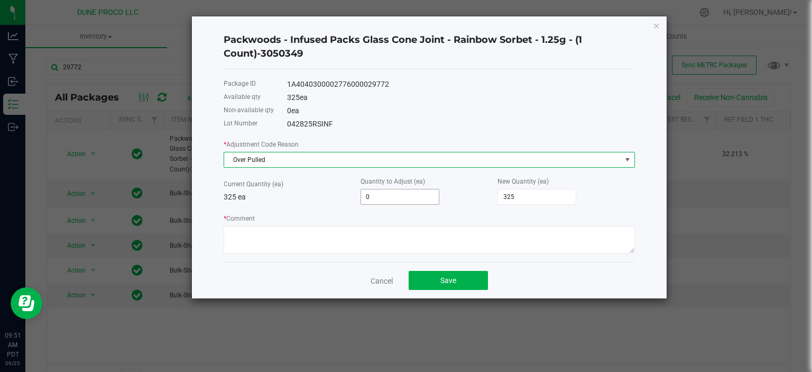
click at [385, 204] on input "0" at bounding box center [400, 196] width 78 height 15
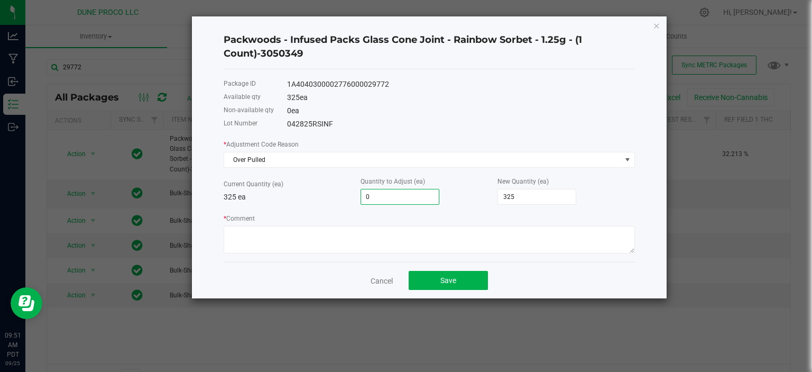
type input "1"
type input "326"
type input "10"
type input "335"
type input "10"
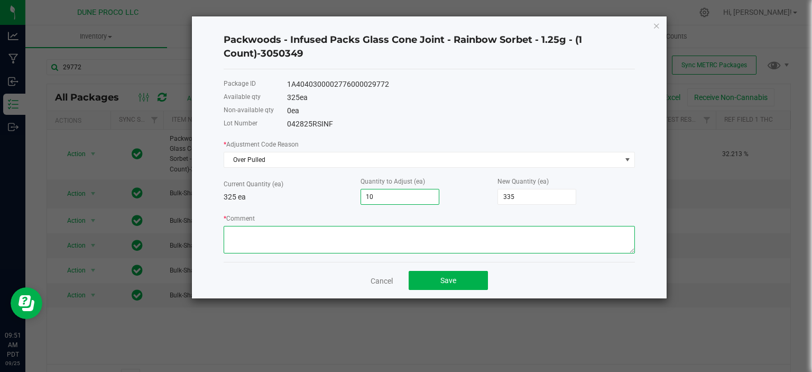
click at [331, 248] on textarea "* Comment" at bounding box center [429, 240] width 411 height 28
paste textarea "package created from sub lot was over pulled by 10. adjustment made 9/25"
type textarea "package created from sub lot was over pulled by 10. adjustment made 9/25"
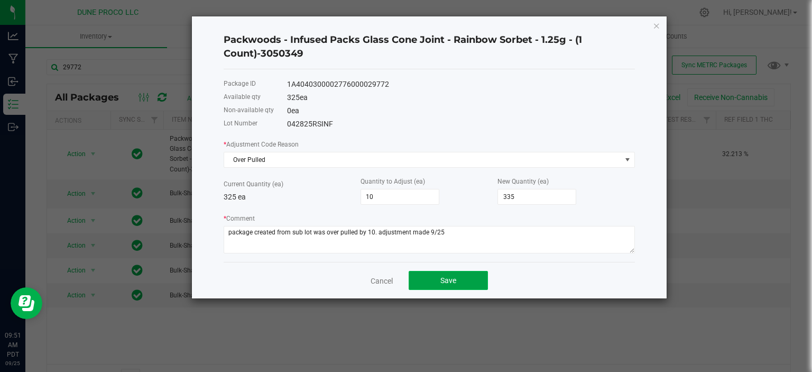
click at [443, 282] on span "Save" at bounding box center [449, 280] width 16 height 8
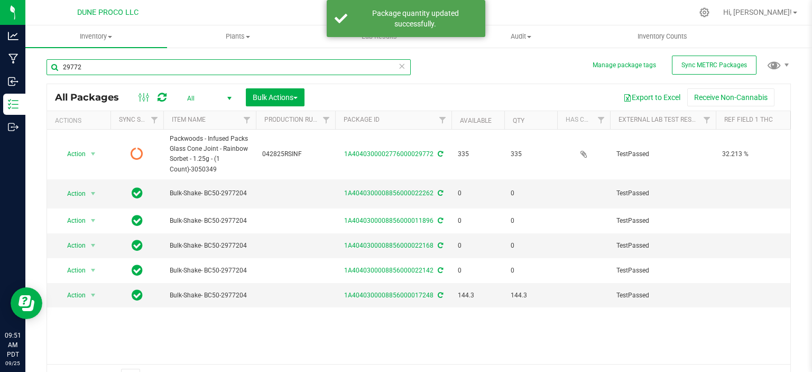
click at [100, 68] on input "29772" at bounding box center [229, 67] width 364 height 16
type input "29771"
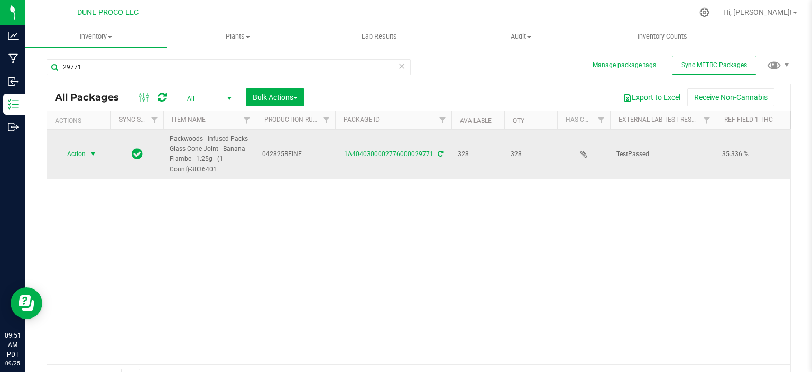
click at [88, 158] on span "select" at bounding box center [93, 153] width 13 height 15
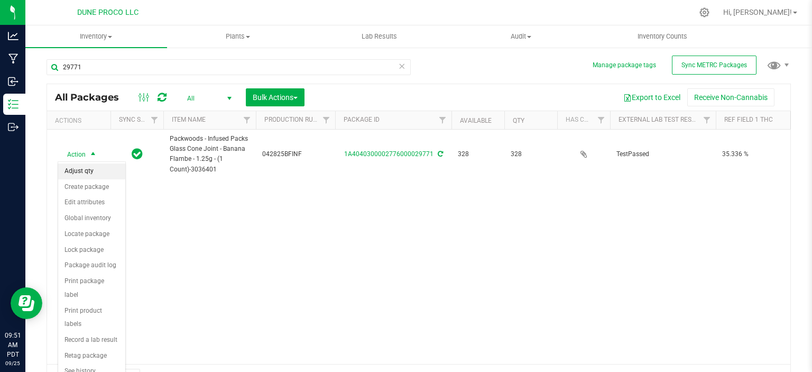
click at [88, 172] on li "Adjust qty" at bounding box center [91, 171] width 67 height 16
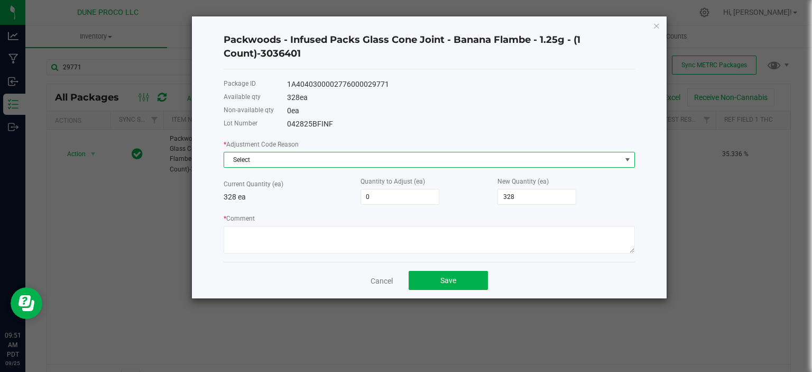
click at [341, 160] on span "Select" at bounding box center [422, 159] width 397 height 15
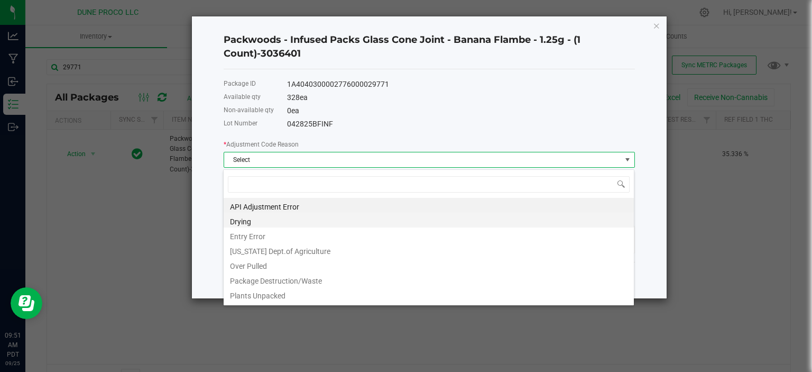
scroll to position [15, 411]
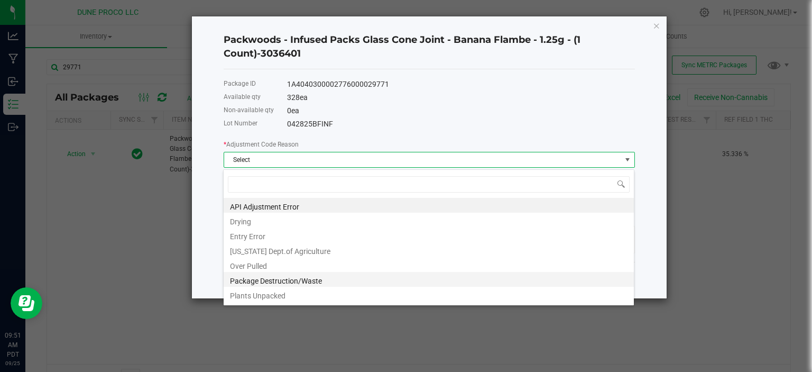
click at [262, 272] on li "Package Destruction/Waste" at bounding box center [429, 279] width 410 height 15
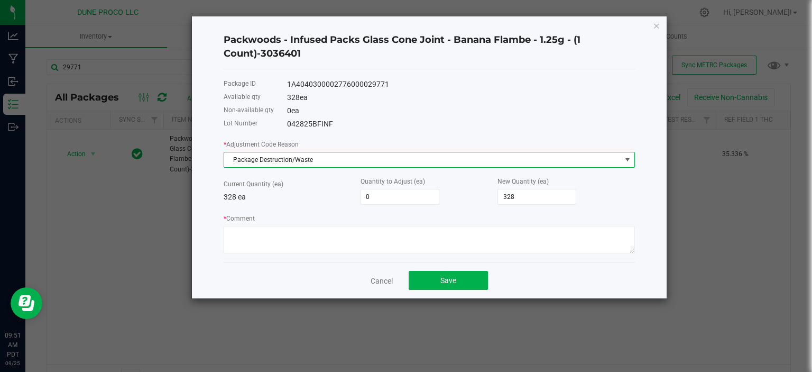
click at [285, 164] on span "Package Destruction/Waste" at bounding box center [422, 159] width 397 height 15
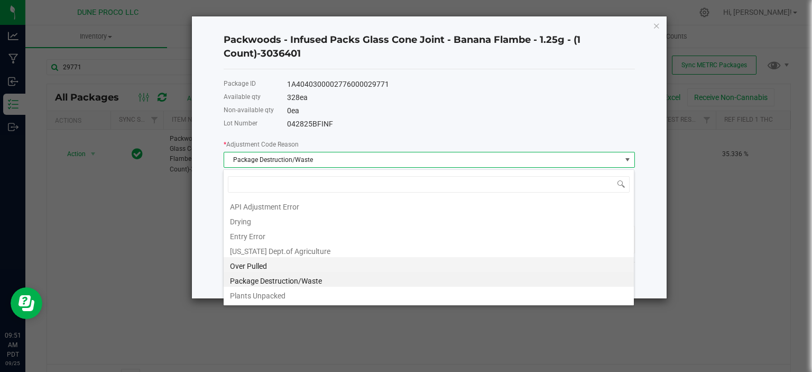
click at [271, 266] on li "Over Pulled" at bounding box center [429, 264] width 410 height 15
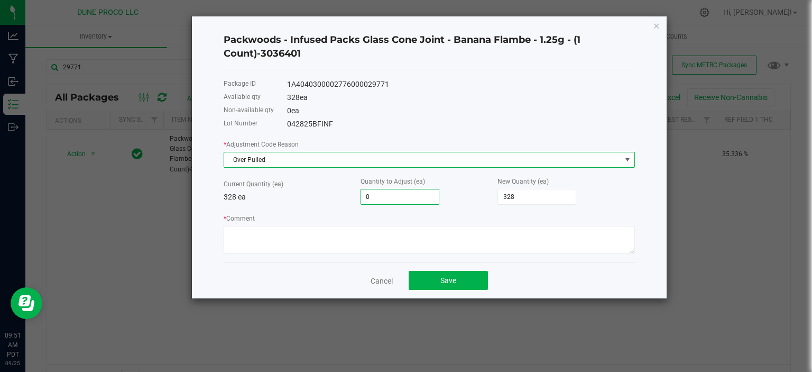
click at [390, 193] on input "0" at bounding box center [400, 196] width 78 height 15
type input "1"
type input "329"
type input "10"
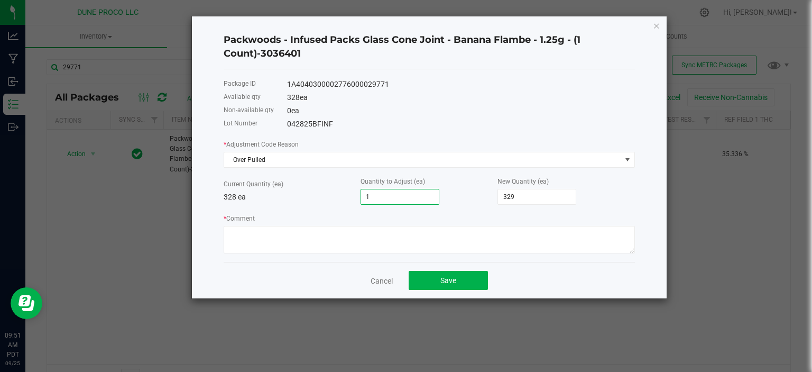
type input "338"
type input "10"
click at [353, 251] on textarea "* Comment" at bounding box center [429, 240] width 411 height 28
paste textarea "package created from sub lot was over pulled by 10. adjustment made 9/25"
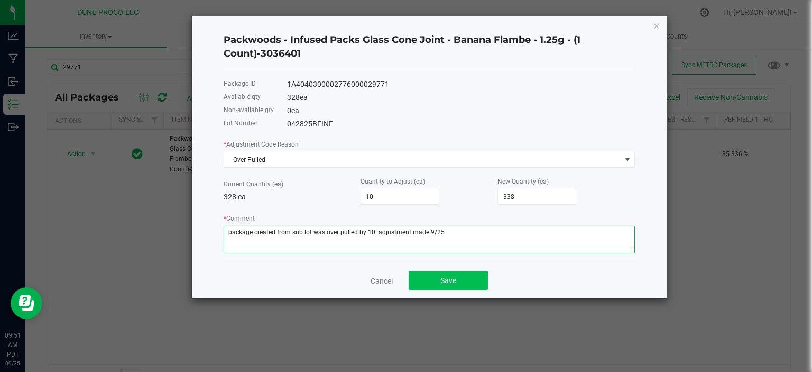
type textarea "package created from sub lot was over pulled by 10. adjustment made 9/25"
click at [438, 278] on button "Save" at bounding box center [448, 280] width 79 height 19
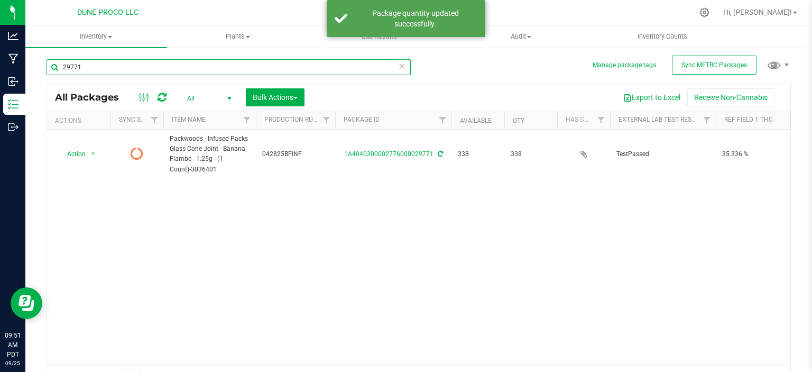
click at [111, 70] on input "29771" at bounding box center [229, 67] width 364 height 16
type input "15033"
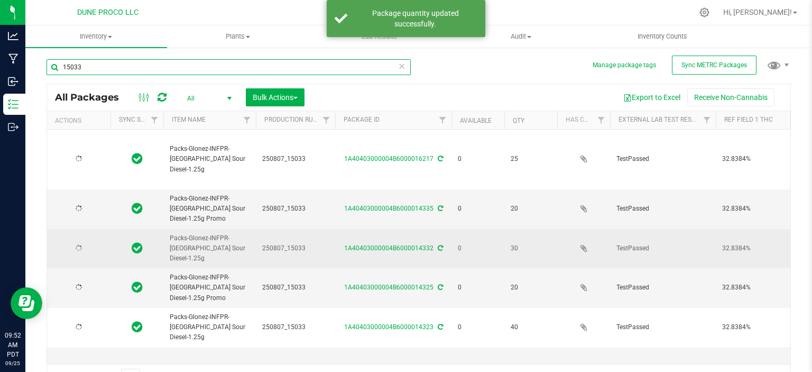
type input "[DATE]"
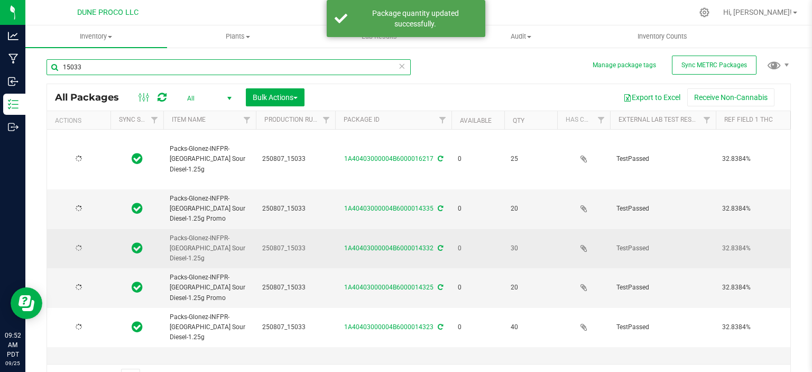
type input "[DATE]"
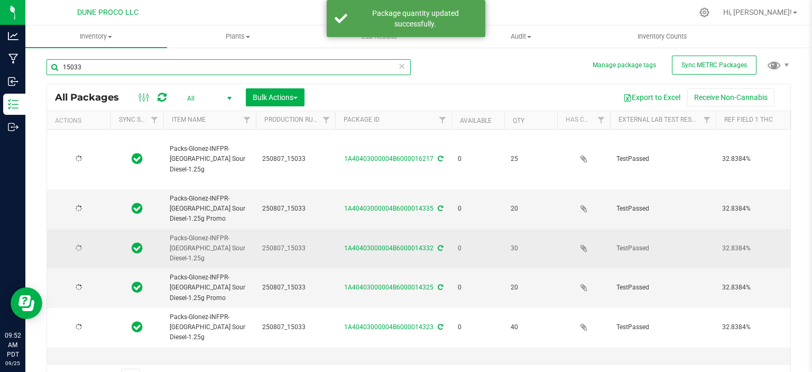
type input "[DATE]"
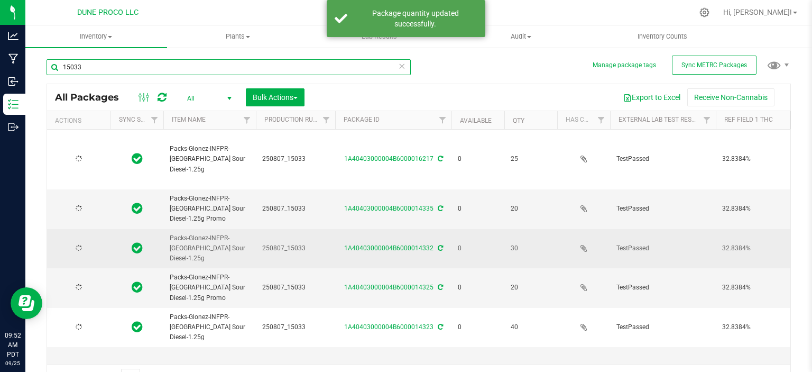
type input "[DATE]"
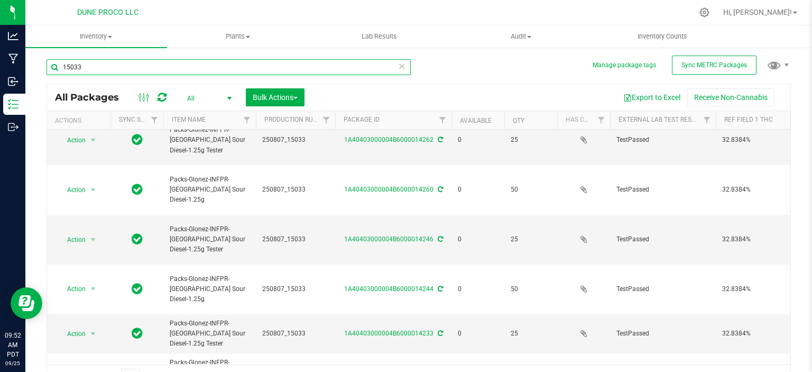
scroll to position [17, 0]
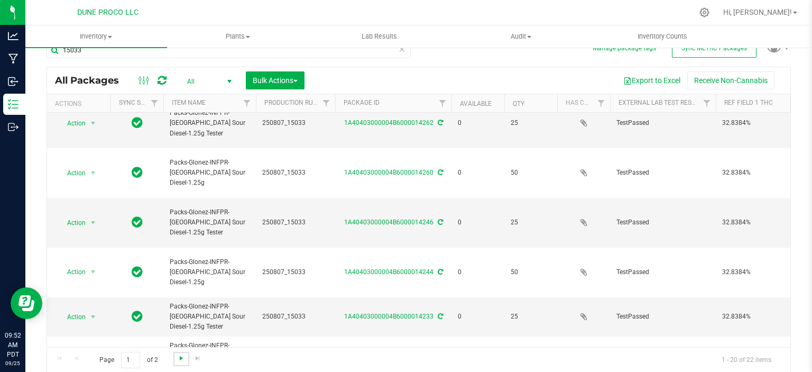
click at [184, 361] on span "Go to the next page" at bounding box center [181, 358] width 8 height 8
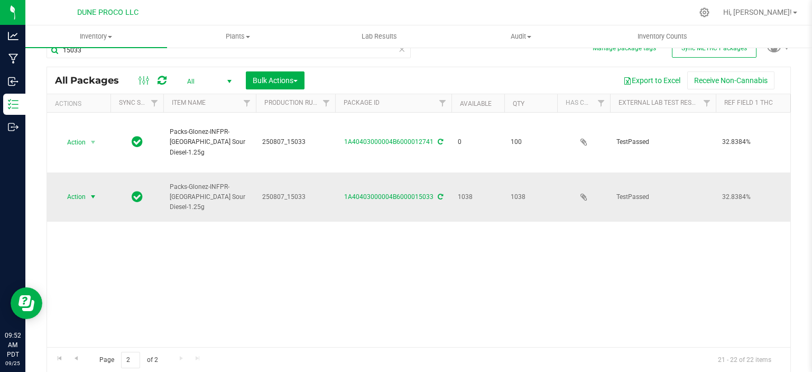
click at [87, 189] on span "select" at bounding box center [93, 196] width 13 height 15
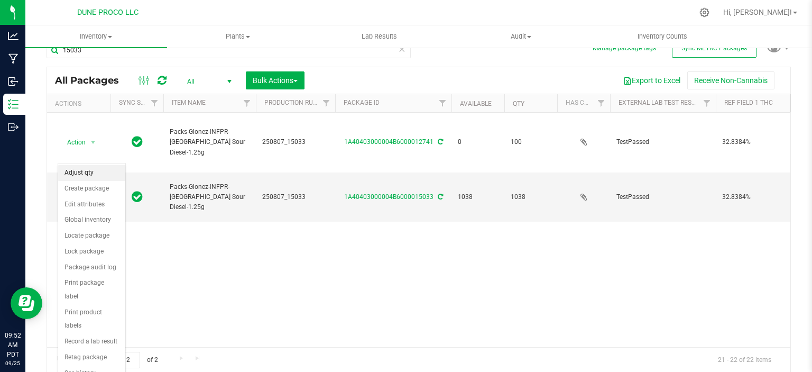
click at [84, 172] on li "Adjust qty" at bounding box center [91, 173] width 67 height 16
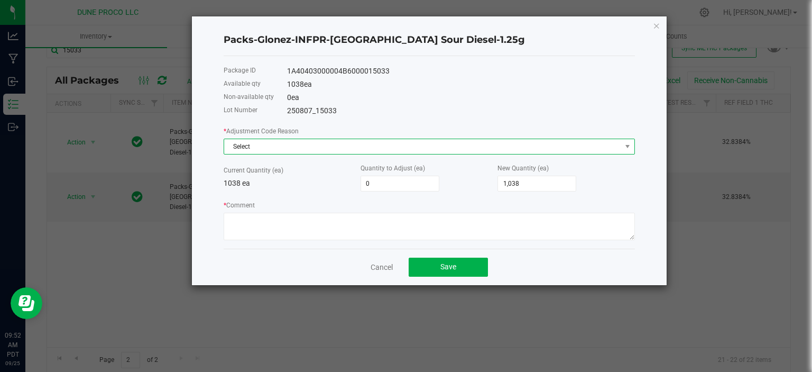
click at [270, 151] on span "Select" at bounding box center [422, 146] width 397 height 15
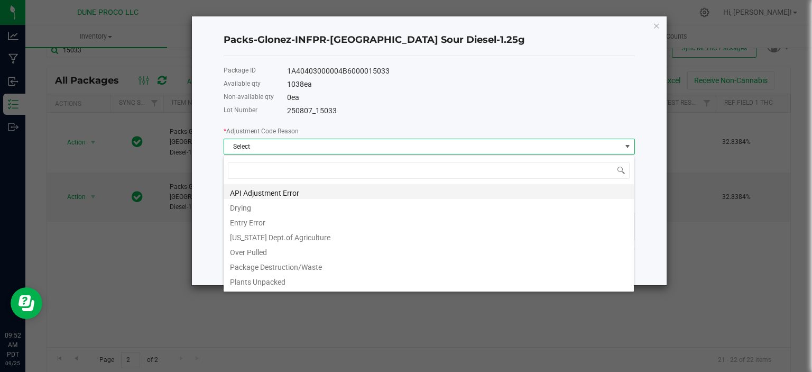
scroll to position [15, 411]
click at [243, 250] on li "Over Pulled" at bounding box center [429, 250] width 410 height 15
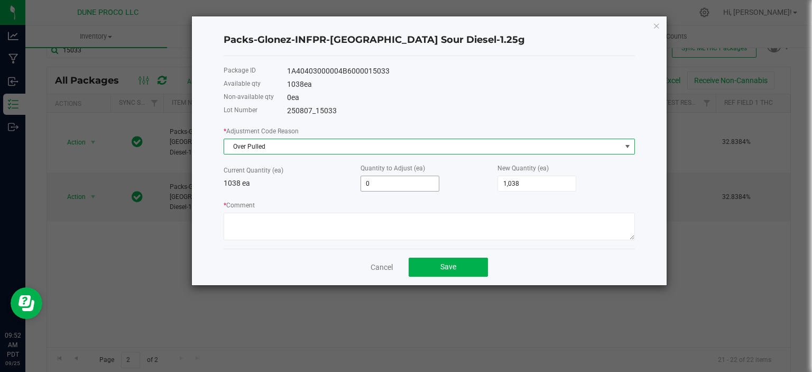
click at [391, 189] on input "0" at bounding box center [400, 183] width 78 height 15
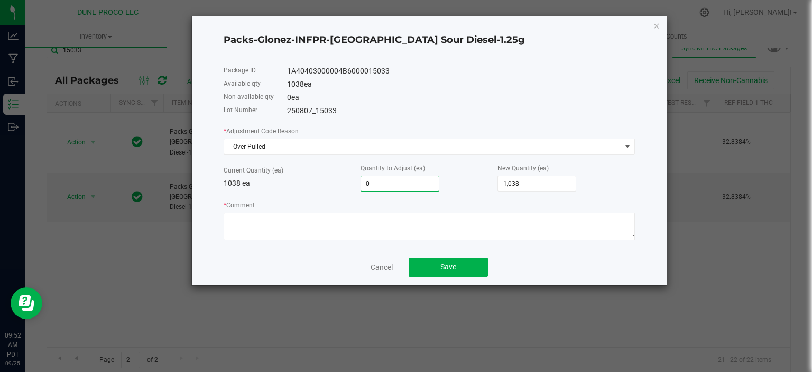
type input "1"
type input "1,039"
type input "10"
type input "1,048"
type input "10"
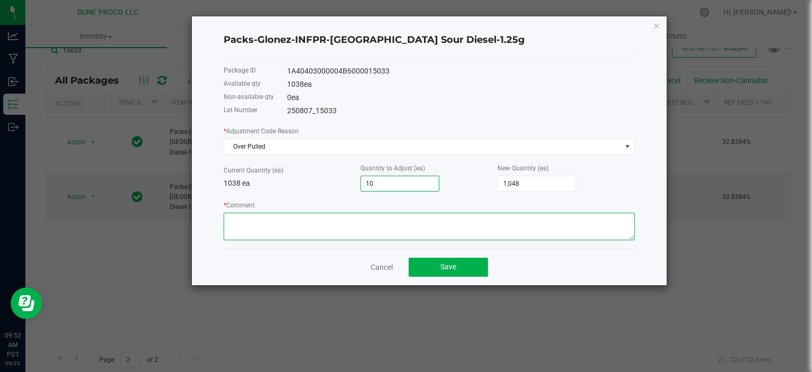
click at [372, 228] on textarea "* Comment" at bounding box center [429, 227] width 411 height 28
paste textarea "package created from sub lot was over pulled by 10. adjustment made 9/25"
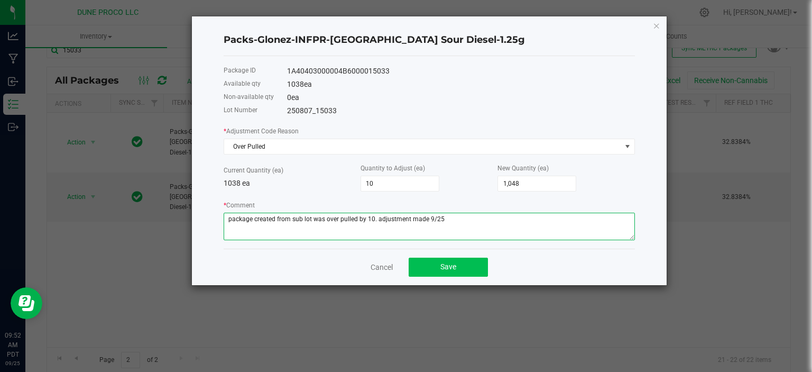
type textarea "package created from sub lot was over pulled by 10. adjustment made 9/25"
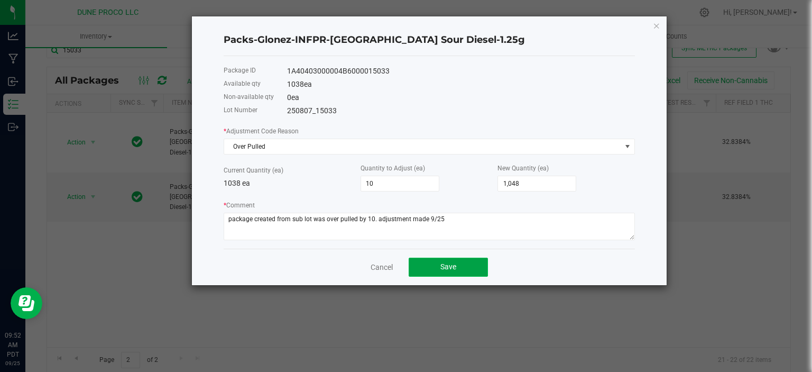
click at [439, 269] on button "Save" at bounding box center [448, 267] width 79 height 19
